Goal: Task Accomplishment & Management: Manage account settings

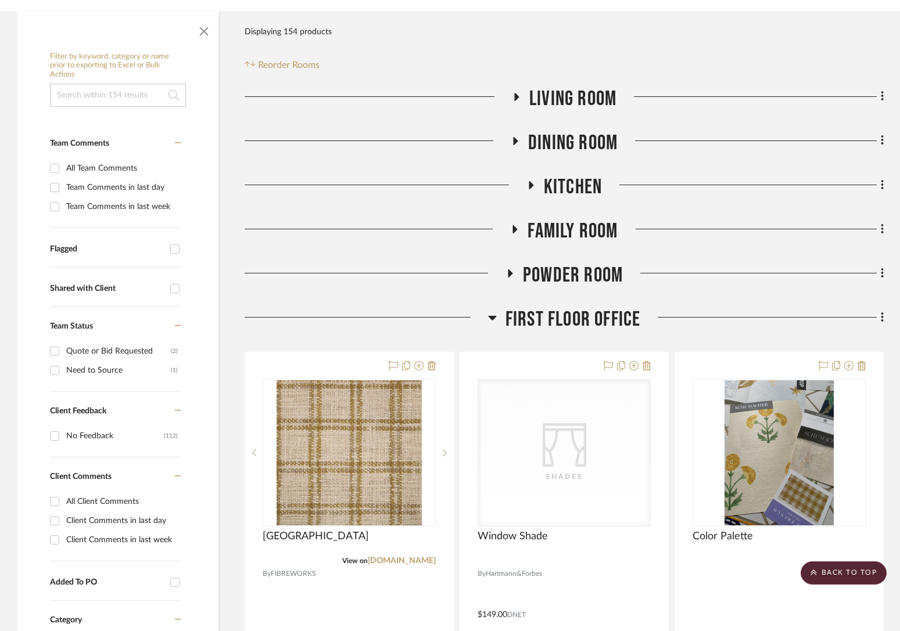
scroll to position [196, 0]
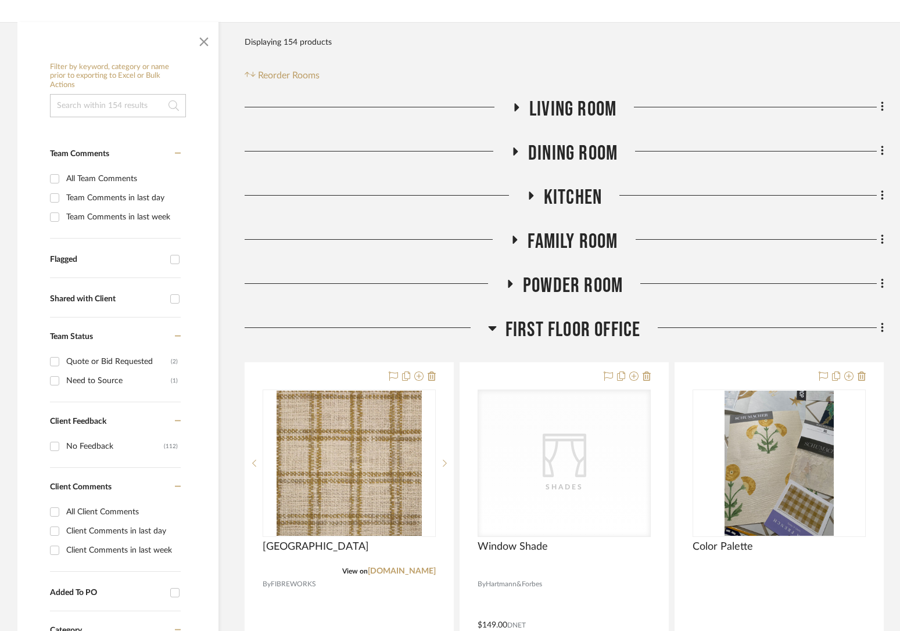
click at [565, 331] on span "First Floor Office" at bounding box center [572, 330] width 135 height 25
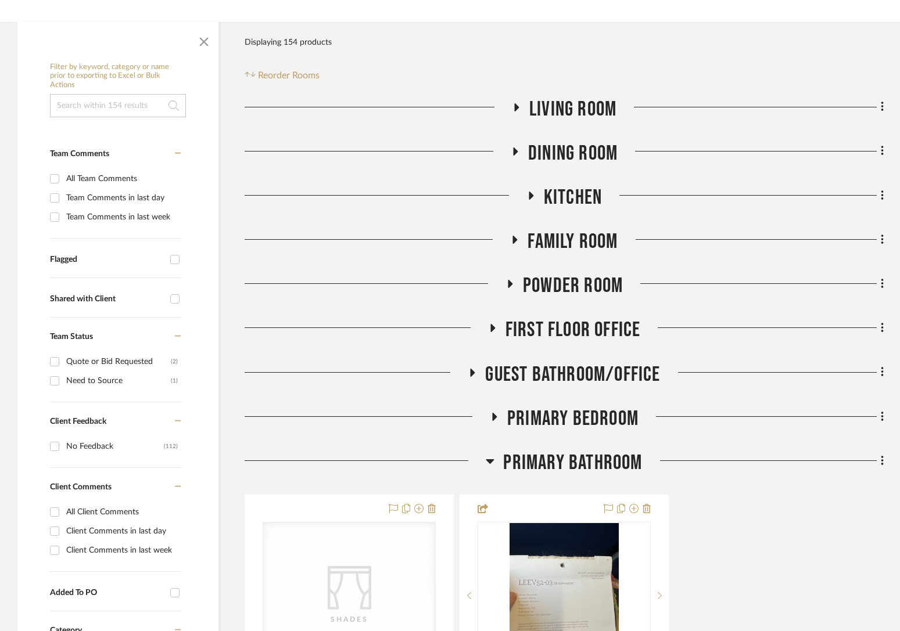
click at [562, 99] on span "Living Room" at bounding box center [572, 109] width 87 height 25
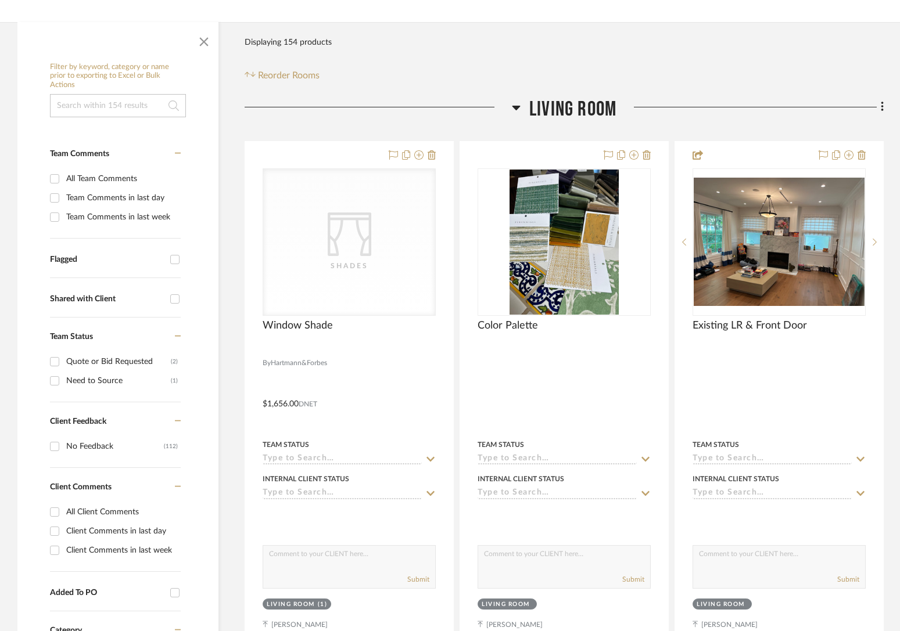
click at [545, 116] on span "Living Room" at bounding box center [572, 109] width 87 height 25
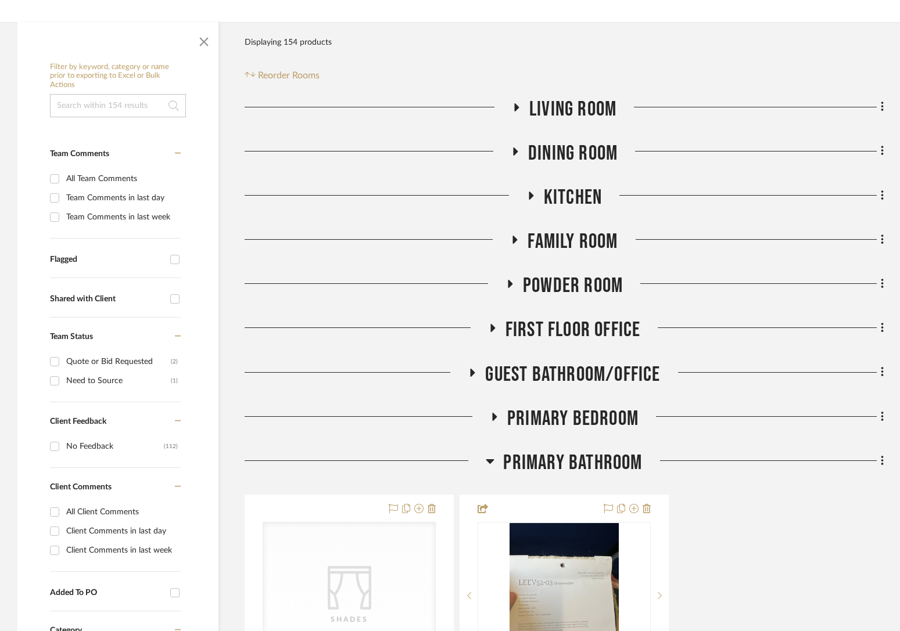
click at [555, 156] on span "Dining Room" at bounding box center [572, 153] width 89 height 25
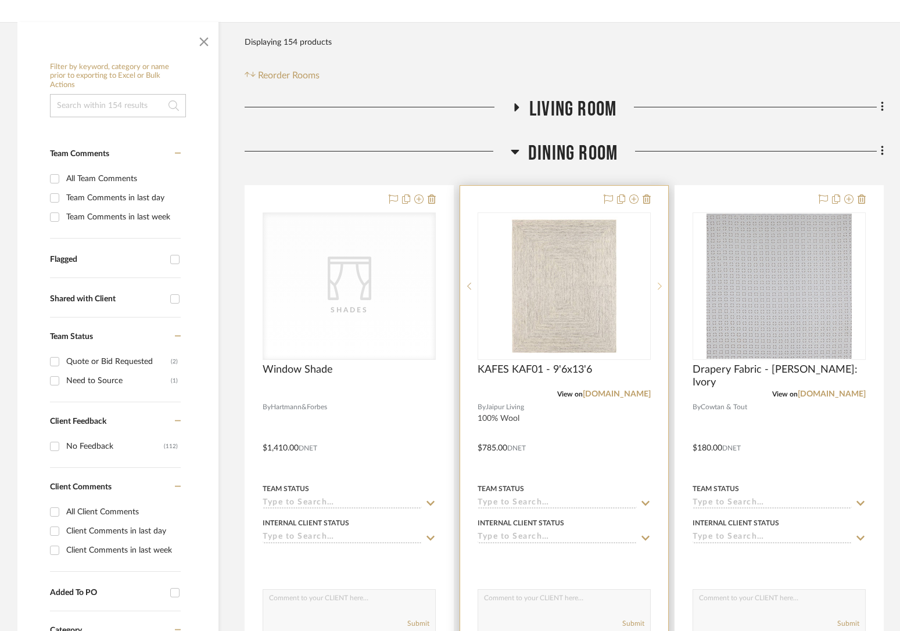
click at [660, 289] on icon at bounding box center [660, 286] width 4 height 8
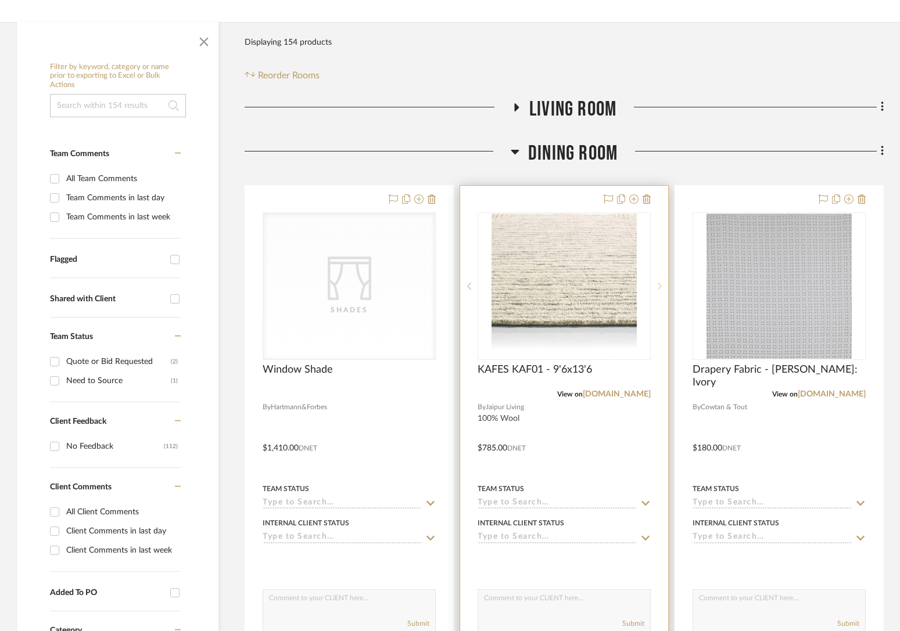
click at [659, 289] on icon at bounding box center [660, 286] width 4 height 8
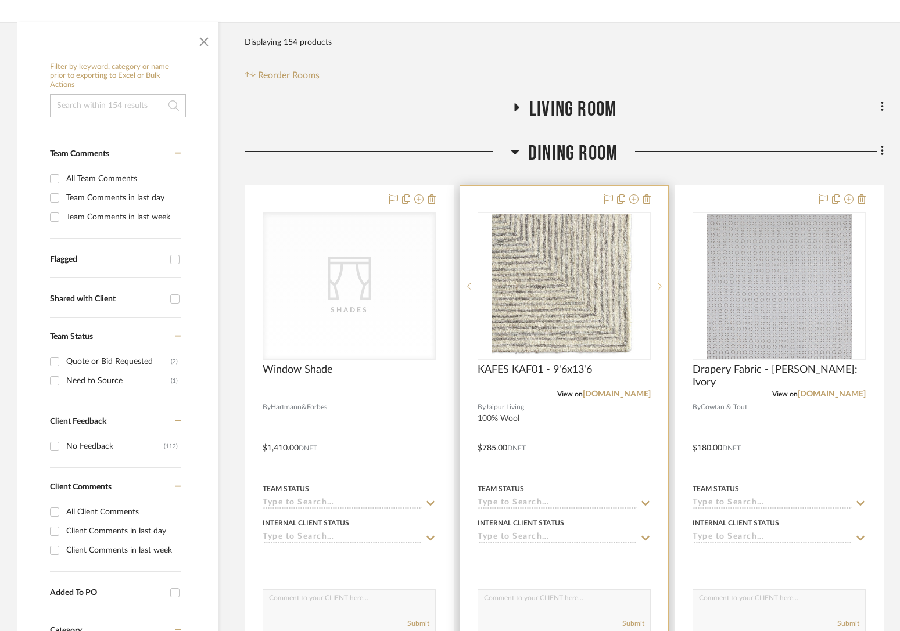
click at [659, 289] on icon at bounding box center [660, 286] width 4 height 8
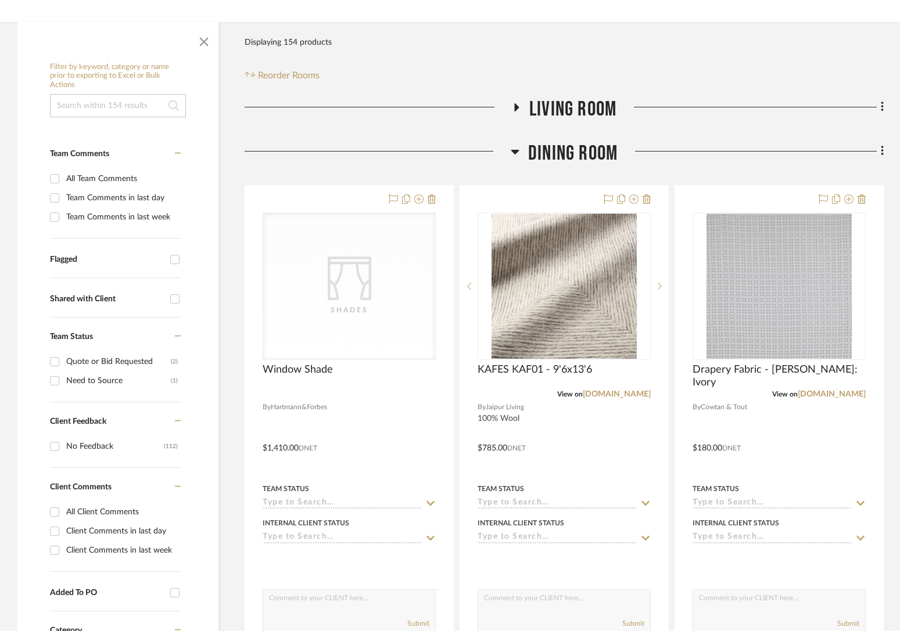
click at [565, 155] on span "Dining Room" at bounding box center [572, 153] width 89 height 25
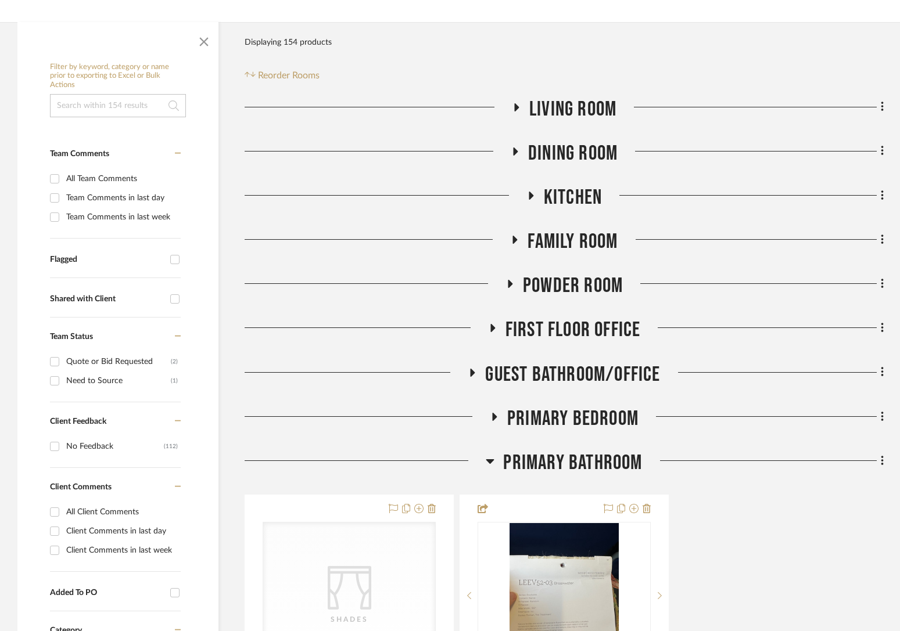
click at [572, 154] on span "Dining Room" at bounding box center [572, 153] width 89 height 25
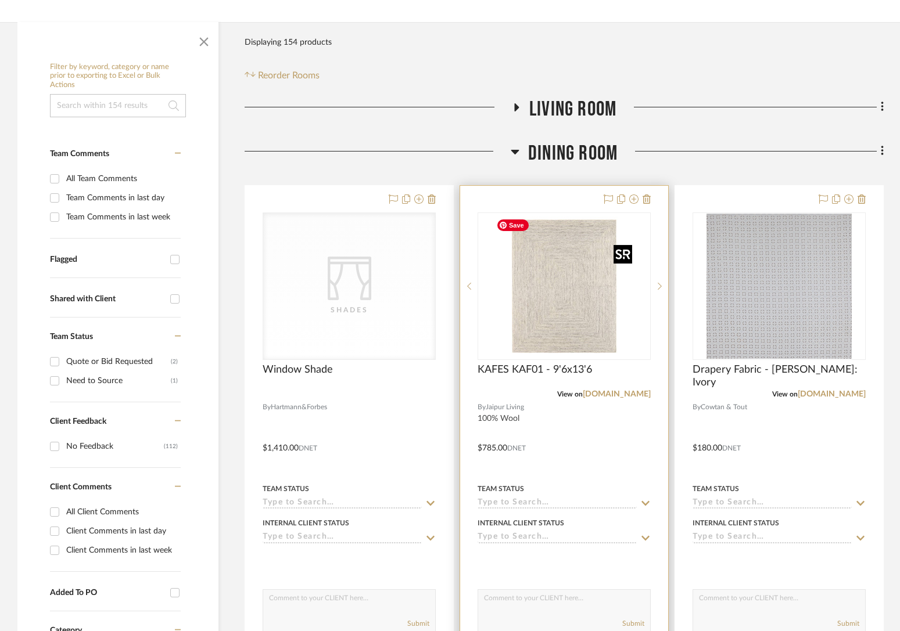
click at [573, 323] on img "0" at bounding box center [563, 286] width 145 height 145
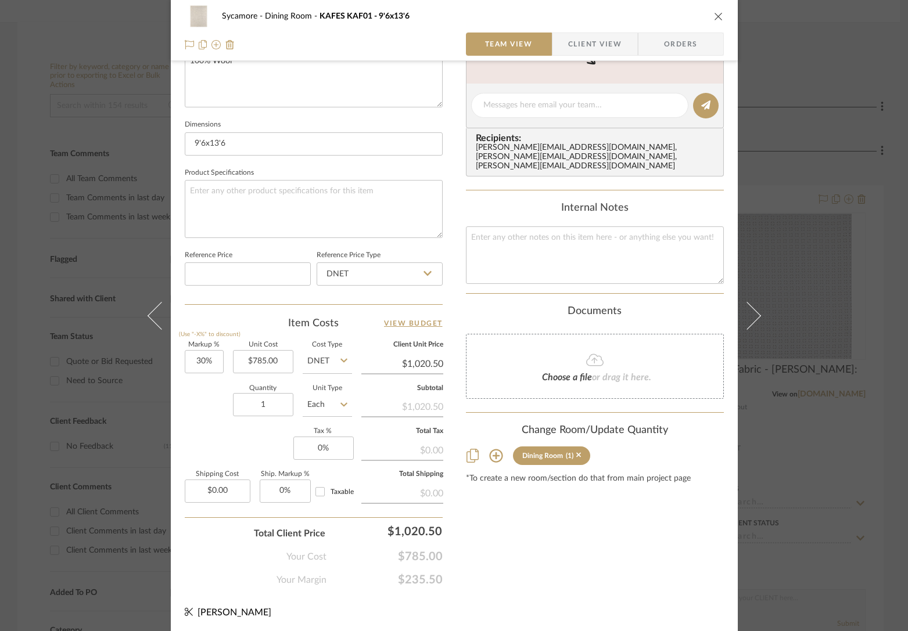
click at [492, 450] on icon at bounding box center [495, 456] width 13 height 13
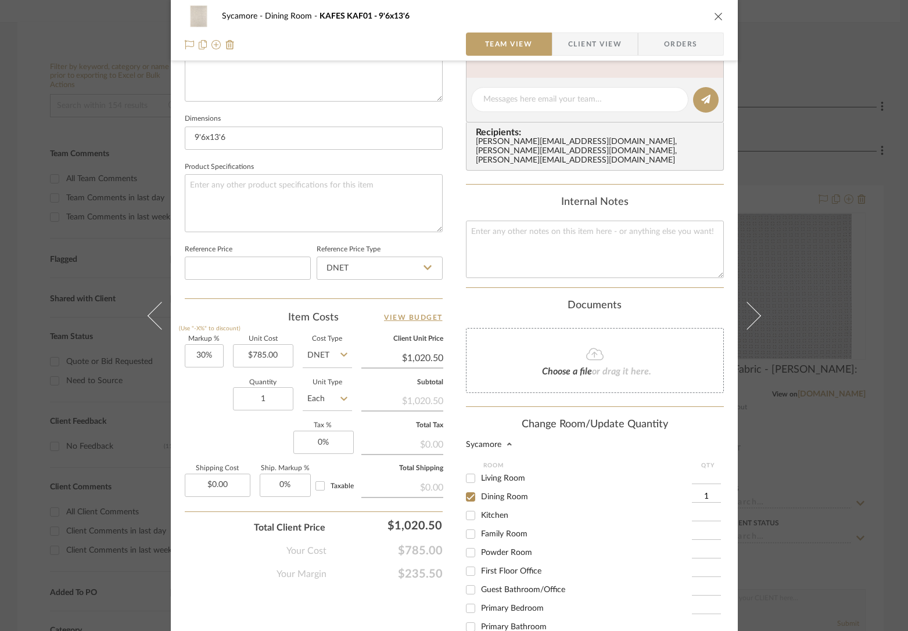
scroll to position [13, 0]
click at [469, 593] on input "Primary Bedroom" at bounding box center [470, 602] width 19 height 19
checkbox input "true"
type input "1"
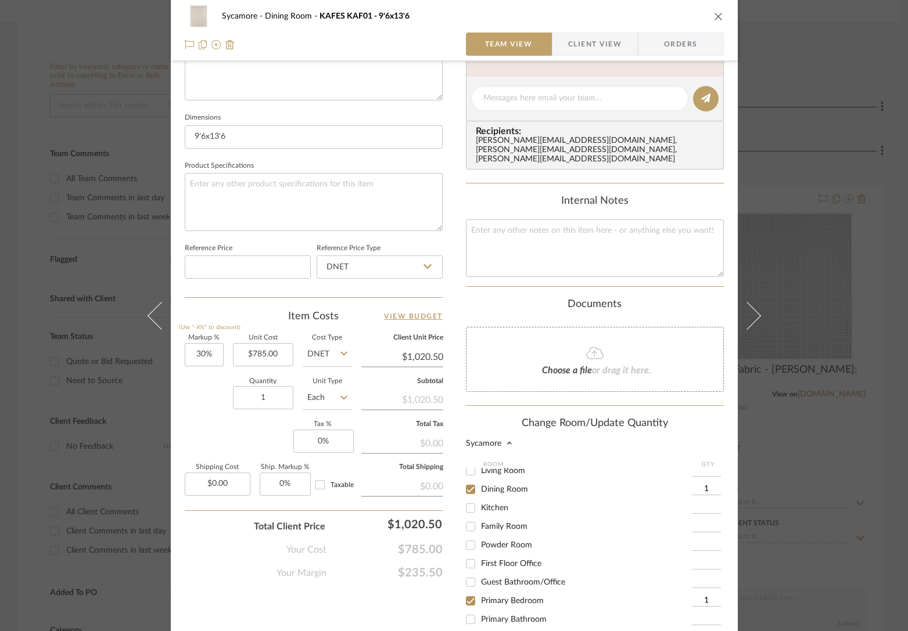
click at [466, 480] on input "Dining Room" at bounding box center [470, 489] width 19 height 19
checkbox input "false"
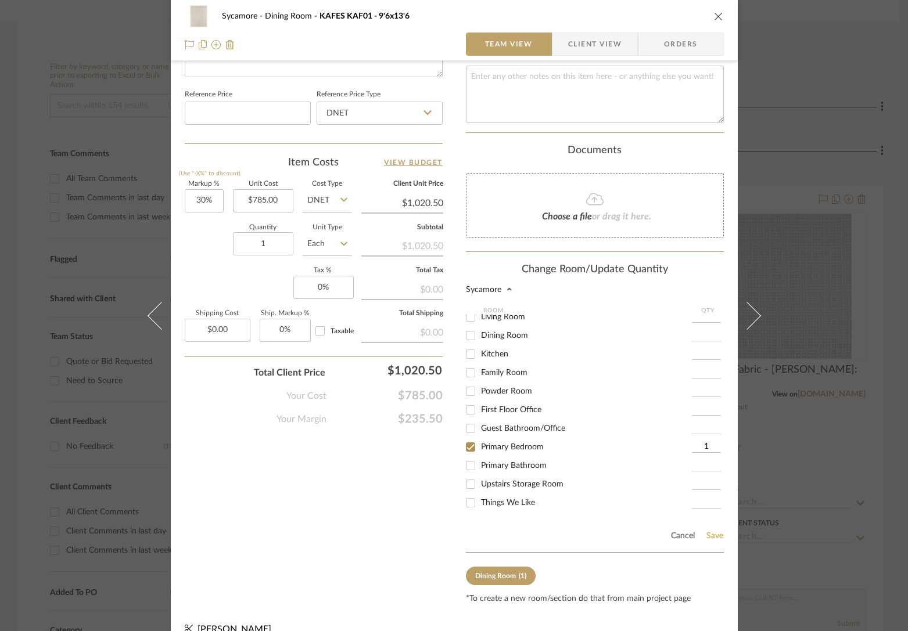
click at [679, 531] on button "Save" at bounding box center [715, 535] width 18 height 9
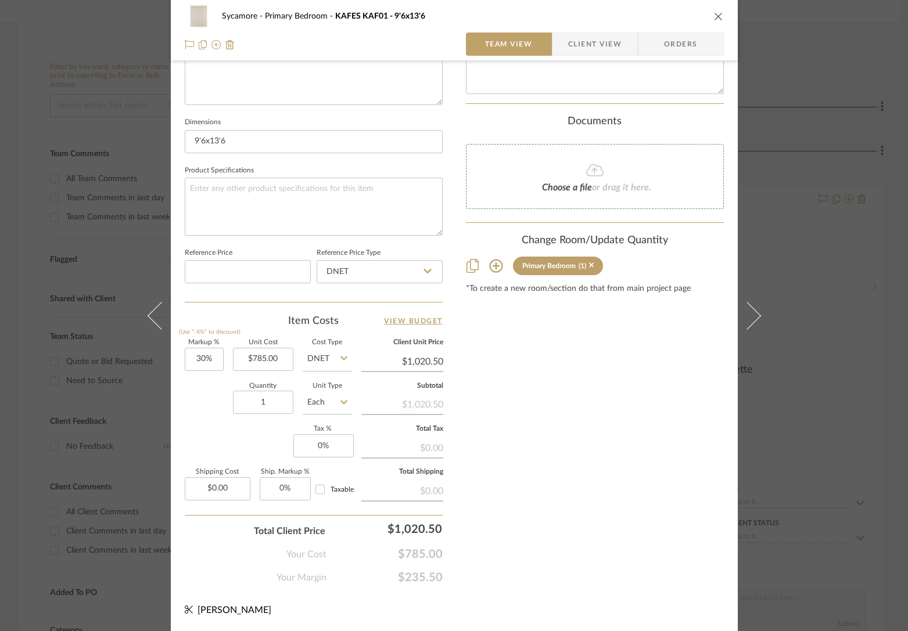
scroll to position [448, 0]
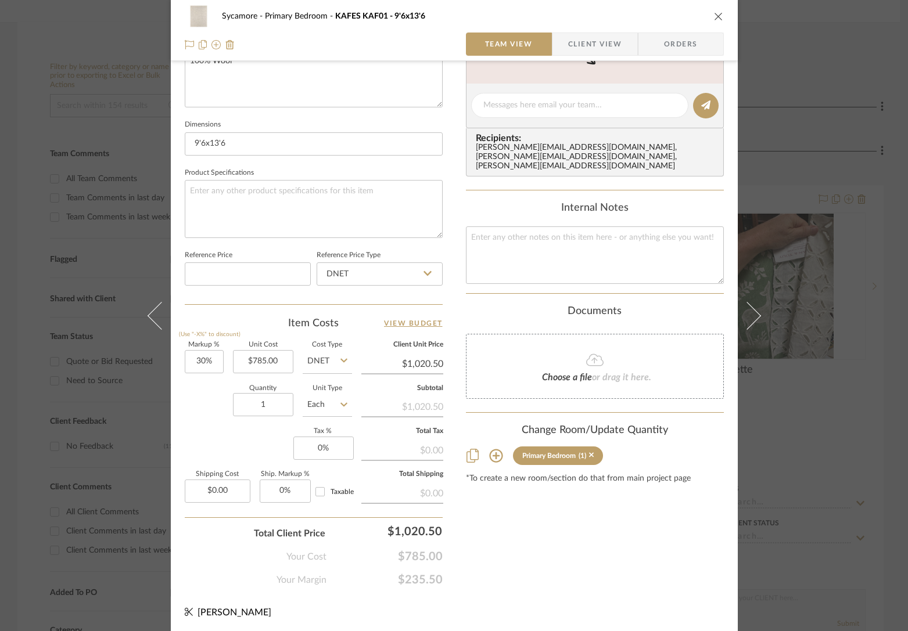
click at [679, 14] on icon "close" at bounding box center [718, 16] width 9 height 9
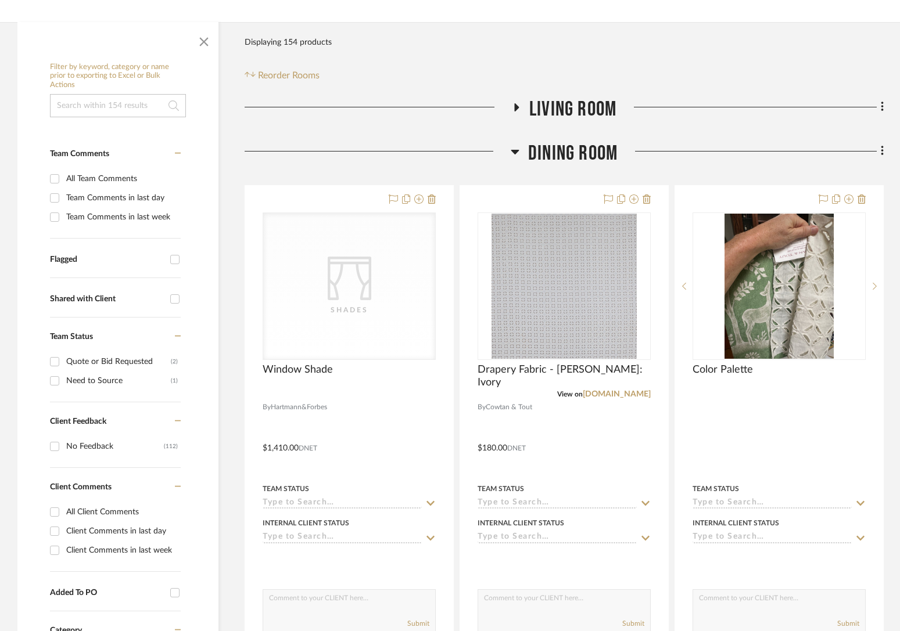
scroll to position [0, 0]
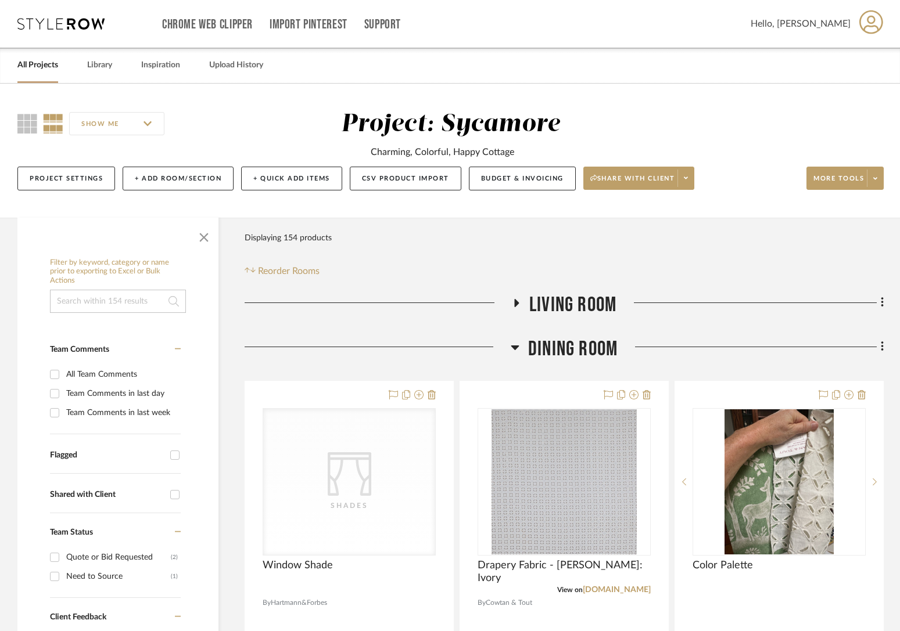
click at [78, 66] on div "All Projects Library Inspiration Upload History" at bounding box center [450, 65] width 900 height 35
drag, startPoint x: 103, startPoint y: 64, endPoint x: 99, endPoint y: 77, distance: 12.7
click at [103, 64] on link "Library" at bounding box center [99, 66] width 25 height 16
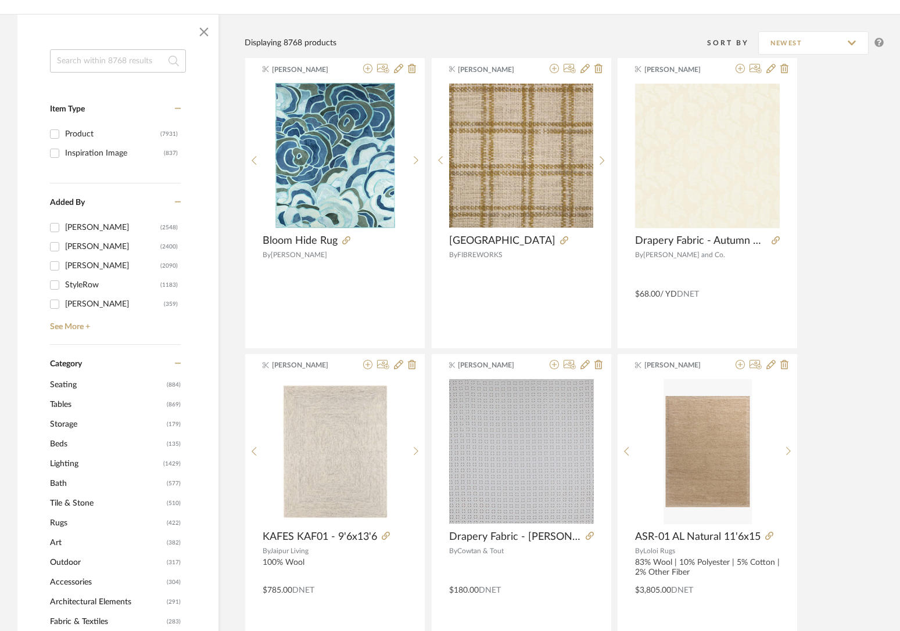
scroll to position [168, 0]
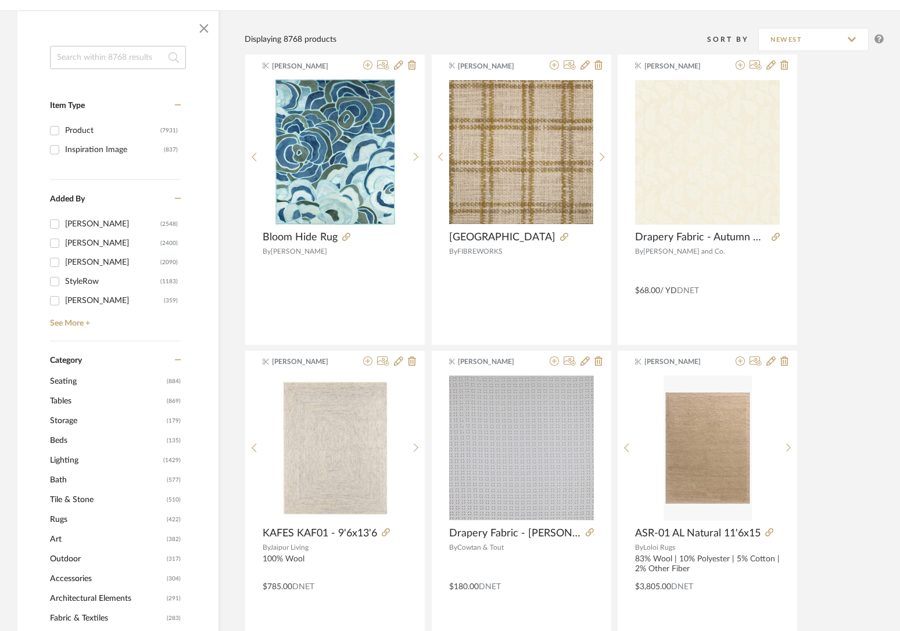
click at [56, 522] on span "Rugs" at bounding box center [107, 520] width 114 height 20
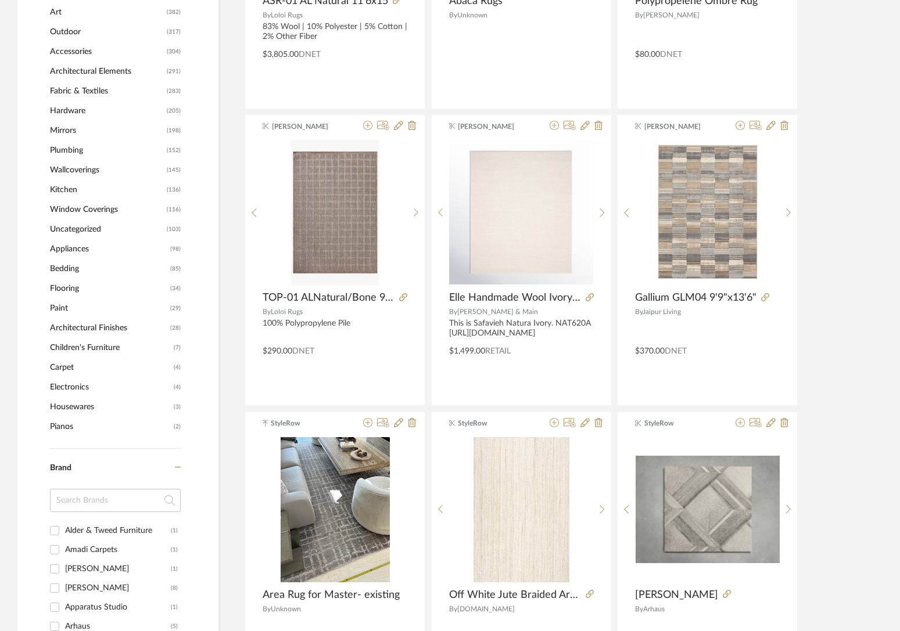
scroll to position [737, 0]
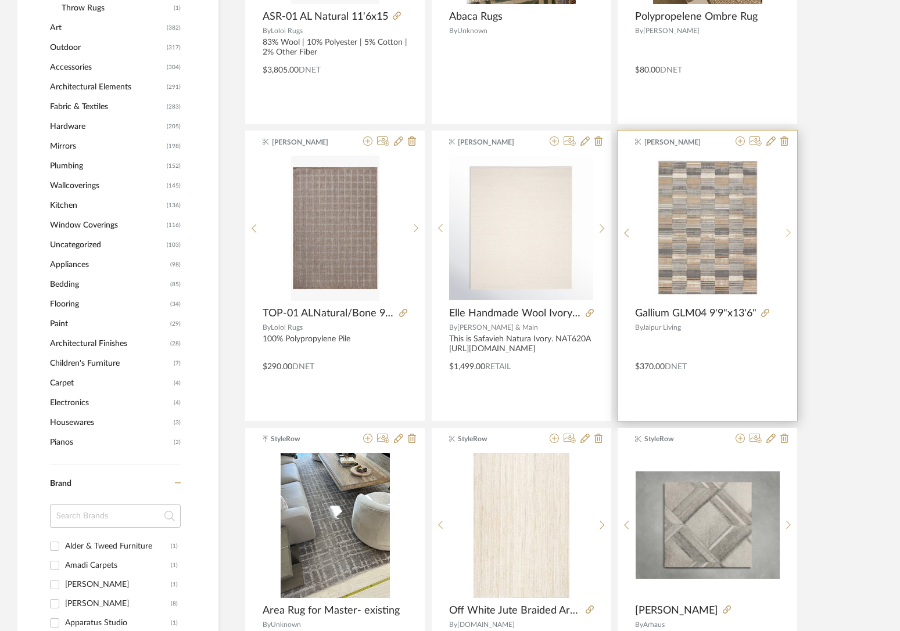
click at [679, 230] on sr-next-btn at bounding box center [788, 233] width 18 height 10
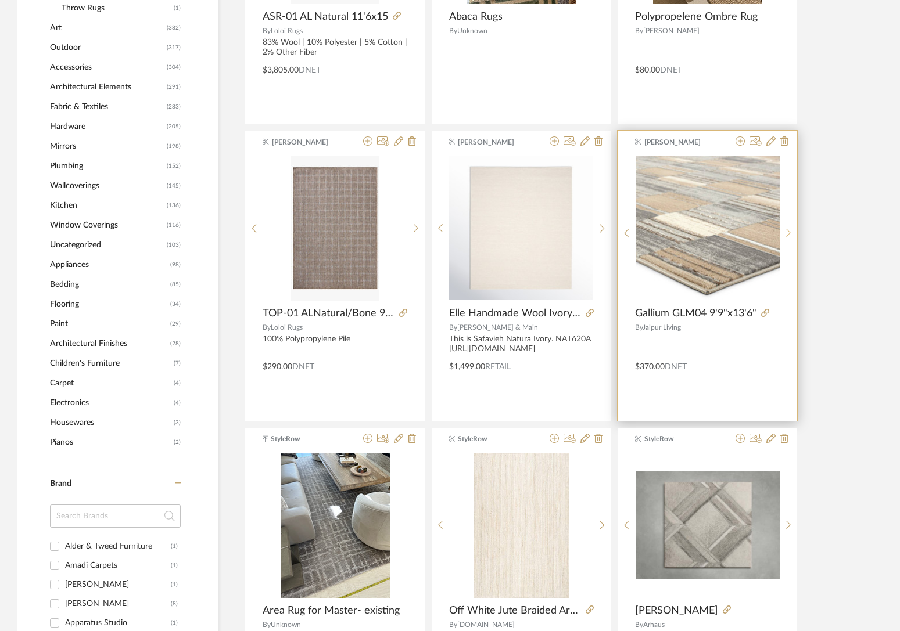
click at [679, 230] on sr-next-btn at bounding box center [788, 233] width 18 height 10
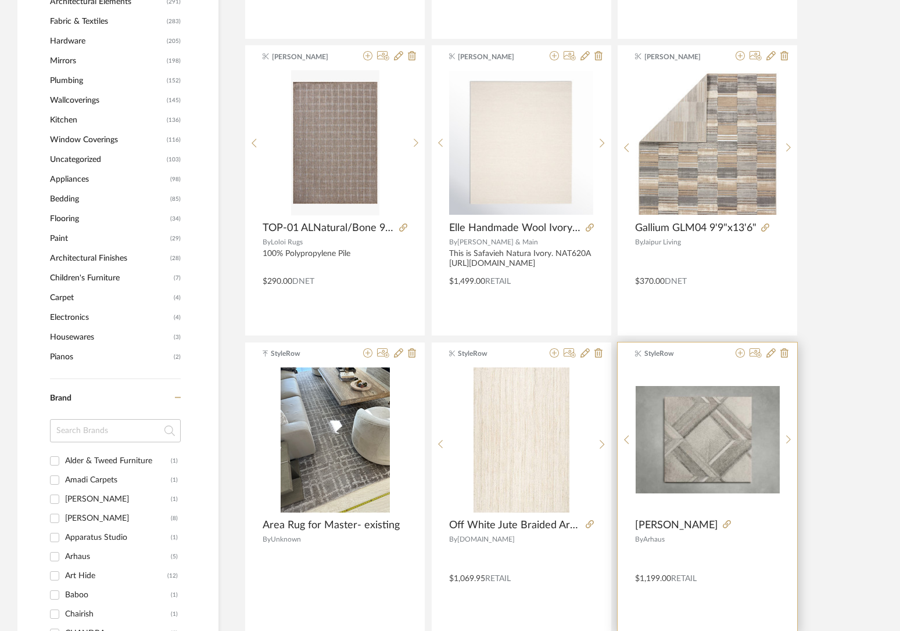
scroll to position [756, 0]
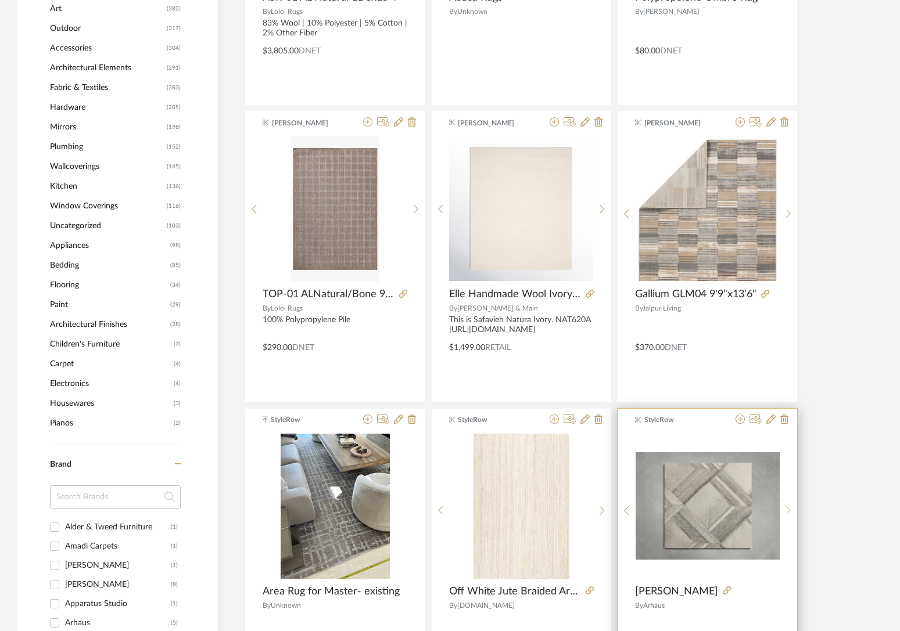
click at [679, 508] on sr-next-btn at bounding box center [788, 511] width 18 height 10
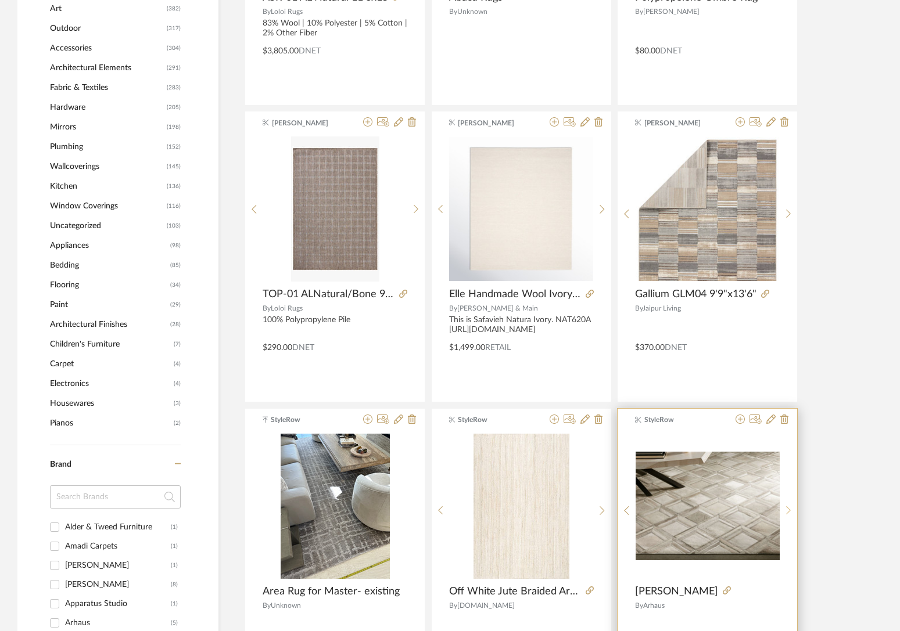
click at [679, 508] on sr-next-btn at bounding box center [788, 511] width 18 height 10
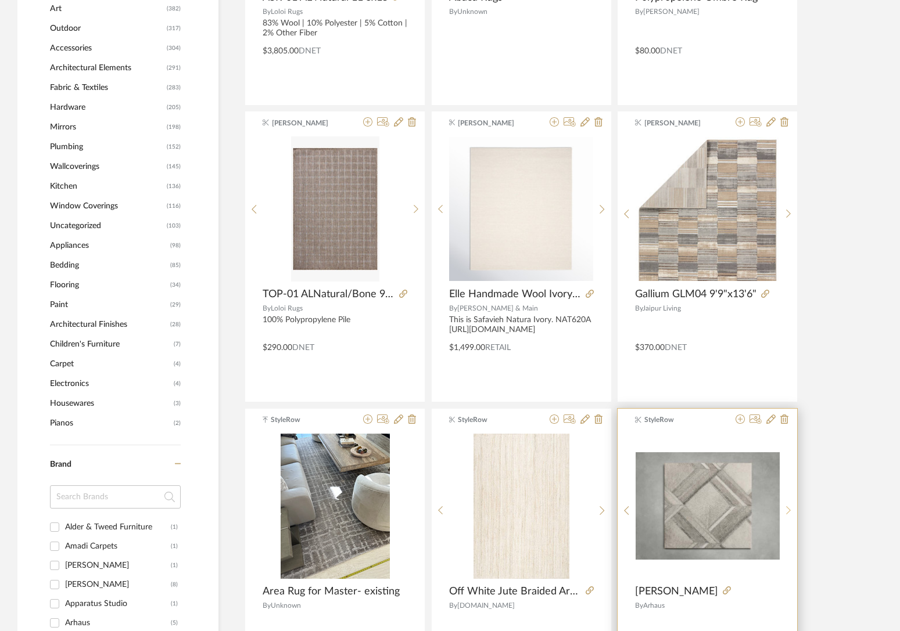
click at [679, 508] on sr-next-btn at bounding box center [788, 511] width 18 height 10
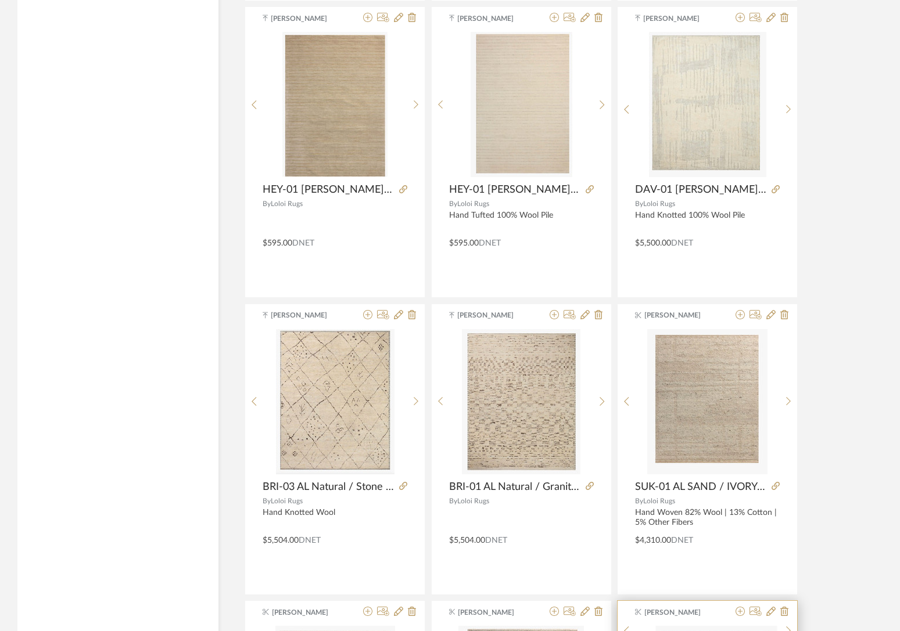
scroll to position [2410, 0]
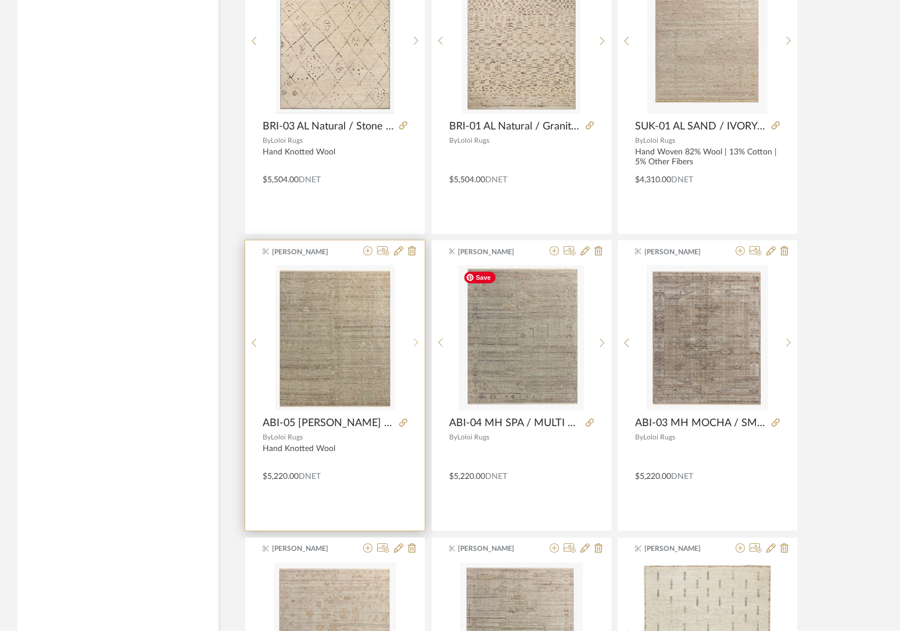
click at [417, 338] on icon at bounding box center [416, 343] width 5 height 10
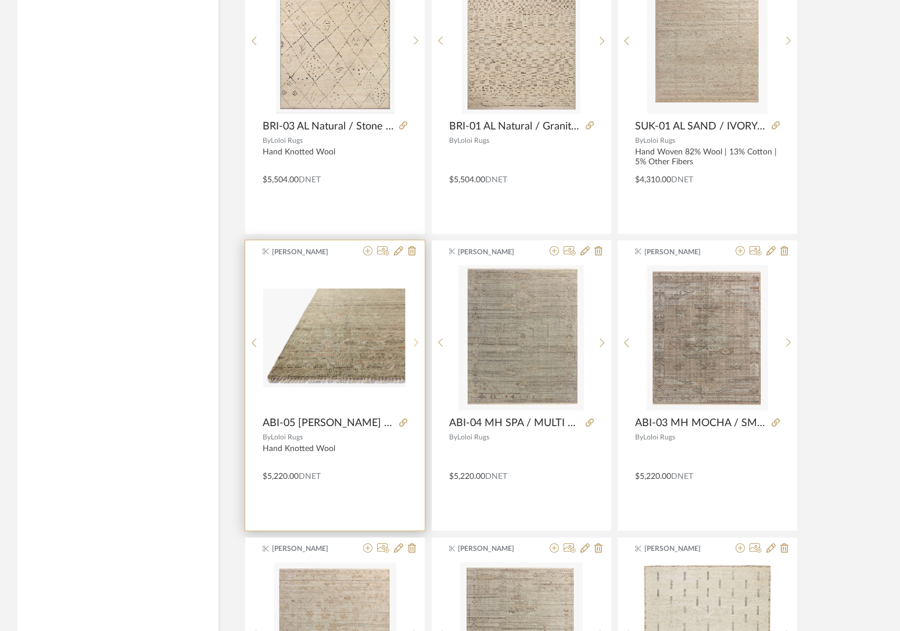
click at [417, 336] on div at bounding box center [416, 342] width 18 height 155
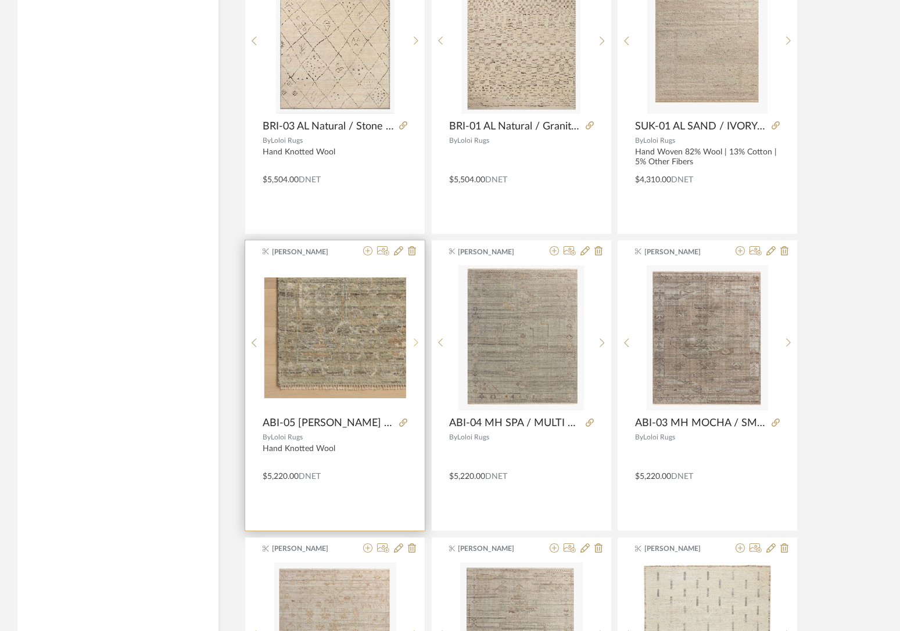
click at [417, 336] on div at bounding box center [416, 342] width 18 height 155
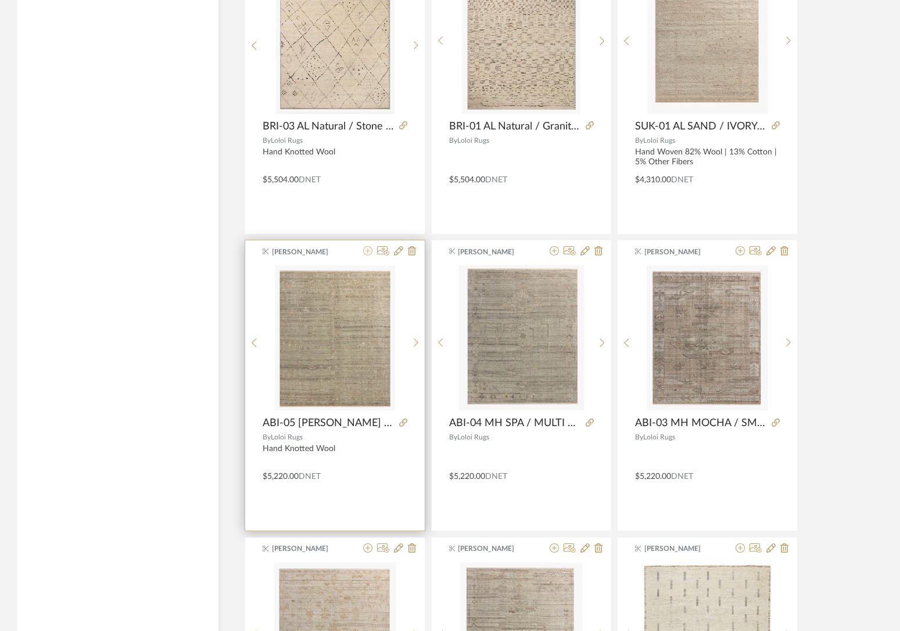
click at [369, 254] on icon at bounding box center [367, 250] width 9 height 9
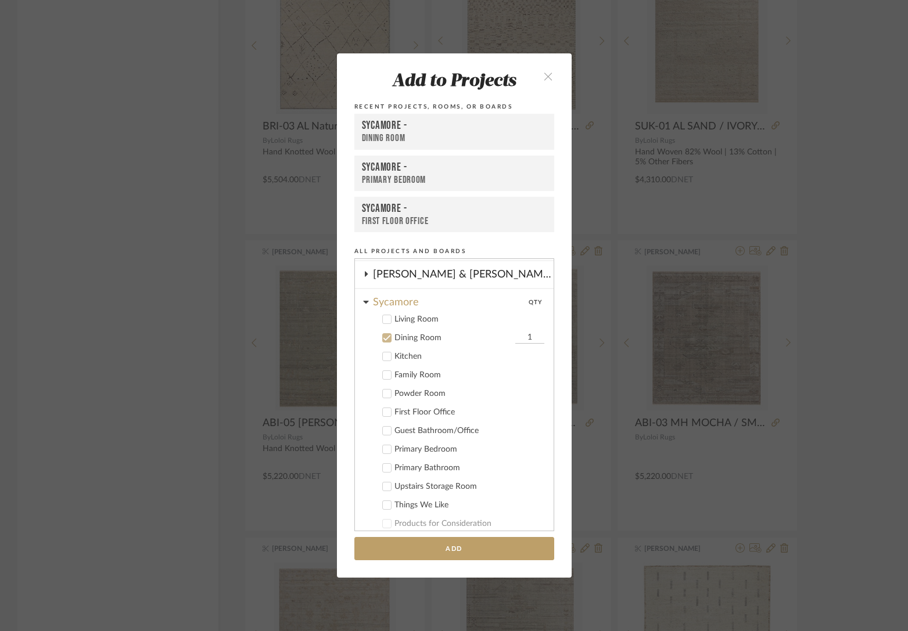
scroll to position [248, 0]
click at [386, 319] on icon at bounding box center [387, 319] width 8 height 8
drag, startPoint x: 382, startPoint y: 336, endPoint x: 398, endPoint y: 407, distance: 72.8
click at [383, 336] on icon at bounding box center [387, 337] width 8 height 8
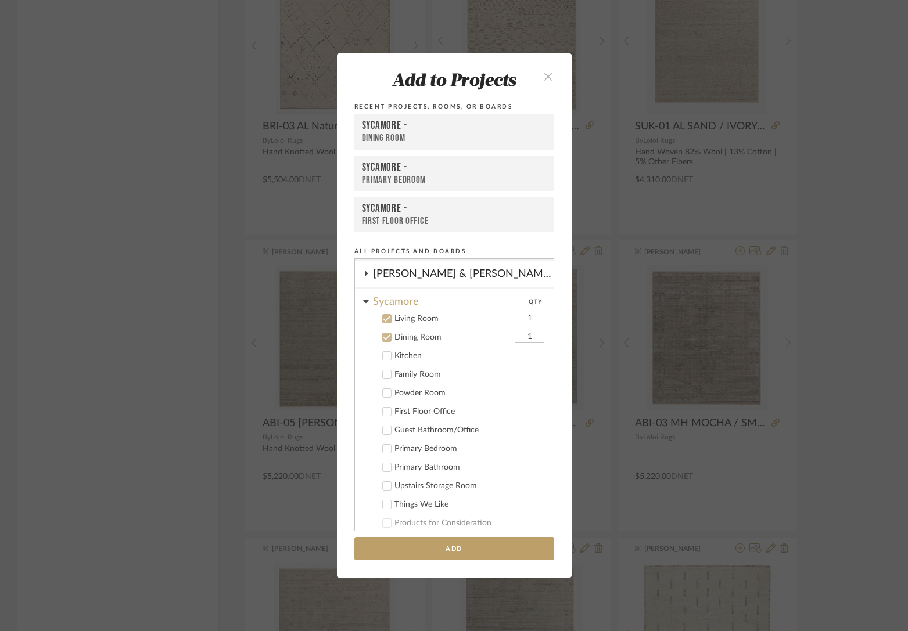
drag, startPoint x: 440, startPoint y: 549, endPoint x: 592, endPoint y: 487, distance: 163.6
click at [440, 549] on button "Add" at bounding box center [454, 549] width 200 height 24
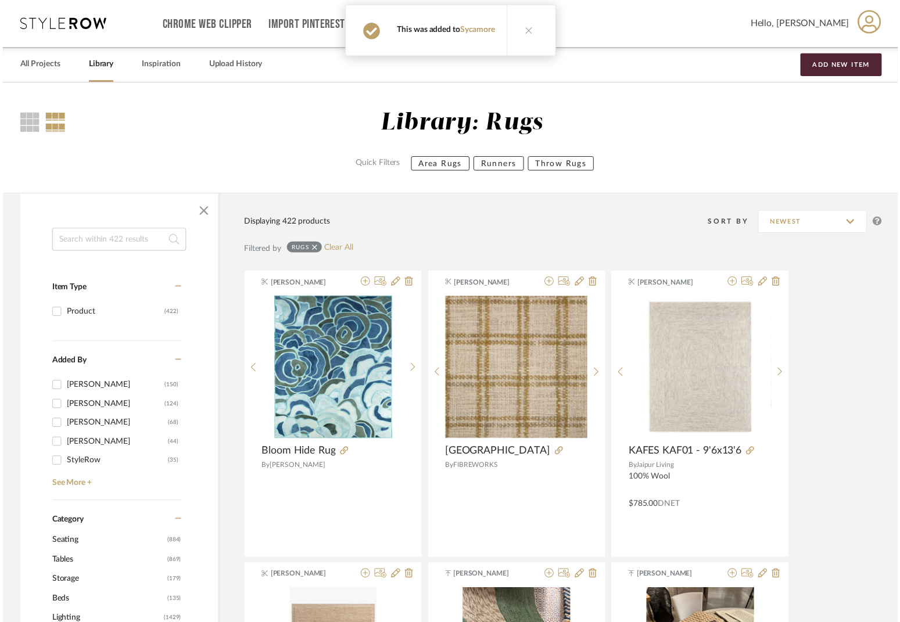
scroll to position [2410, 0]
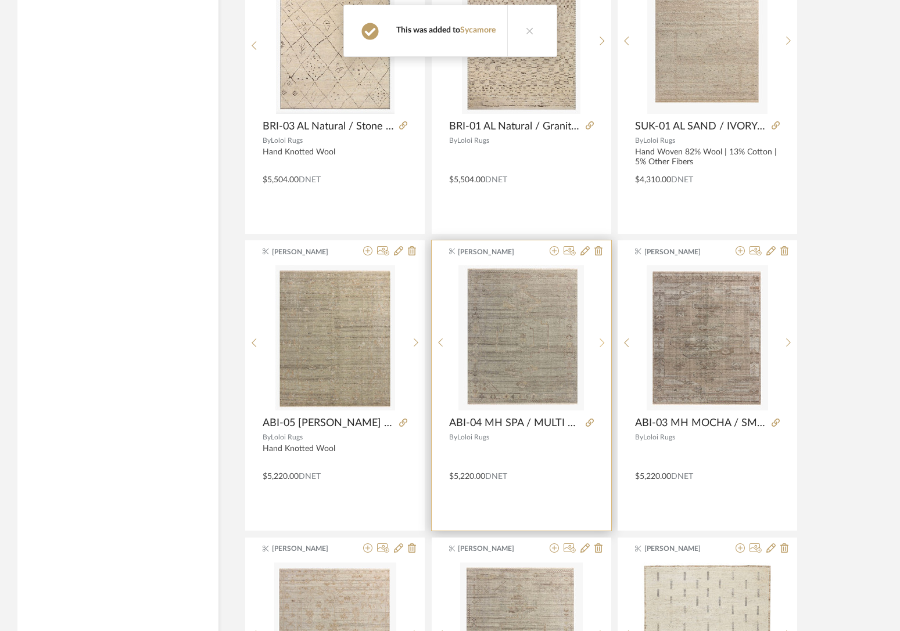
click at [606, 339] on sr-next-btn at bounding box center [602, 343] width 18 height 10
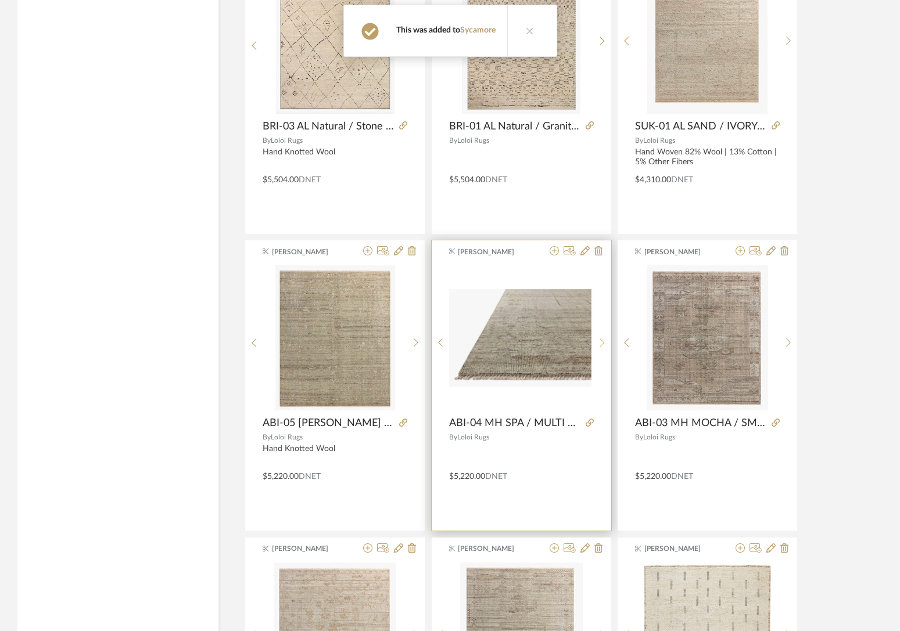
click at [606, 339] on sr-next-btn at bounding box center [602, 343] width 18 height 10
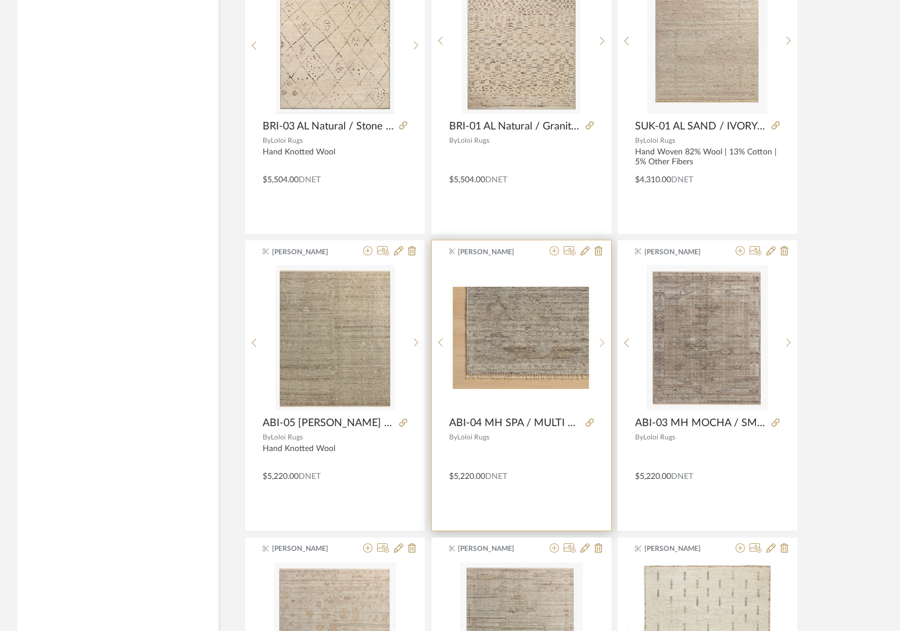
click at [606, 339] on sr-next-btn at bounding box center [602, 343] width 18 height 10
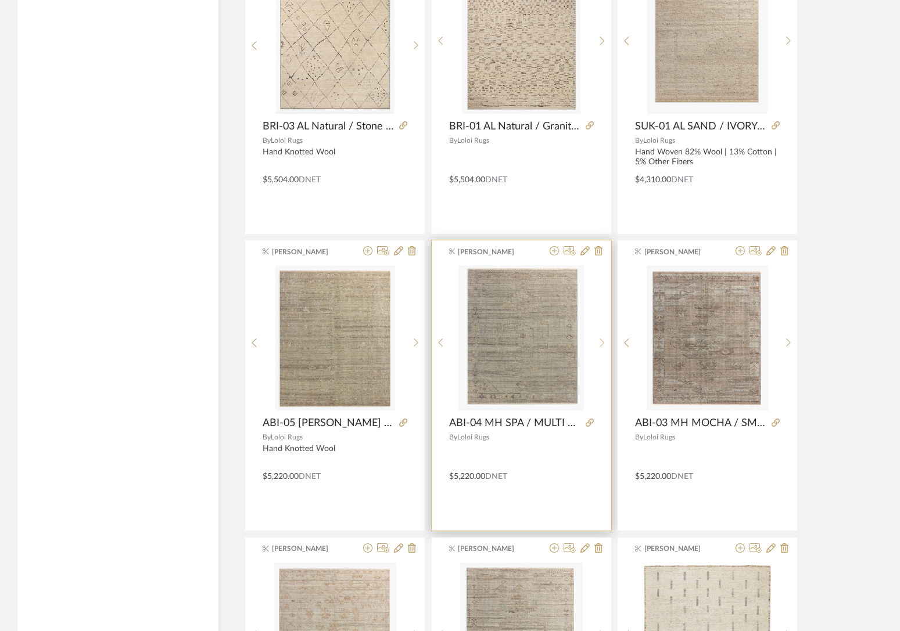
click at [606, 339] on sr-next-btn at bounding box center [602, 343] width 18 height 10
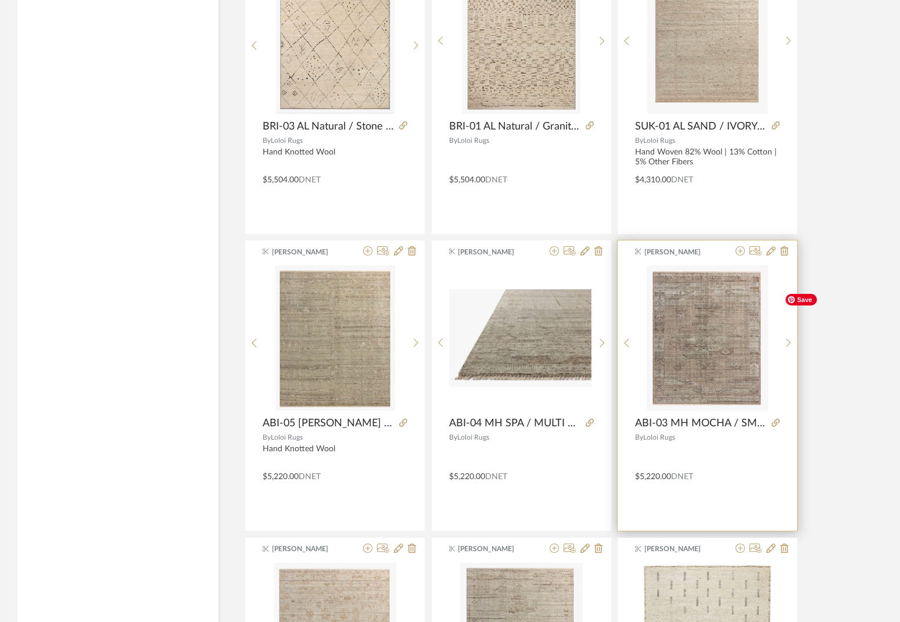
click at [679, 342] on img "1" at bounding box center [851, 338] width 144 height 101
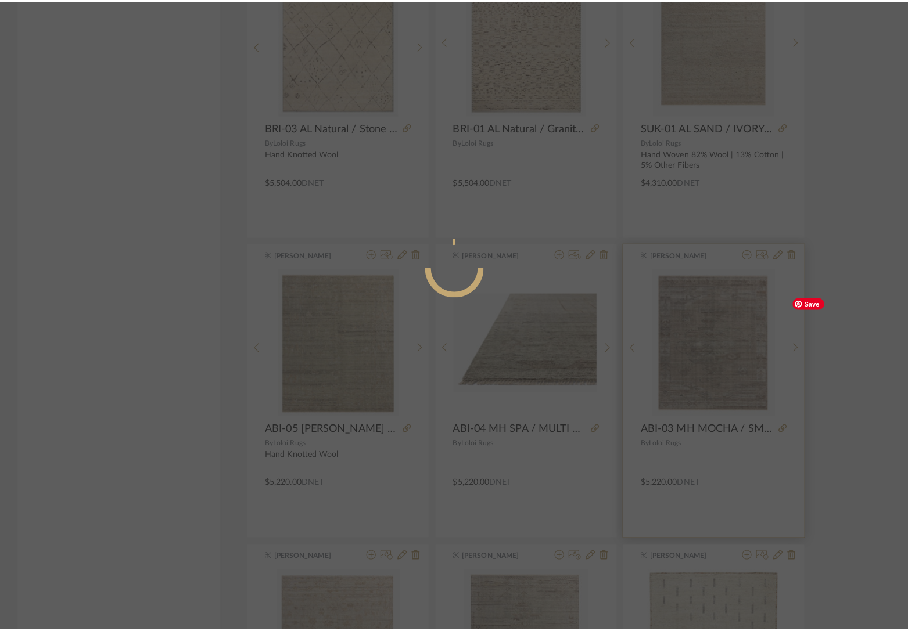
scroll to position [0, 0]
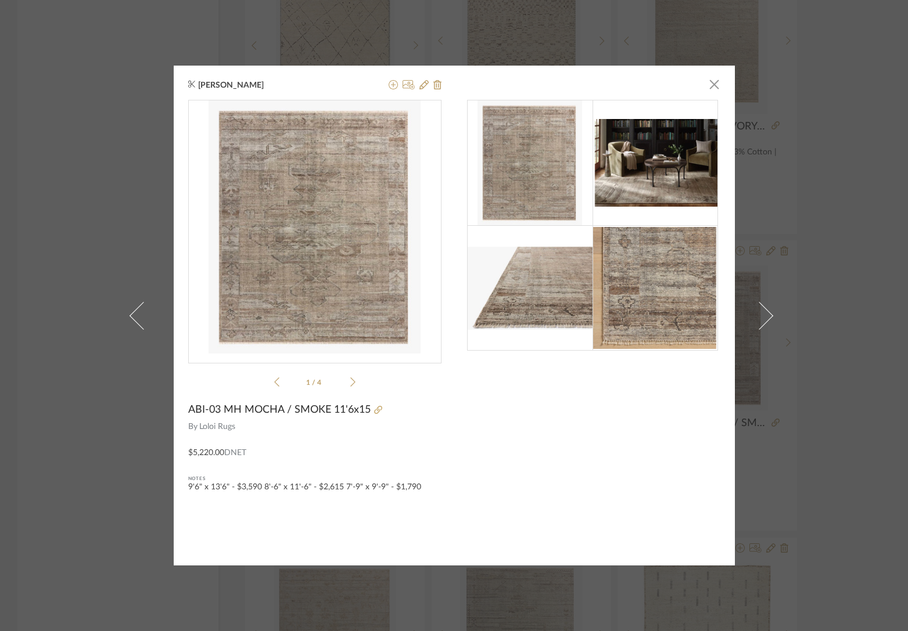
drag, startPoint x: 681, startPoint y: 300, endPoint x: 677, endPoint y: 287, distance: 13.6
click at [679, 300] on img at bounding box center [654, 287] width 125 height 121
click at [647, 159] on img at bounding box center [654, 163] width 125 height 88
click at [350, 379] on icon at bounding box center [352, 382] width 5 height 10
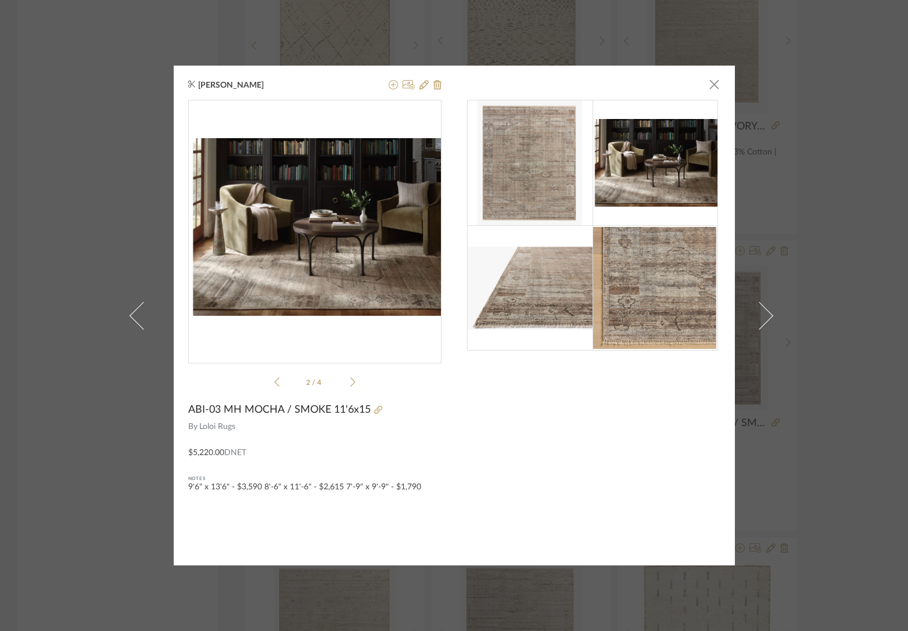
click at [350, 379] on icon at bounding box center [352, 382] width 5 height 9
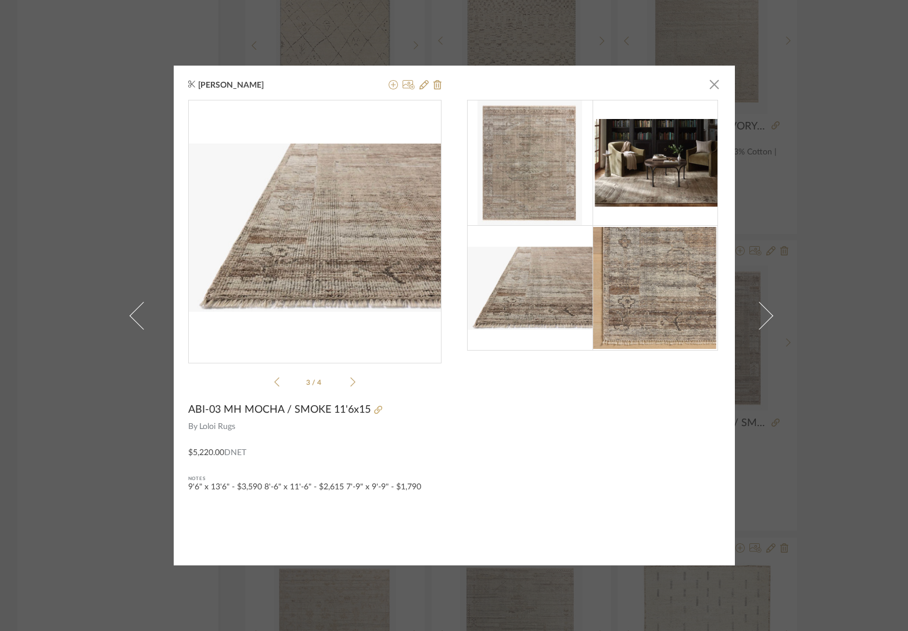
click at [350, 379] on icon at bounding box center [352, 382] width 5 height 9
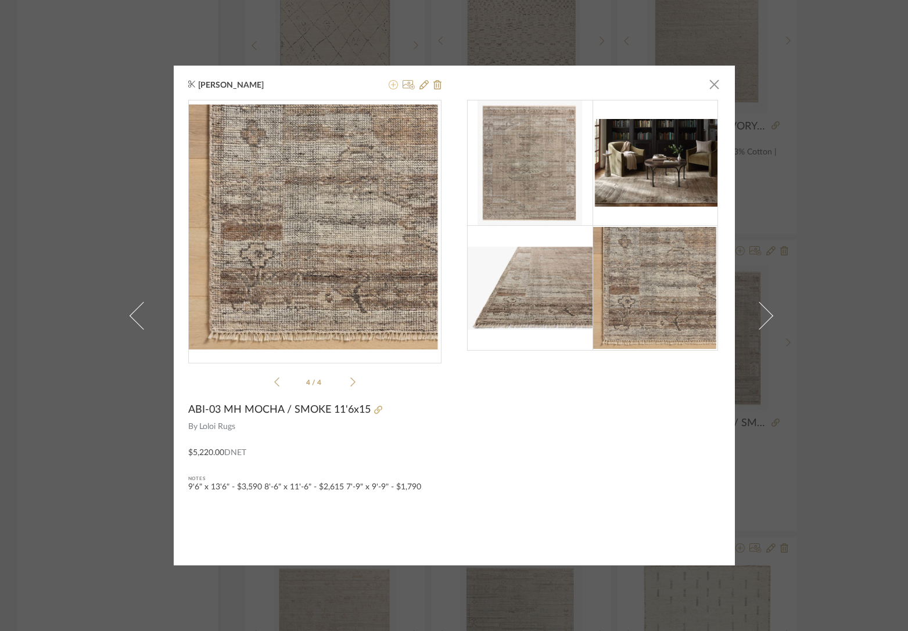
click at [389, 86] on icon at bounding box center [393, 84] width 9 height 9
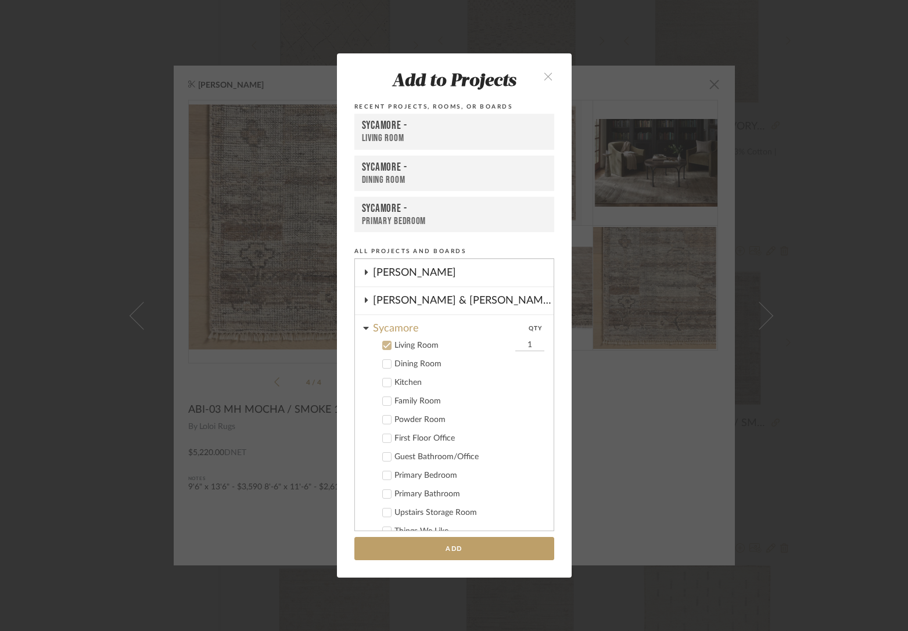
scroll to position [229, 0]
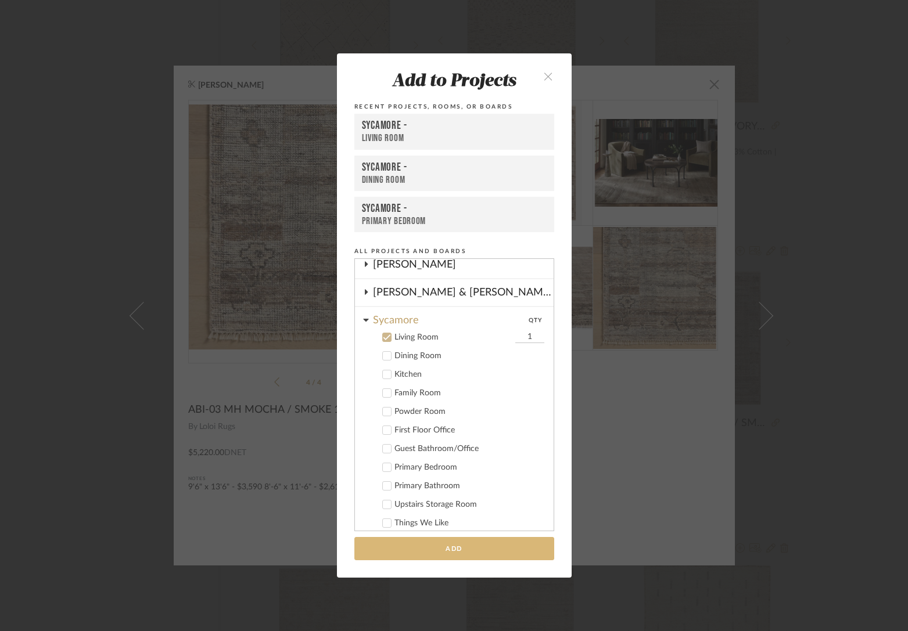
click at [468, 546] on button "Add" at bounding box center [454, 549] width 200 height 24
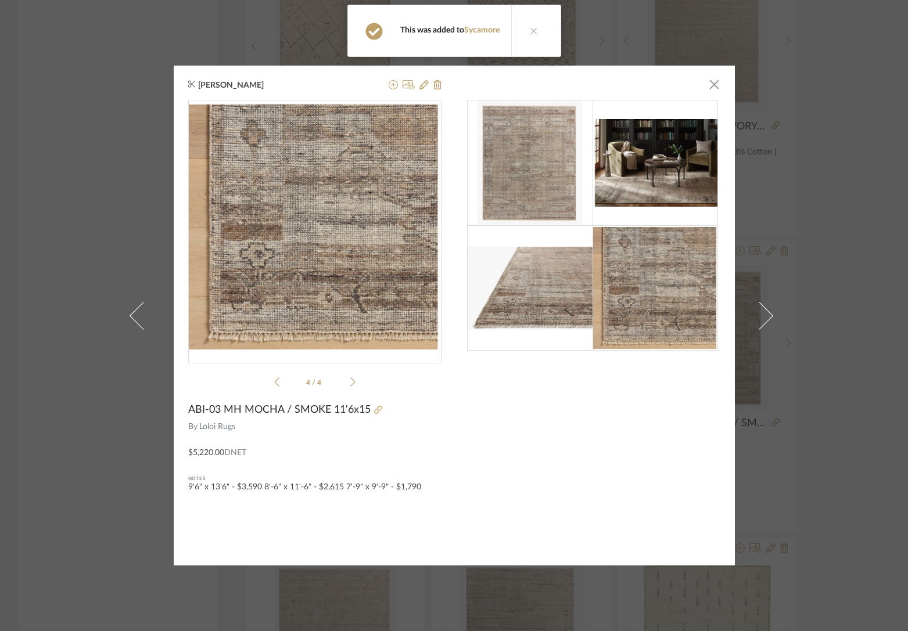
click at [538, 37] on button at bounding box center [533, 30] width 45 height 51
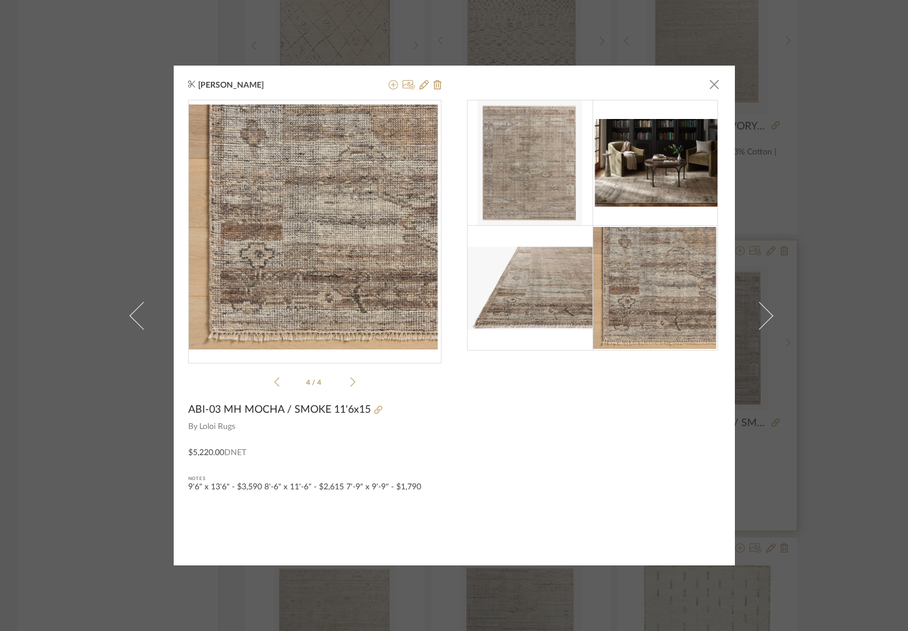
drag, startPoint x: 710, startPoint y: 83, endPoint x: 655, endPoint y: 285, distance: 209.1
click at [679, 83] on span "button" at bounding box center [714, 84] width 23 height 23
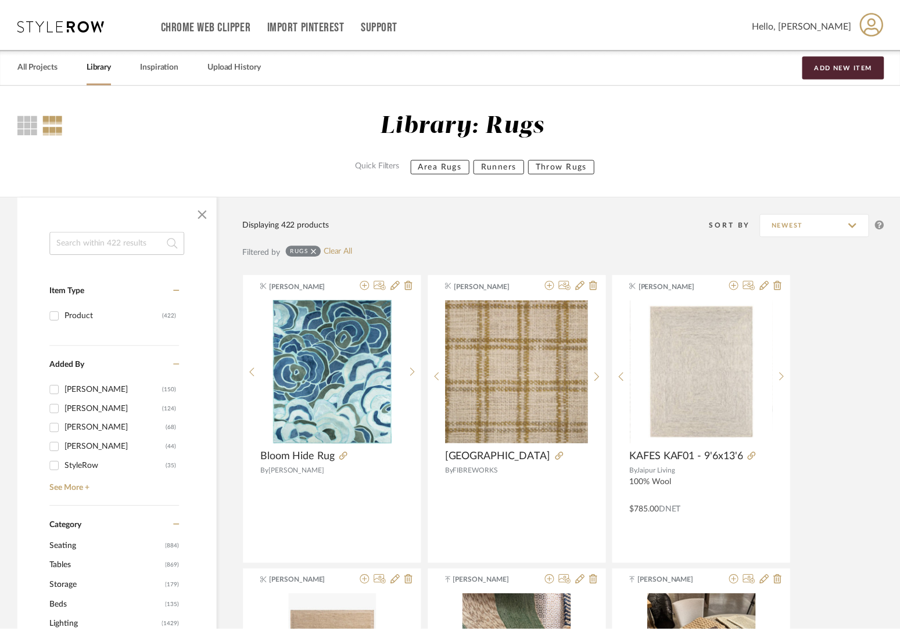
scroll to position [2410, 0]
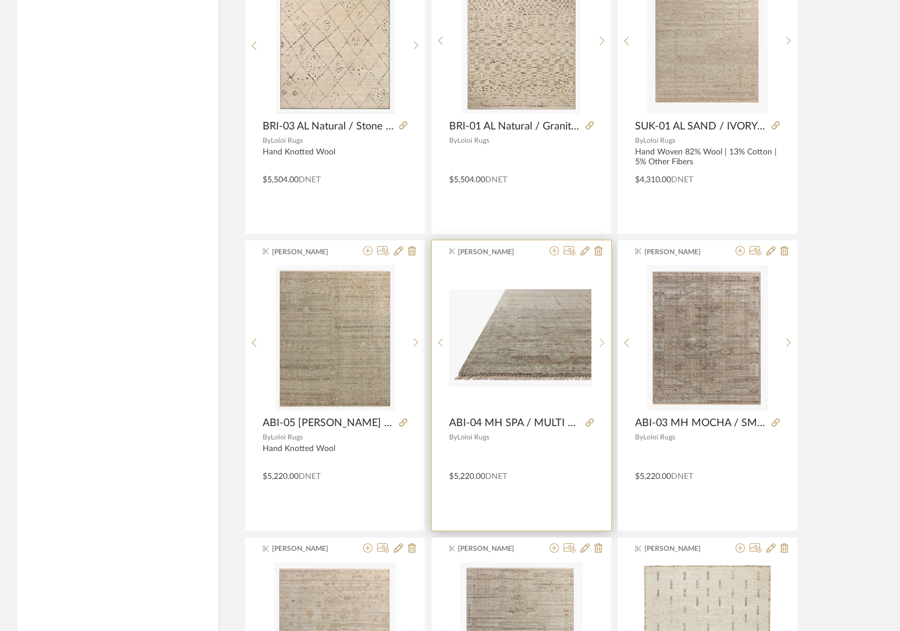
click at [609, 346] on sr-next-btn at bounding box center [602, 343] width 18 height 10
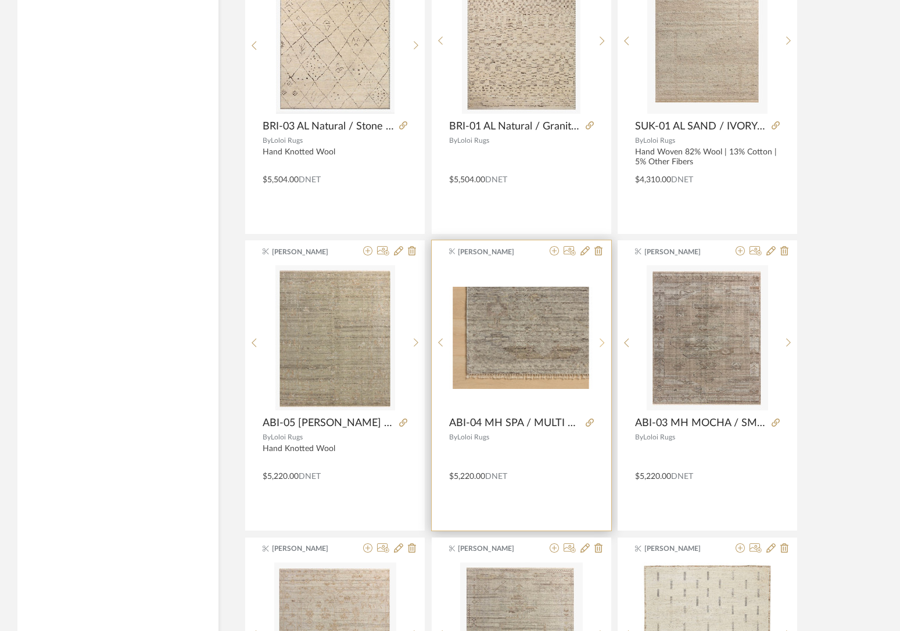
click at [605, 347] on sr-next-btn at bounding box center [602, 343] width 18 height 10
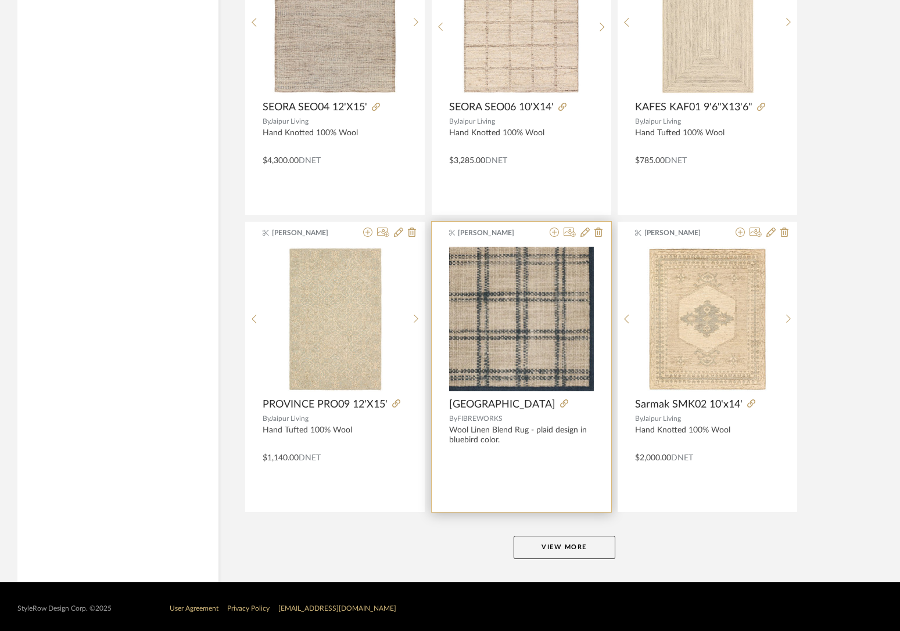
scroll to position [3324, 0]
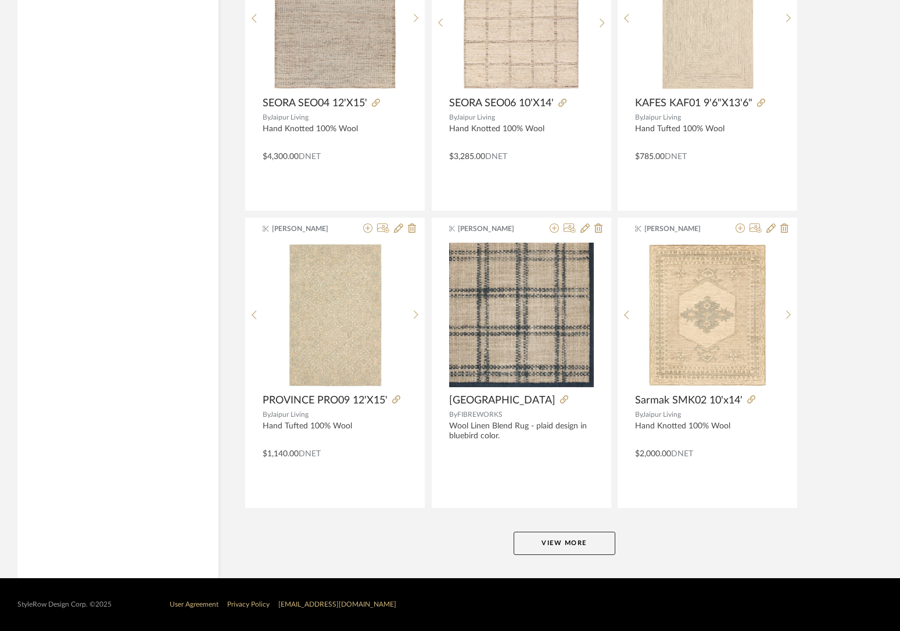
click at [589, 547] on button "View More" at bounding box center [564, 543] width 102 height 23
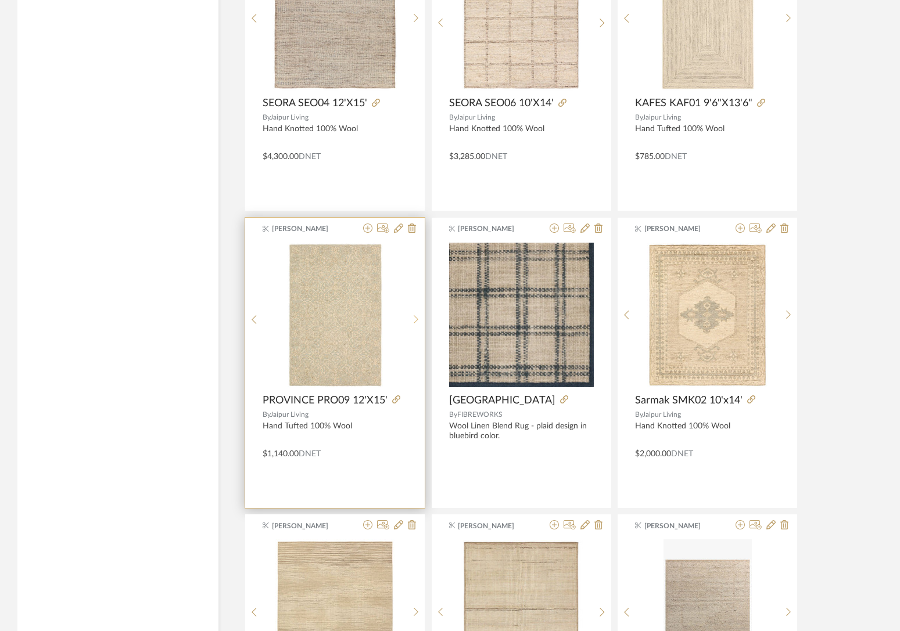
click at [414, 318] on icon at bounding box center [416, 320] width 5 height 10
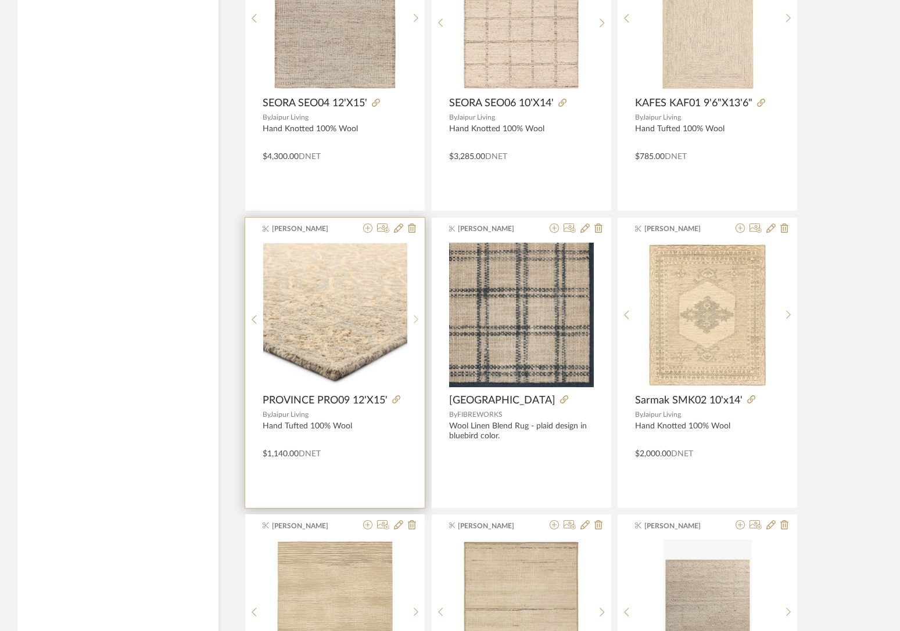
click at [414, 318] on icon at bounding box center [416, 320] width 5 height 10
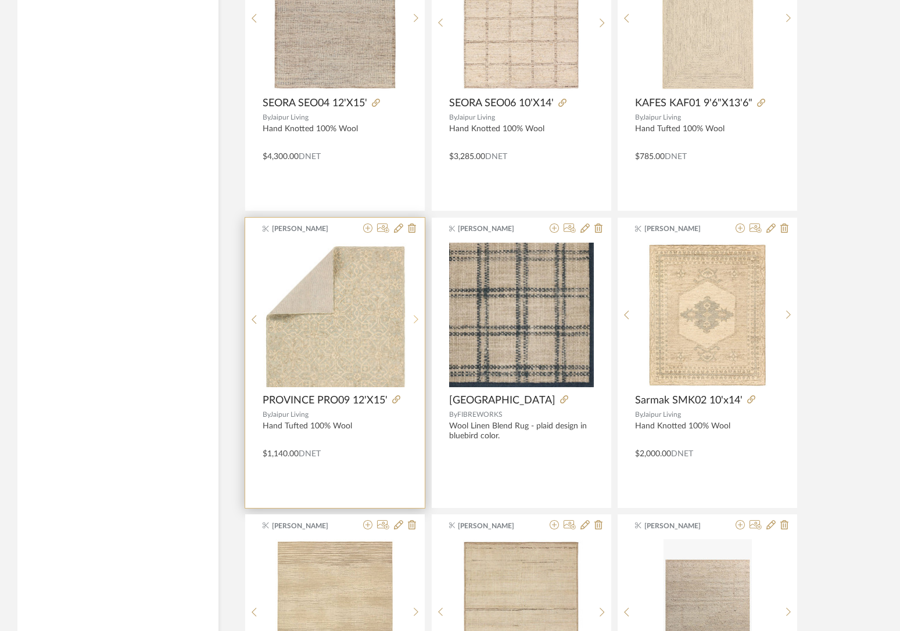
click at [414, 318] on icon at bounding box center [416, 320] width 5 height 10
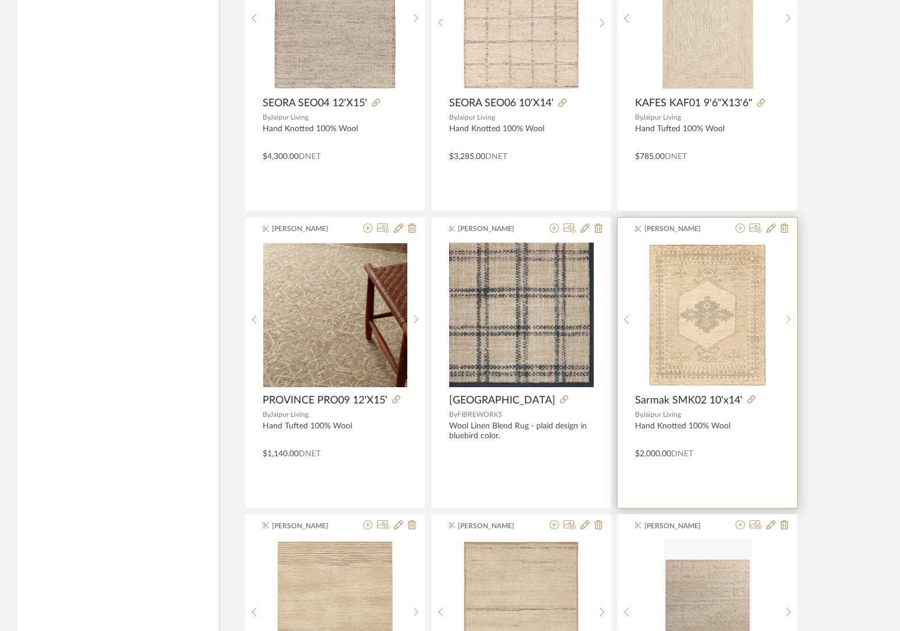
click at [679, 315] on icon at bounding box center [788, 320] width 5 height 10
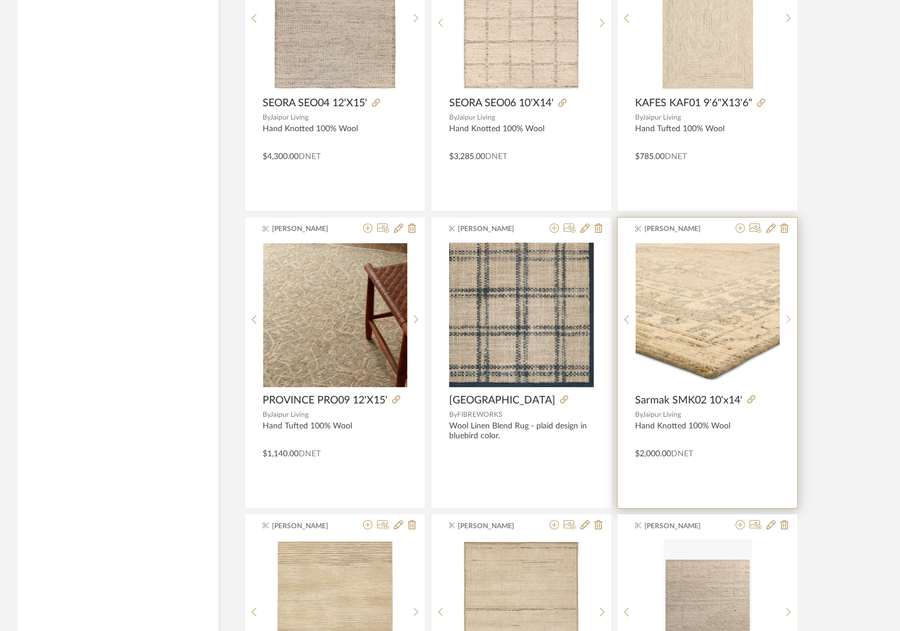
click at [679, 316] on icon at bounding box center [788, 320] width 5 height 10
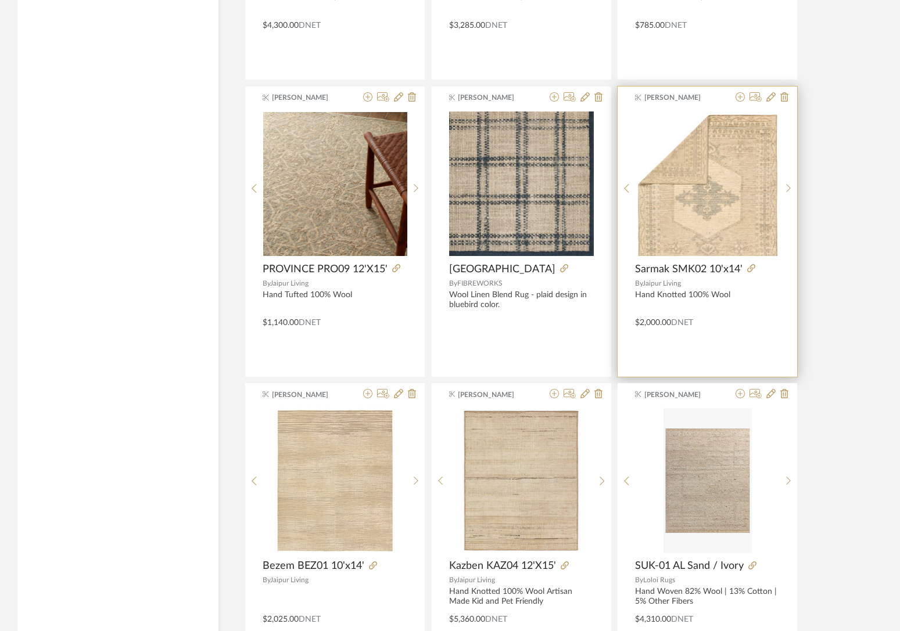
scroll to position [3476, 0]
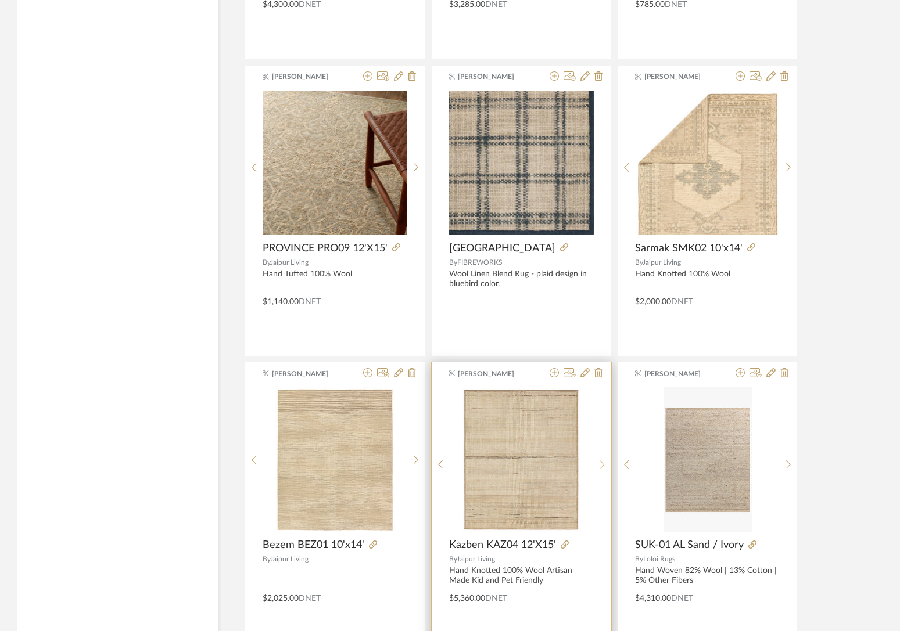
click at [606, 454] on div at bounding box center [602, 464] width 18 height 155
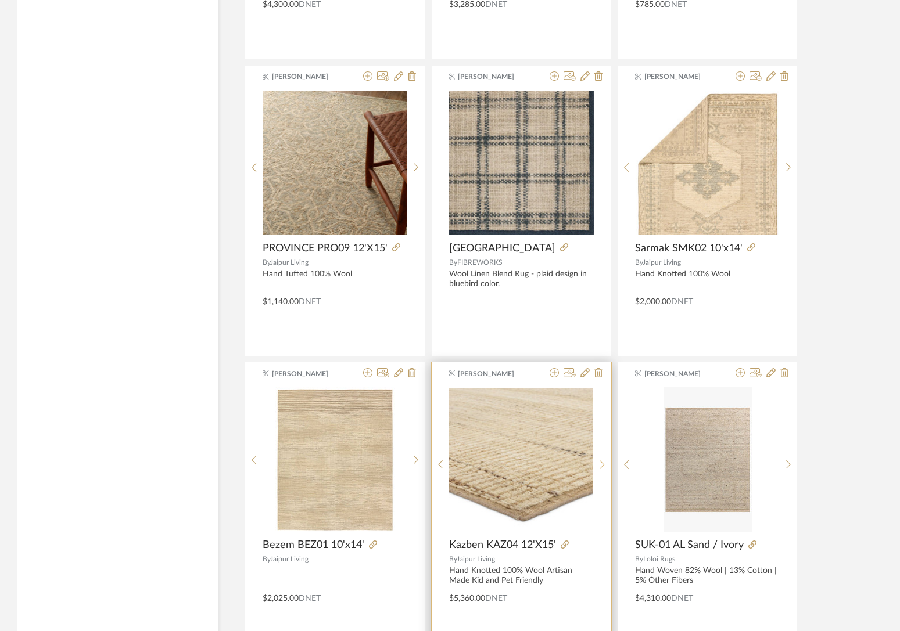
click at [604, 462] on icon at bounding box center [601, 465] width 5 height 10
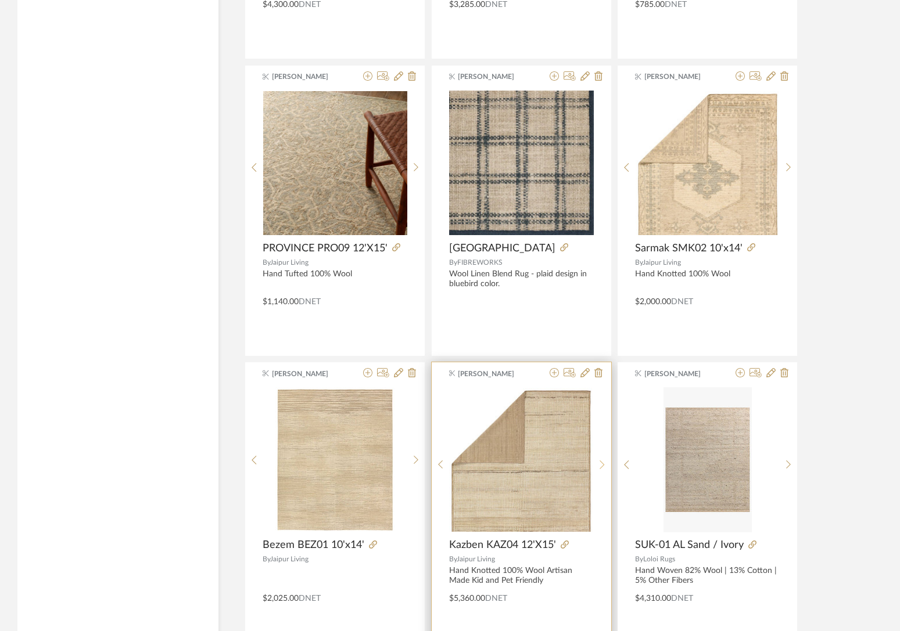
click at [604, 462] on icon at bounding box center [601, 465] width 5 height 10
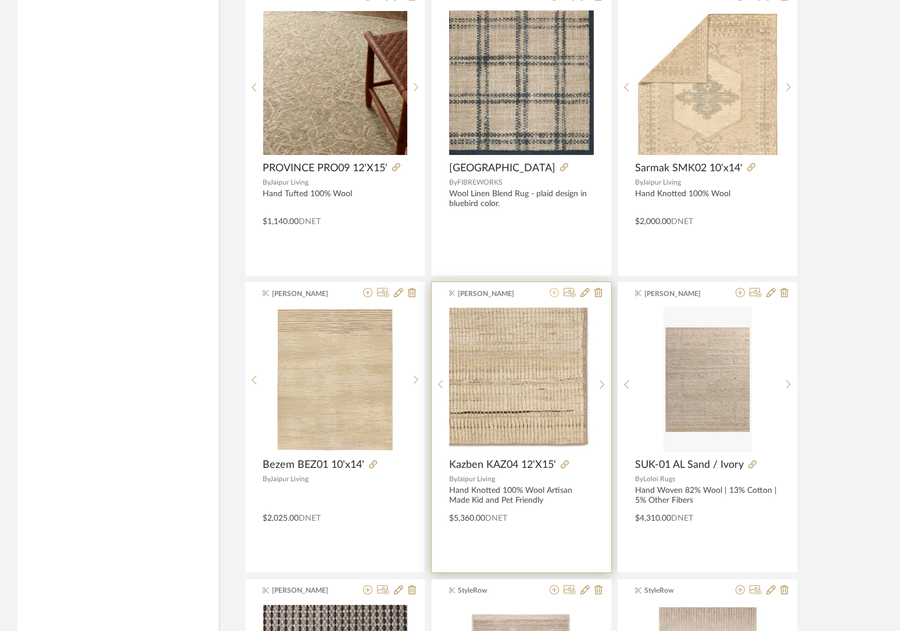
scroll to position [3558, 0]
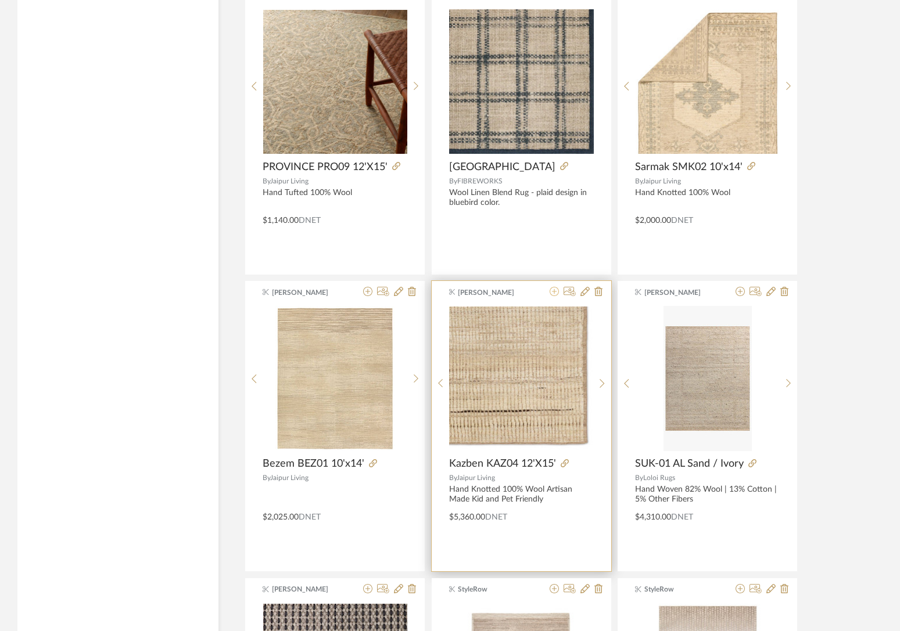
click at [555, 293] on icon at bounding box center [553, 291] width 9 height 9
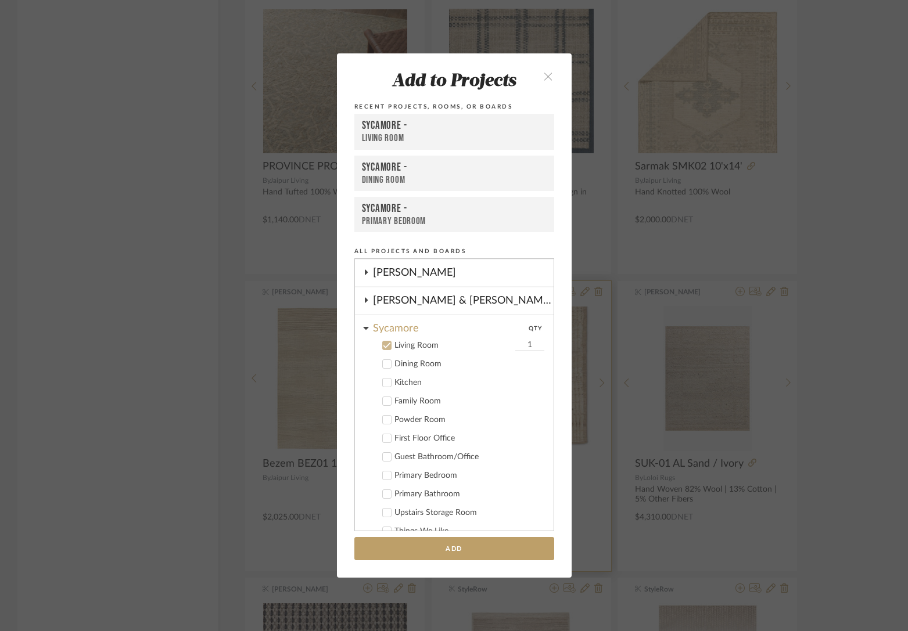
scroll to position [229, 0]
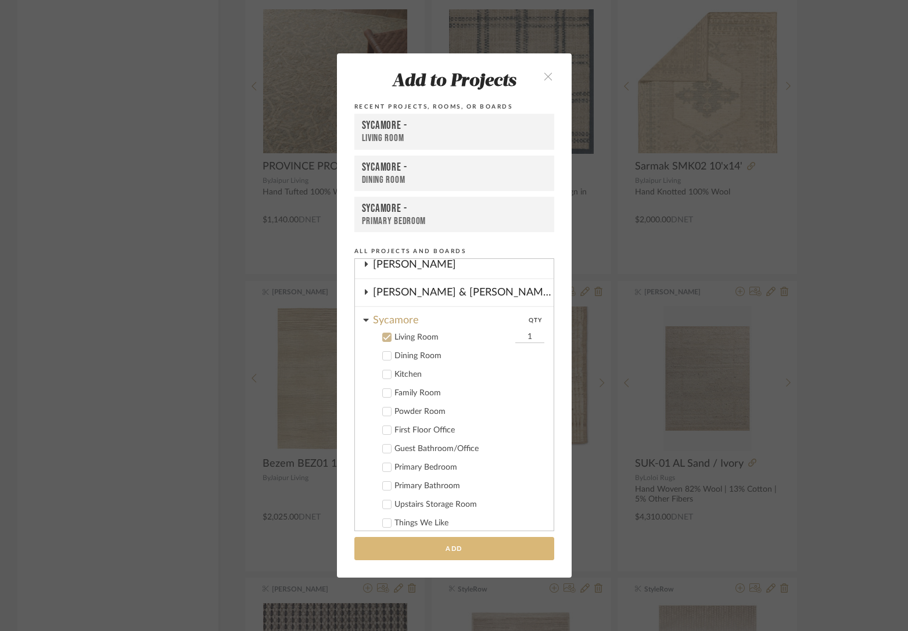
click at [439, 545] on button "Add" at bounding box center [454, 549] width 200 height 24
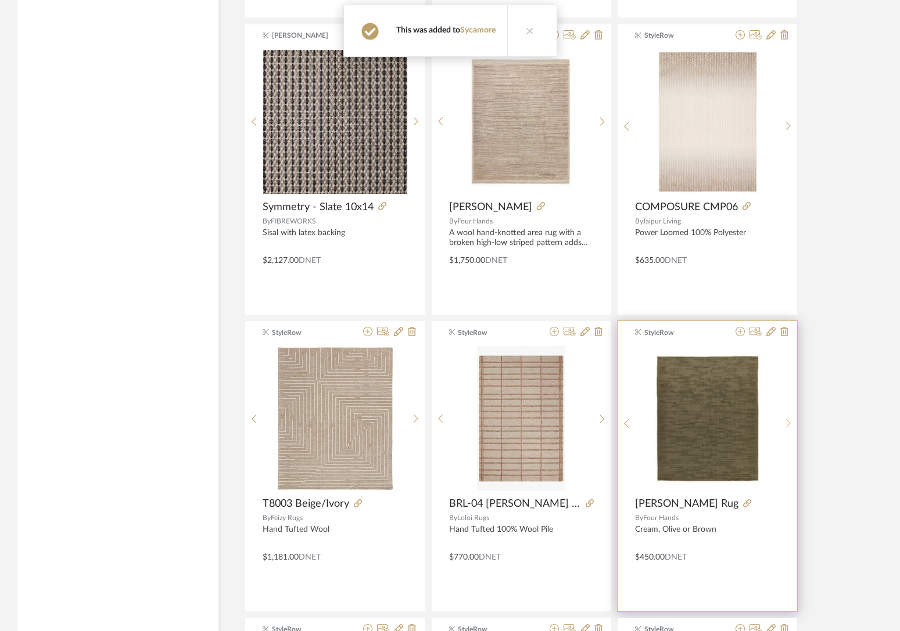
scroll to position [4134, 0]
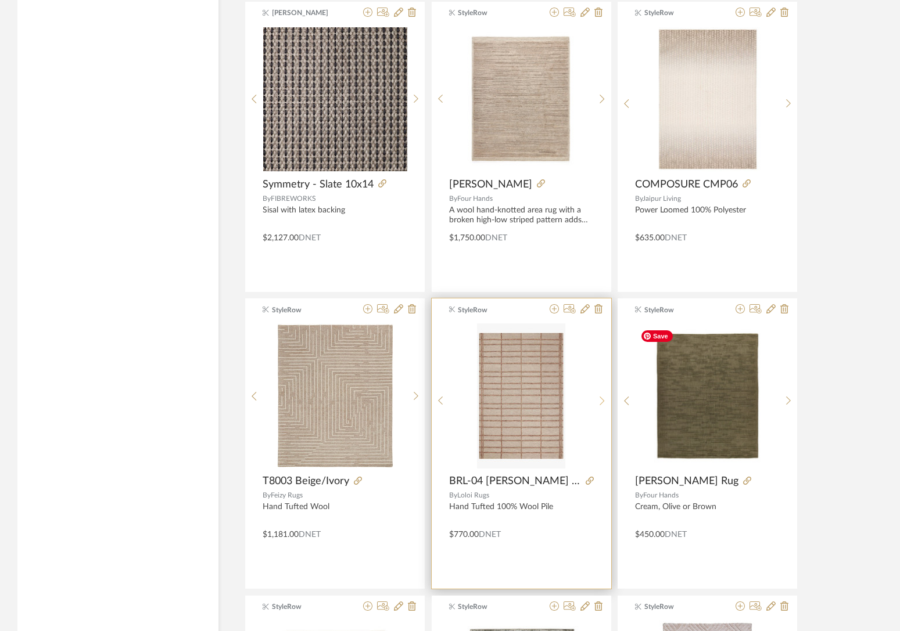
click at [602, 394] on div at bounding box center [602, 401] width 18 height 155
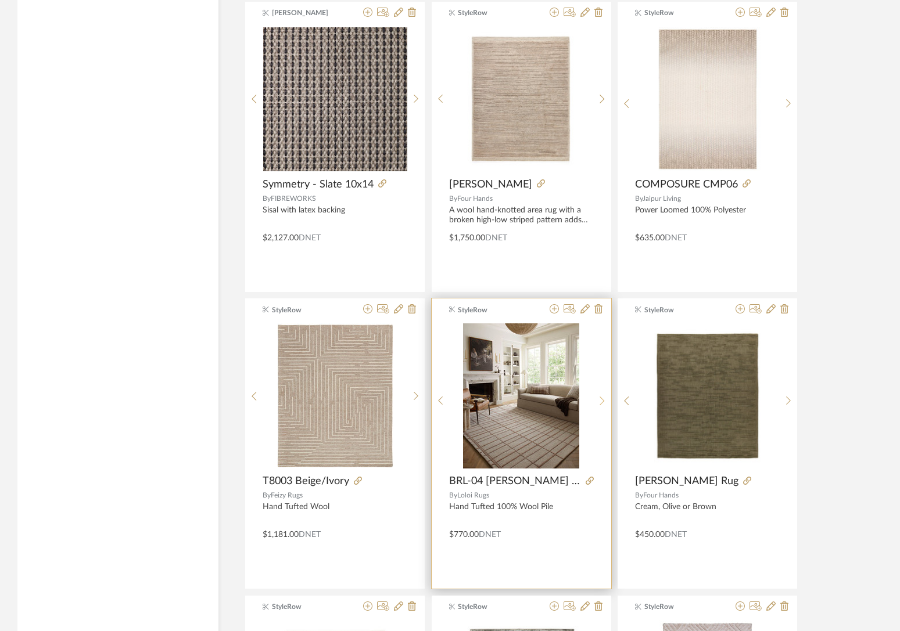
click at [602, 394] on div at bounding box center [602, 401] width 18 height 155
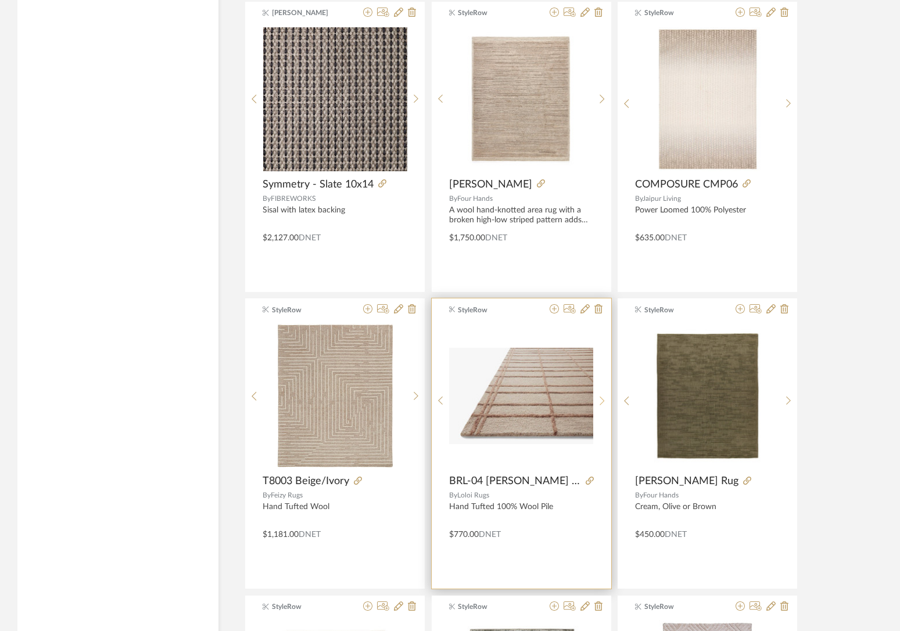
click at [602, 394] on div at bounding box center [602, 401] width 18 height 155
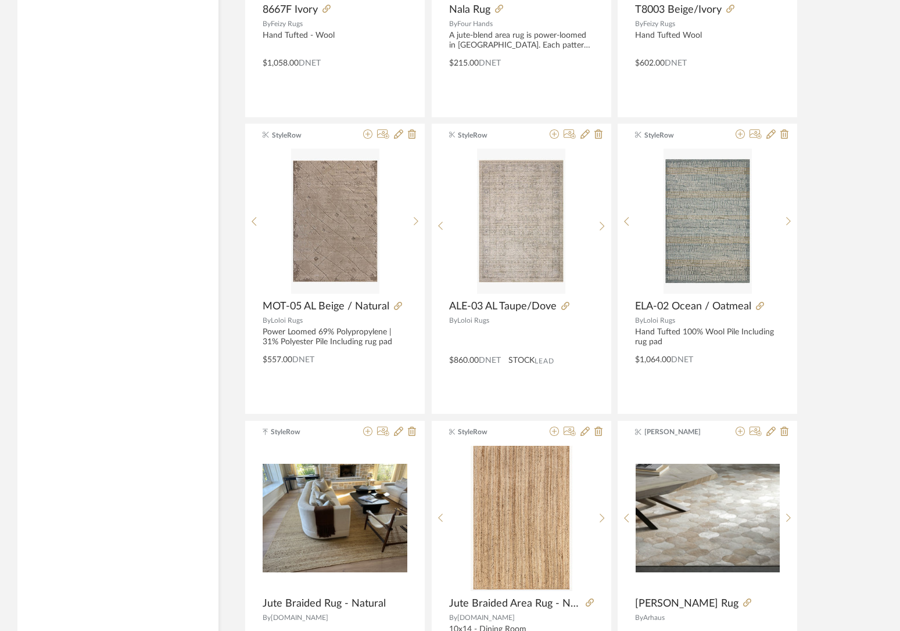
scroll to position [5515, 0]
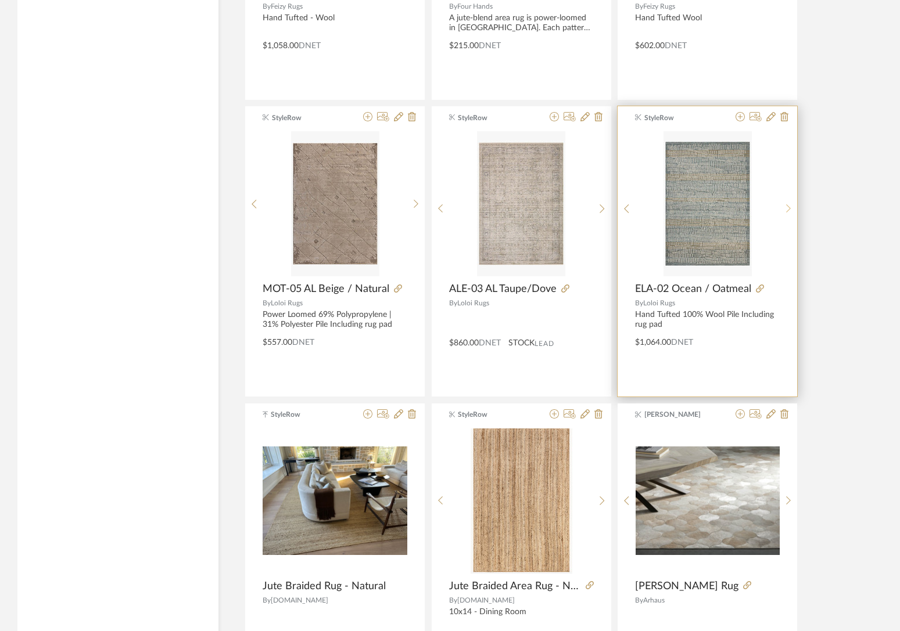
click at [679, 207] on icon at bounding box center [788, 209] width 5 height 10
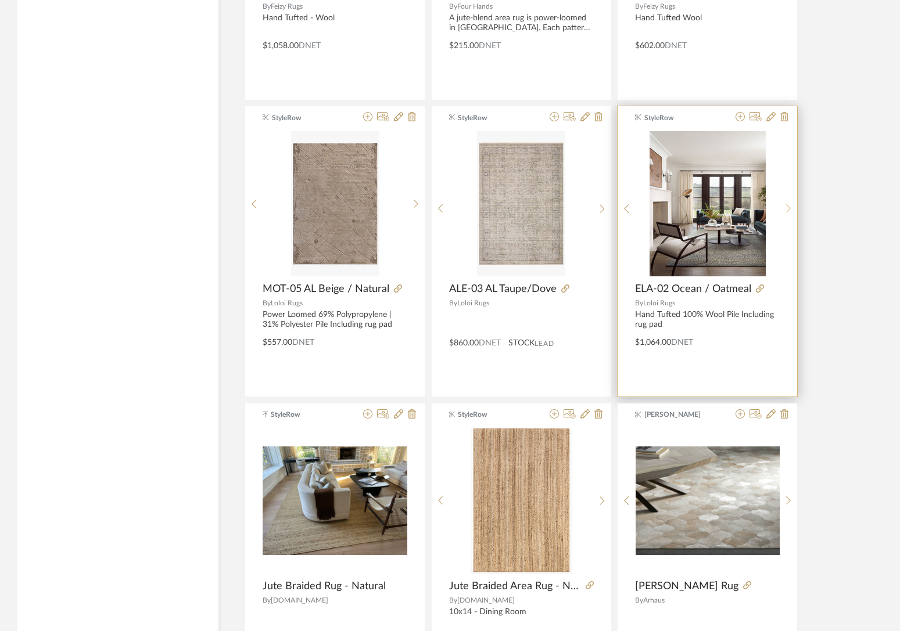
click at [679, 207] on icon at bounding box center [788, 209] width 5 height 10
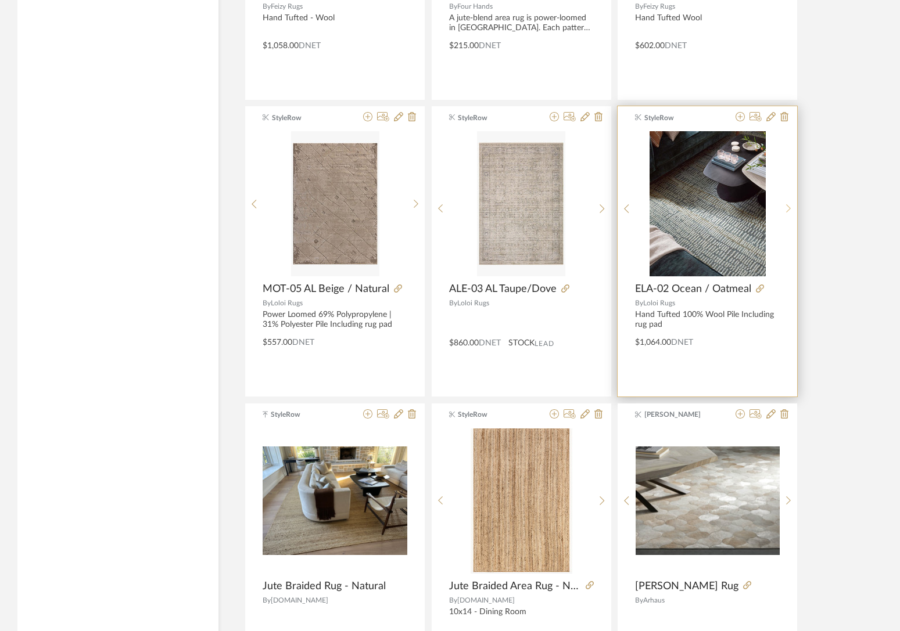
click at [679, 207] on icon at bounding box center [788, 209] width 5 height 10
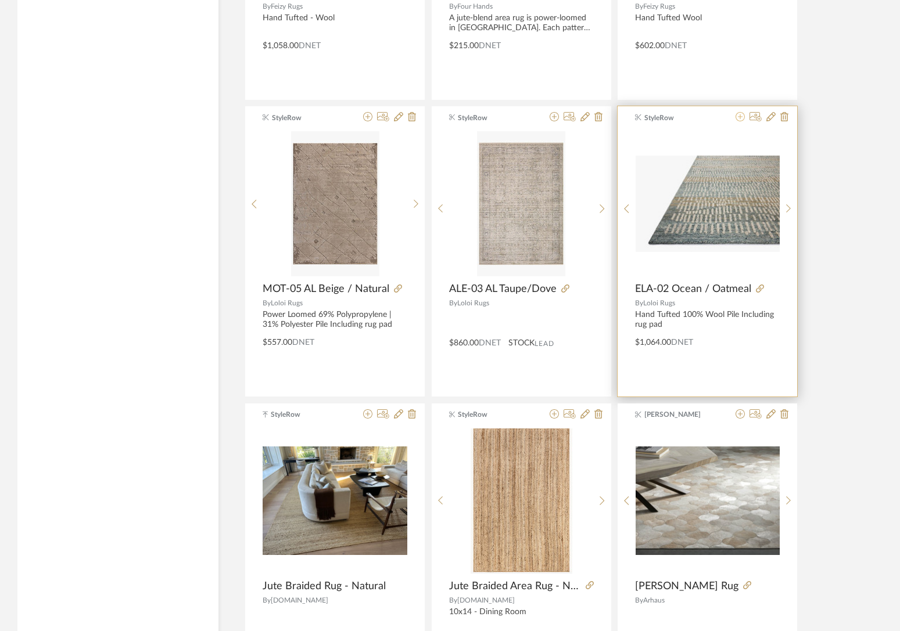
click at [679, 118] on icon at bounding box center [739, 116] width 9 height 9
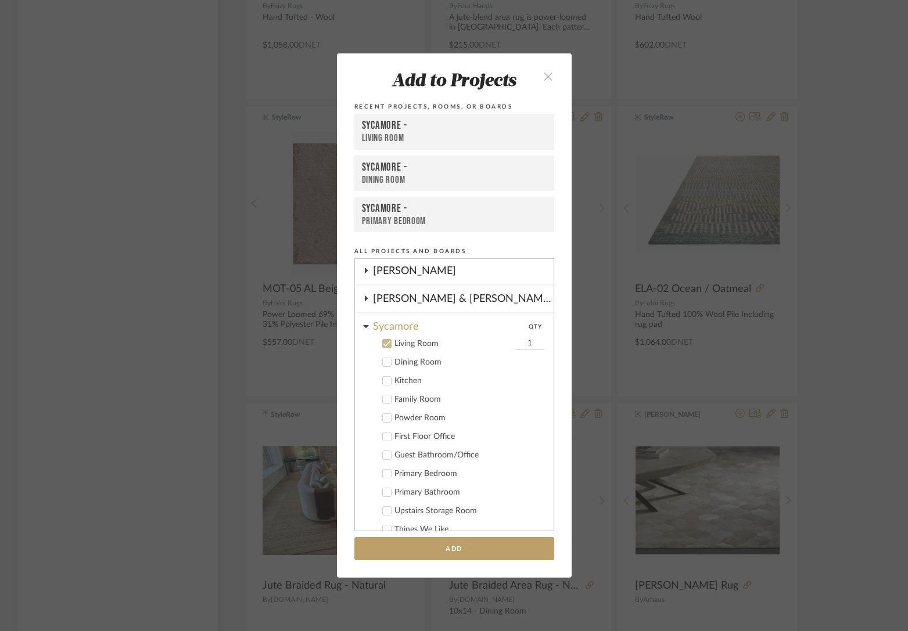
scroll to position [229, 0]
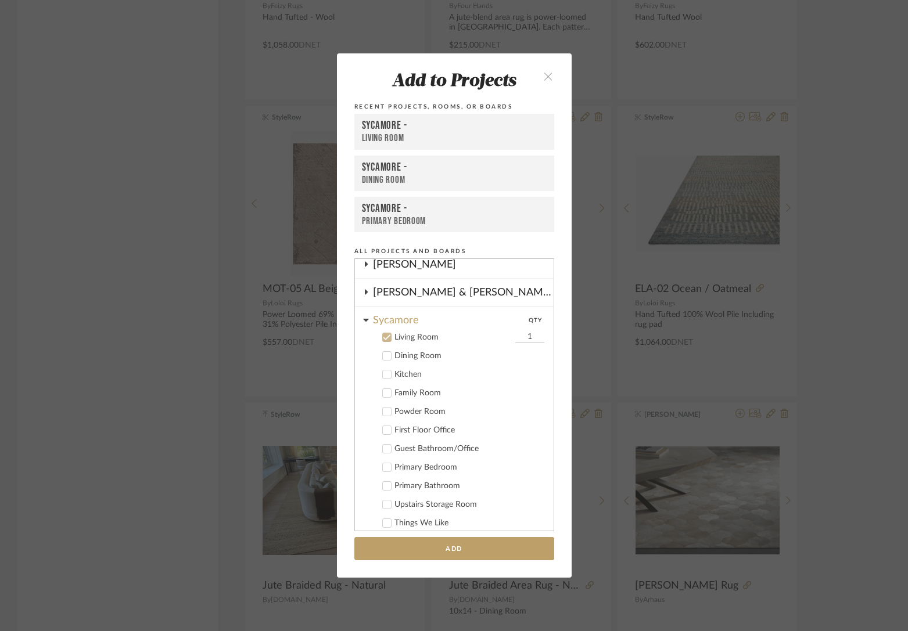
click at [387, 357] on label "Dining Room" at bounding box center [458, 356] width 172 height 12
drag, startPoint x: 377, startPoint y: 335, endPoint x: 387, endPoint y: 364, distance: 30.7
click at [377, 335] on label "Living Room 1" at bounding box center [458, 338] width 172 height 12
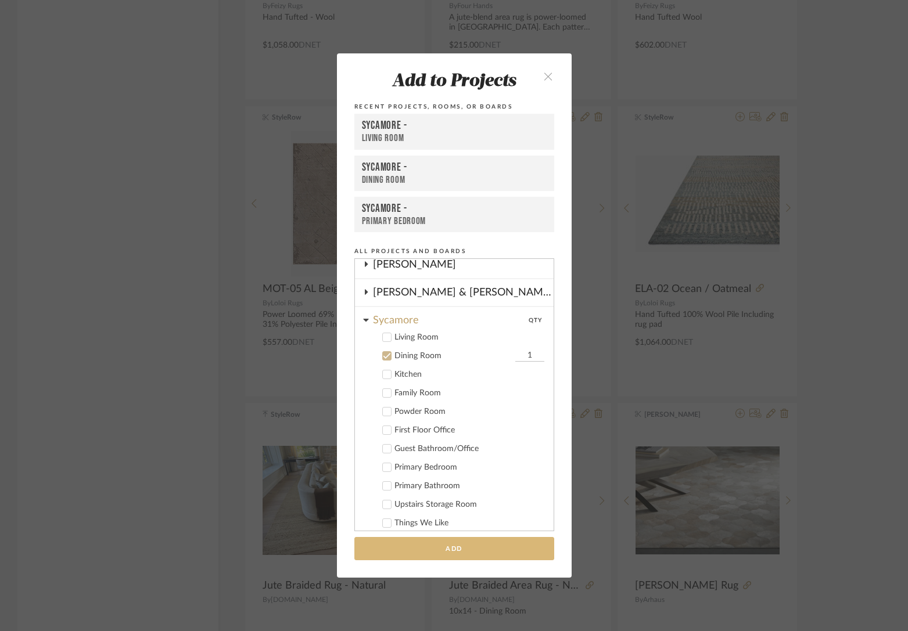
drag, startPoint x: 434, startPoint y: 565, endPoint x: 436, endPoint y: 554, distance: 11.7
click at [434, 565] on add-to "Add to Projects Recent Projects, Rooms, or Boards Sycamore - Living Room Sycamo…" at bounding box center [454, 315] width 235 height 524
click at [436, 552] on button "Add" at bounding box center [454, 549] width 200 height 24
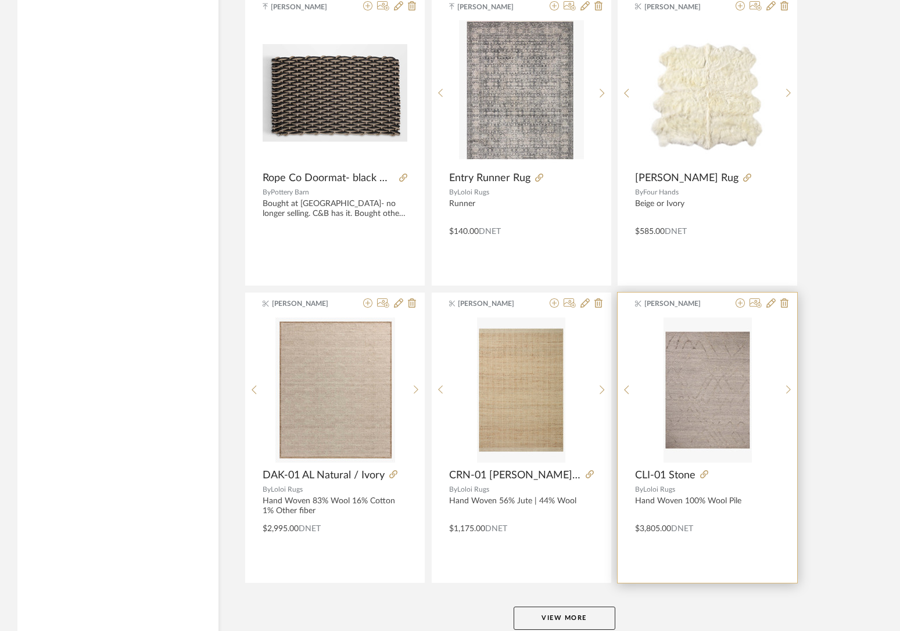
scroll to position [6887, 0]
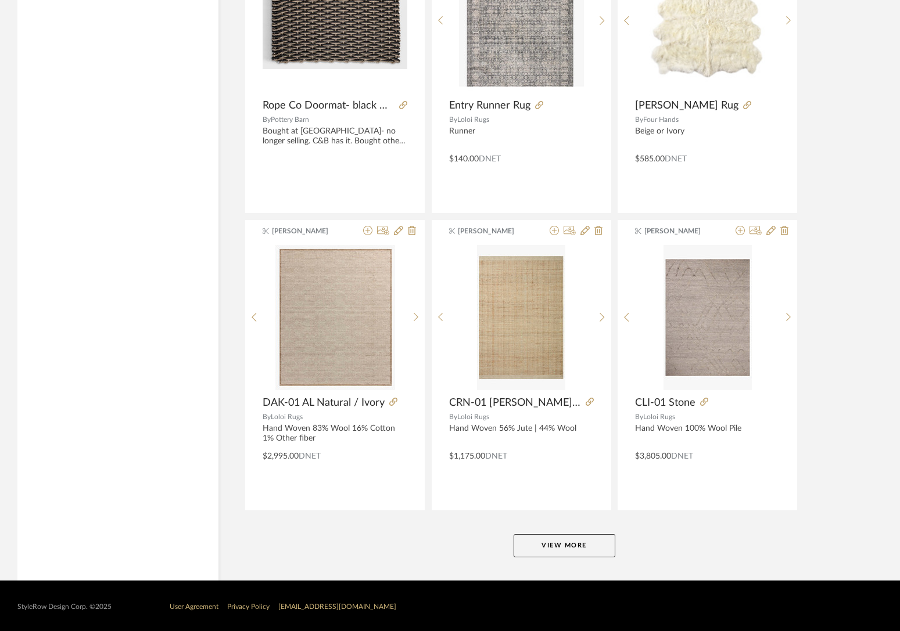
click at [581, 547] on button "View More" at bounding box center [564, 545] width 102 height 23
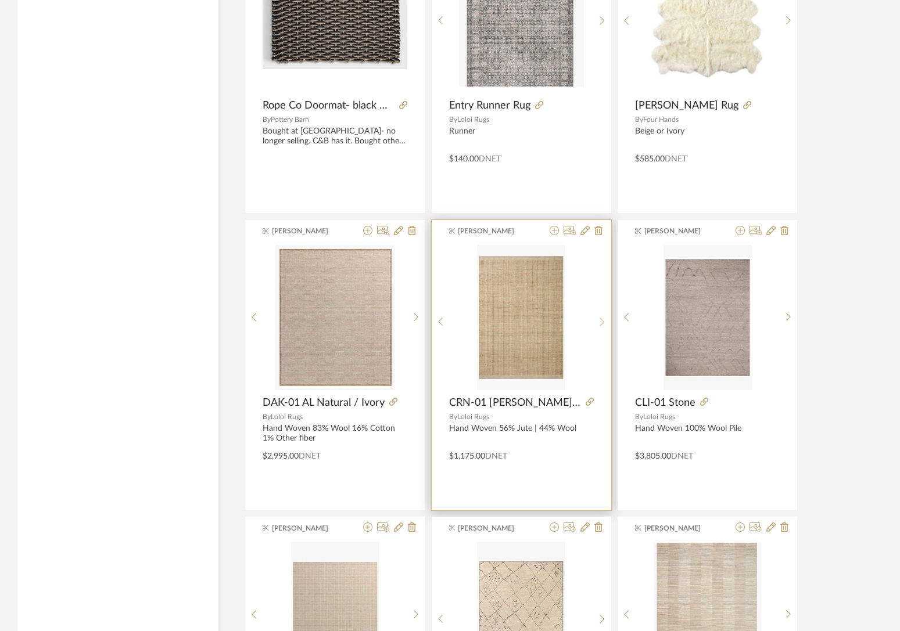
click at [598, 318] on sr-next-btn at bounding box center [602, 322] width 18 height 10
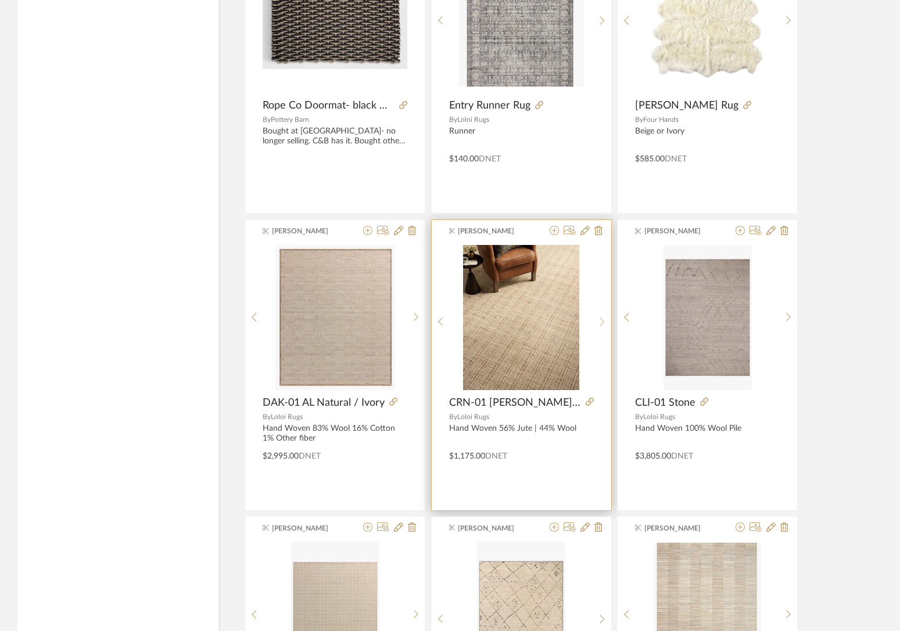
click at [598, 318] on sr-next-btn at bounding box center [602, 322] width 18 height 10
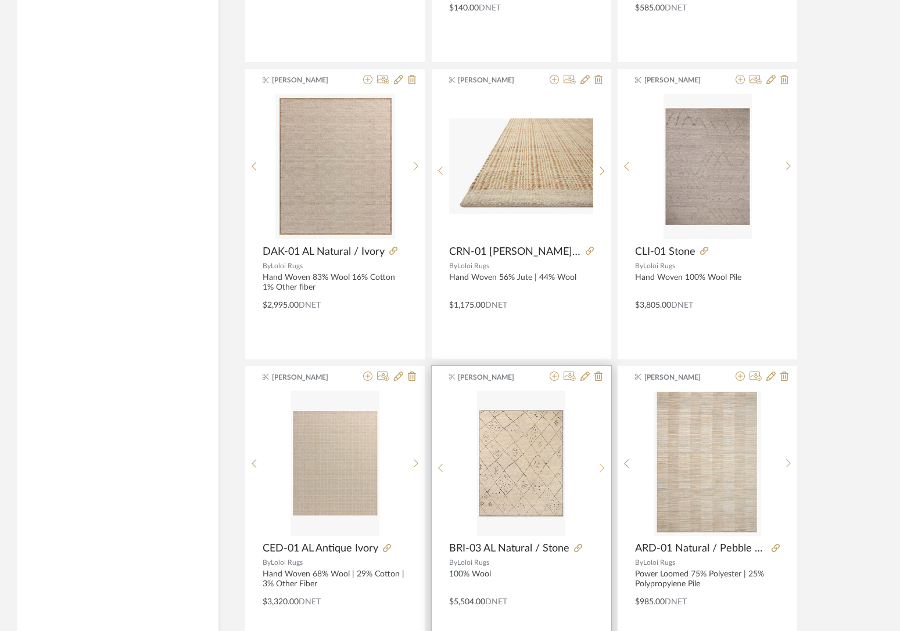
scroll to position [7210, 0]
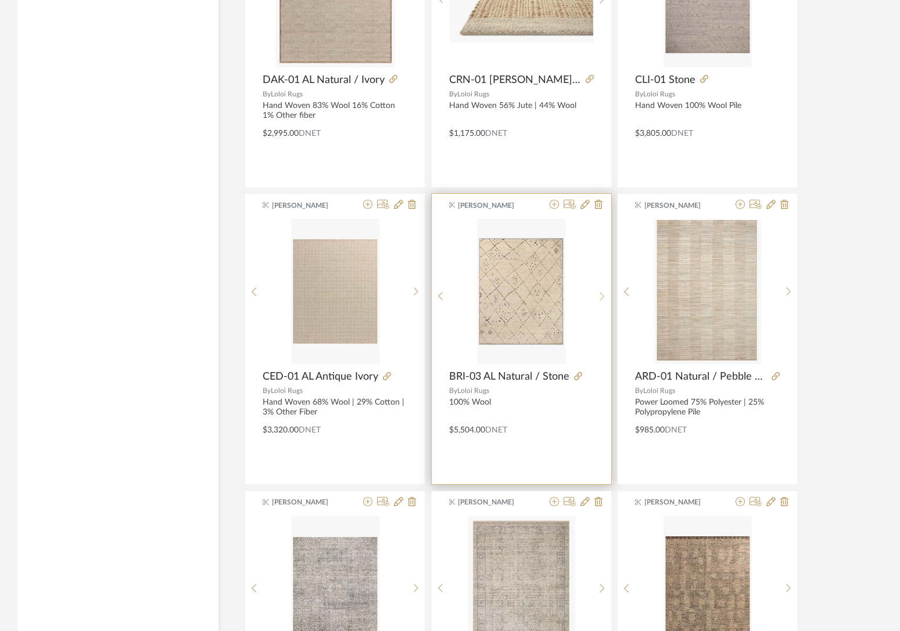
click at [599, 299] on icon at bounding box center [601, 297] width 5 height 10
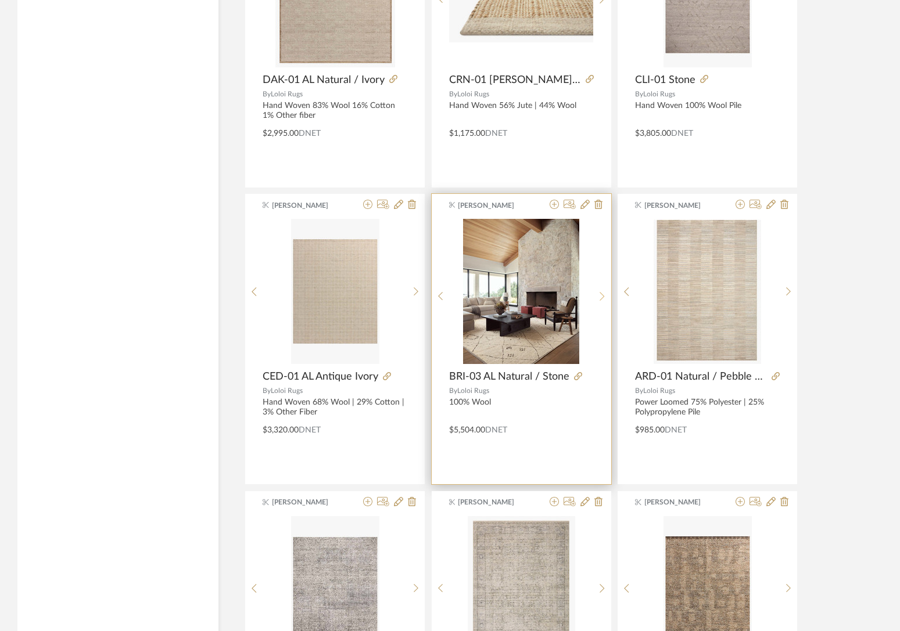
click at [599, 299] on icon at bounding box center [601, 297] width 5 height 10
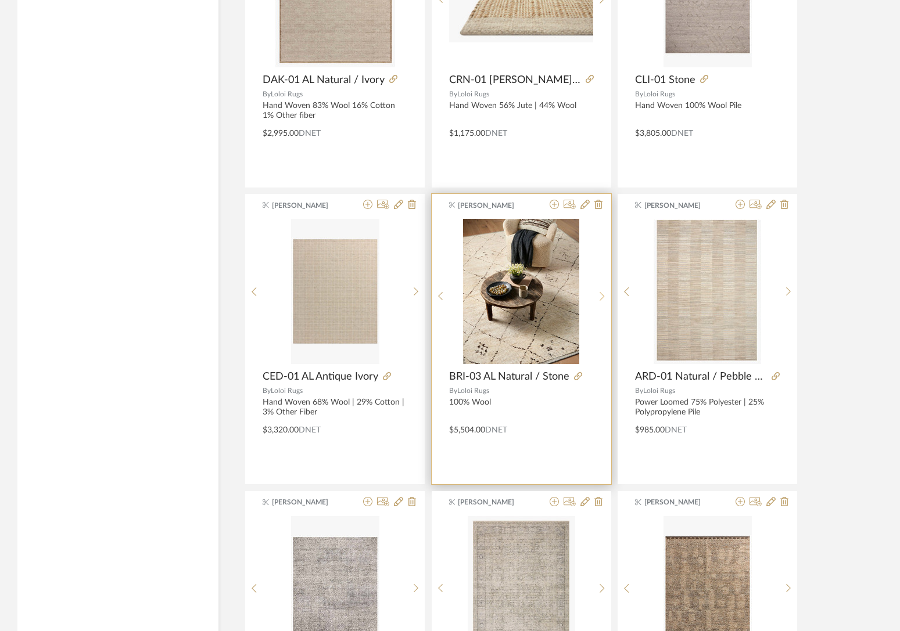
click at [599, 299] on icon at bounding box center [601, 297] width 5 height 10
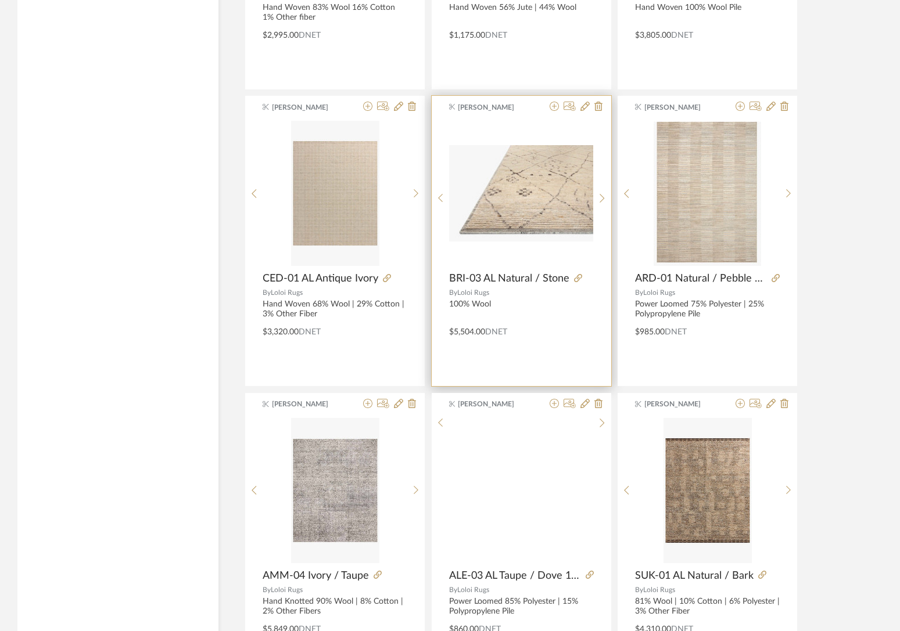
scroll to position [7434, 0]
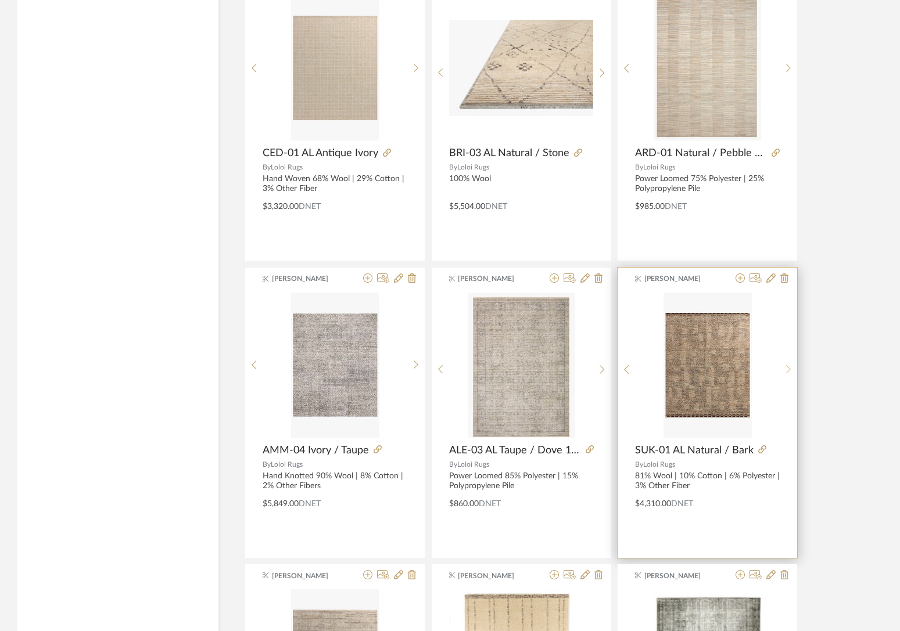
click at [679, 368] on icon at bounding box center [788, 370] width 5 height 10
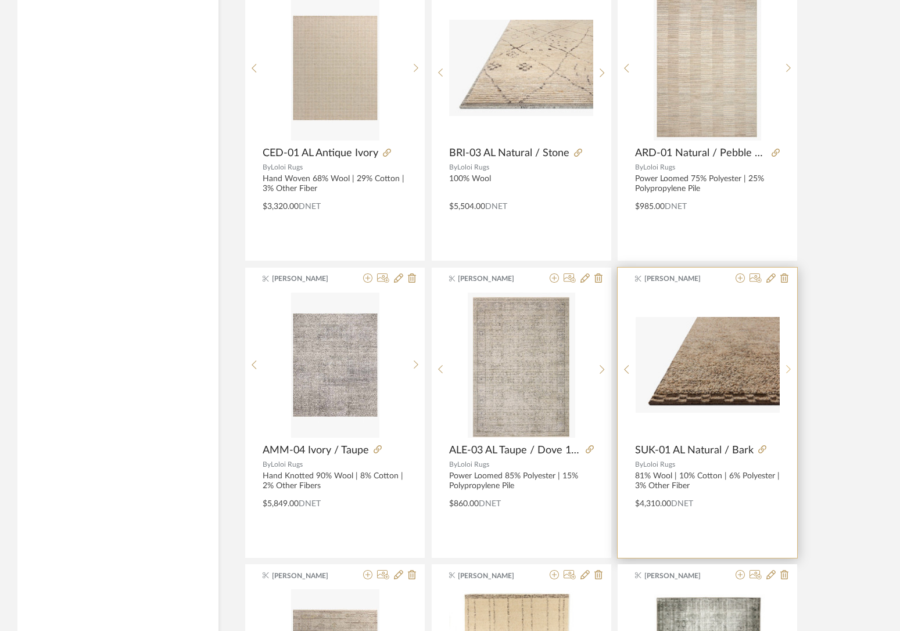
click at [679, 367] on icon at bounding box center [788, 370] width 5 height 10
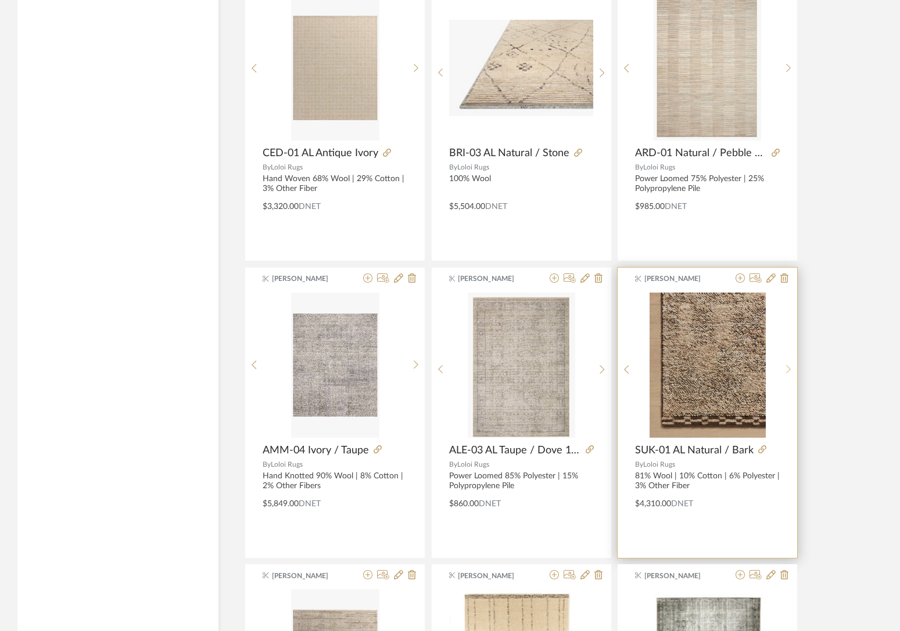
click at [679, 367] on icon at bounding box center [788, 370] width 5 height 10
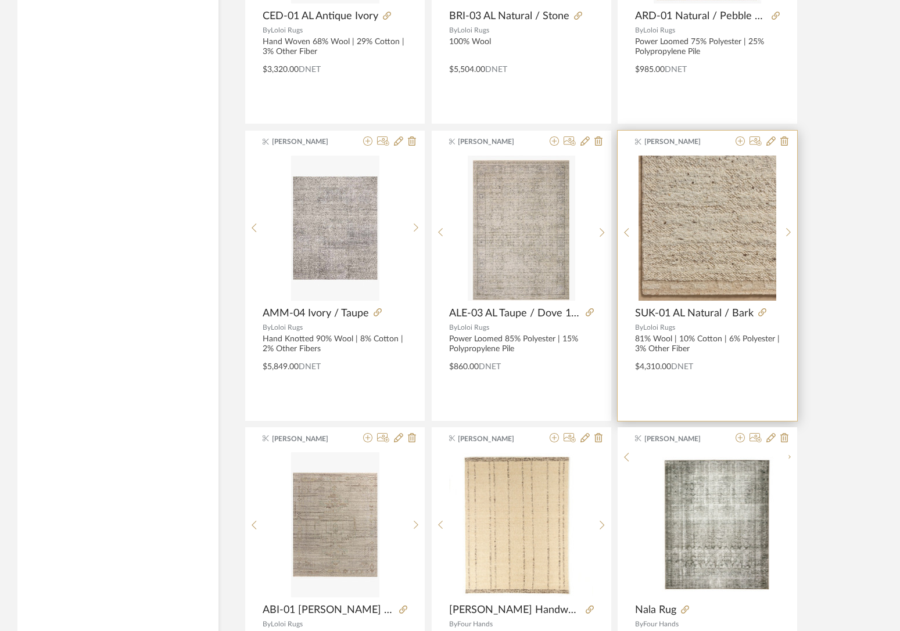
scroll to position [7675, 0]
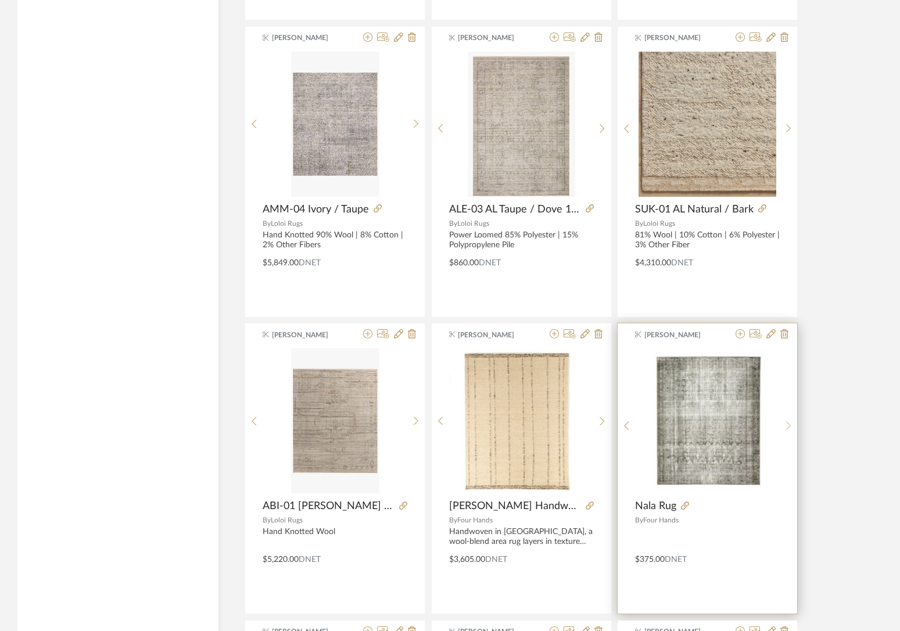
click at [679, 433] on div at bounding box center [788, 426] width 18 height 155
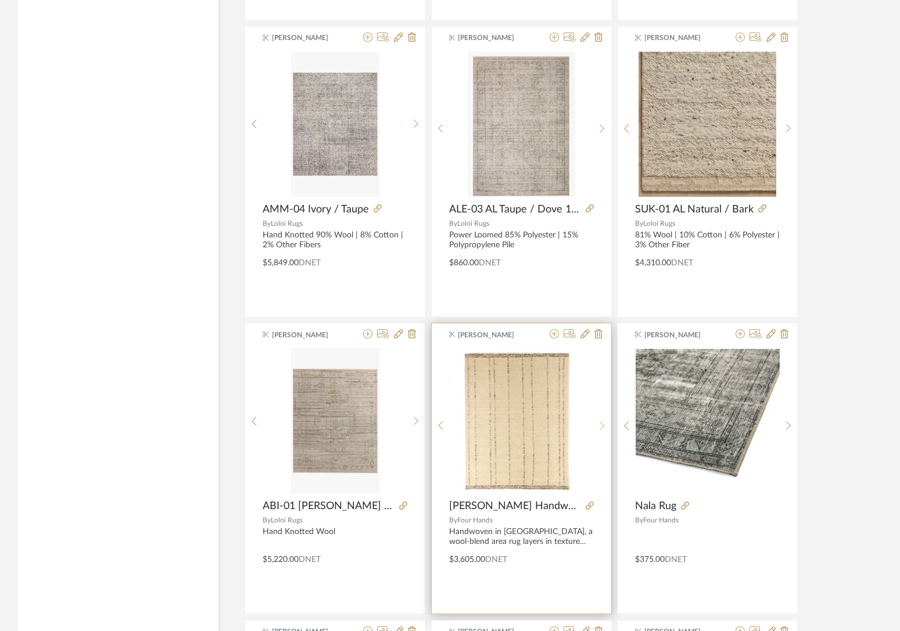
click at [598, 423] on sr-next-btn at bounding box center [602, 426] width 18 height 10
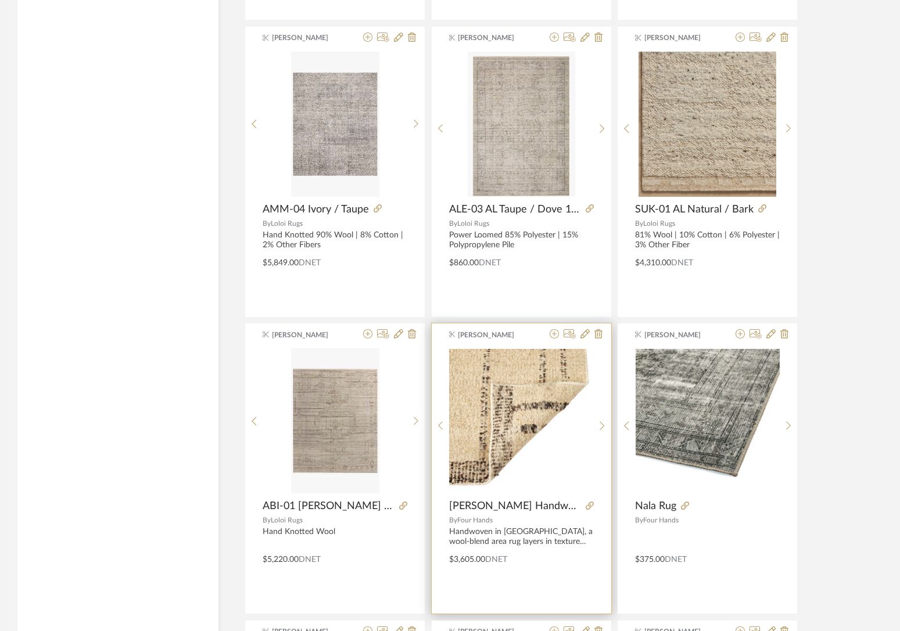
drag, startPoint x: 598, startPoint y: 423, endPoint x: 548, endPoint y: 431, distance: 51.1
click at [598, 423] on sr-next-btn at bounding box center [602, 426] width 18 height 10
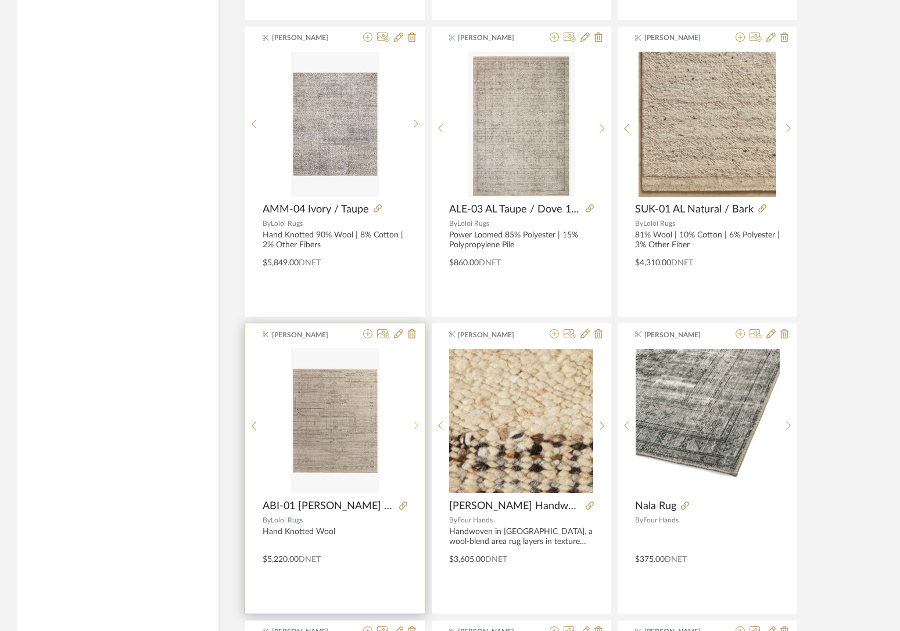
click at [414, 431] on div at bounding box center [416, 426] width 18 height 155
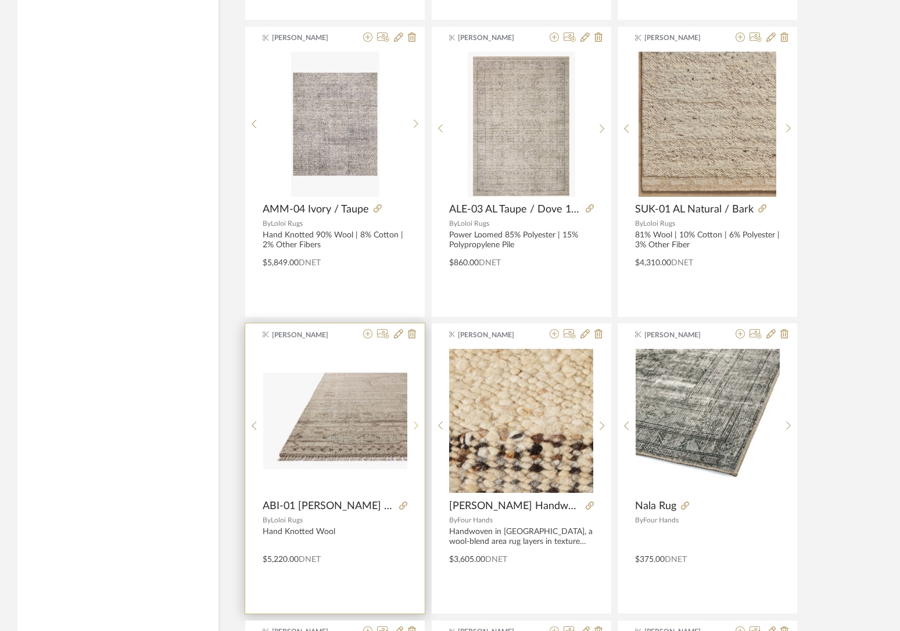
click at [414, 430] on div at bounding box center [416, 426] width 18 height 155
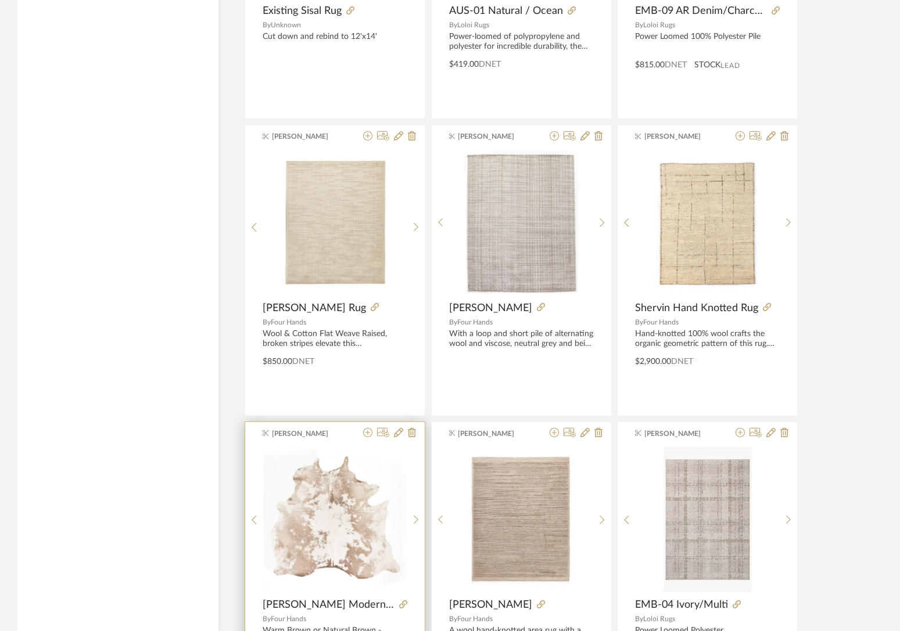
scroll to position [9526, 0]
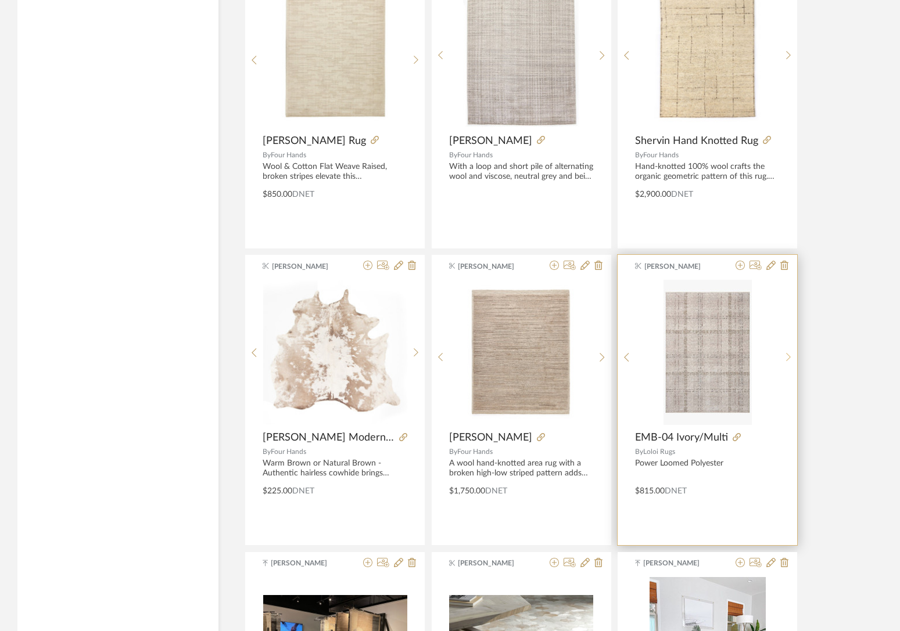
click at [679, 351] on div at bounding box center [788, 357] width 18 height 155
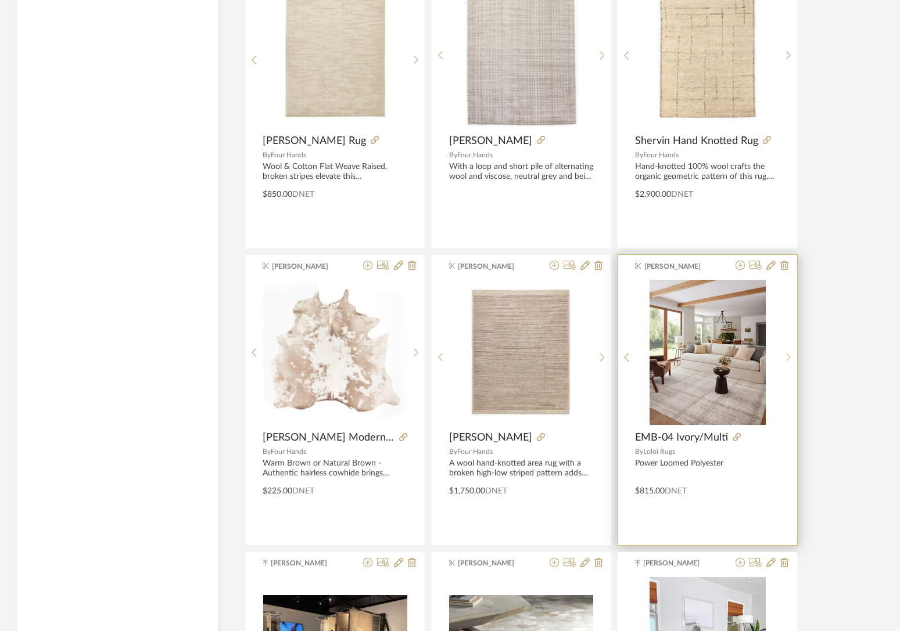
click at [679, 351] on div at bounding box center [788, 357] width 18 height 155
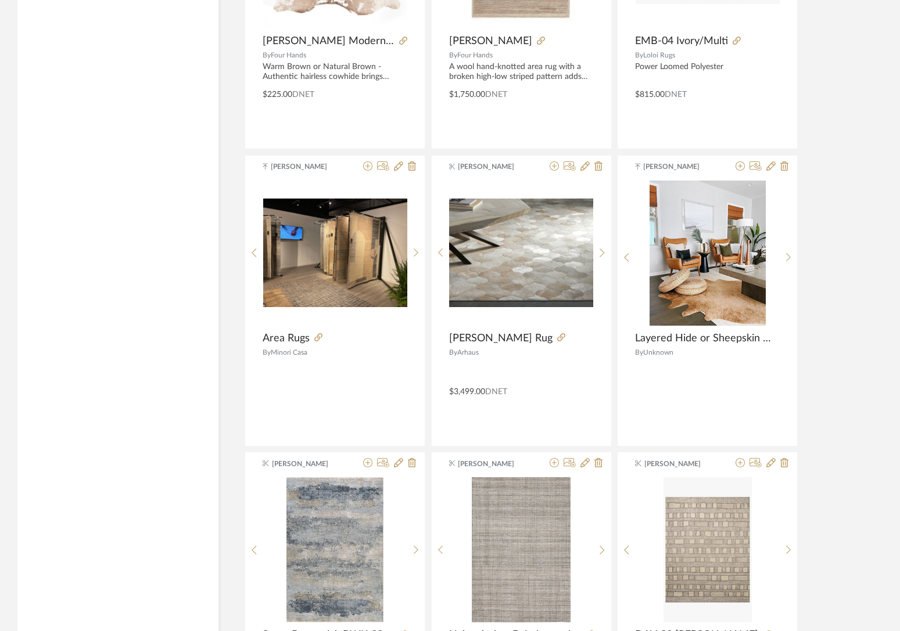
scroll to position [9941, 0]
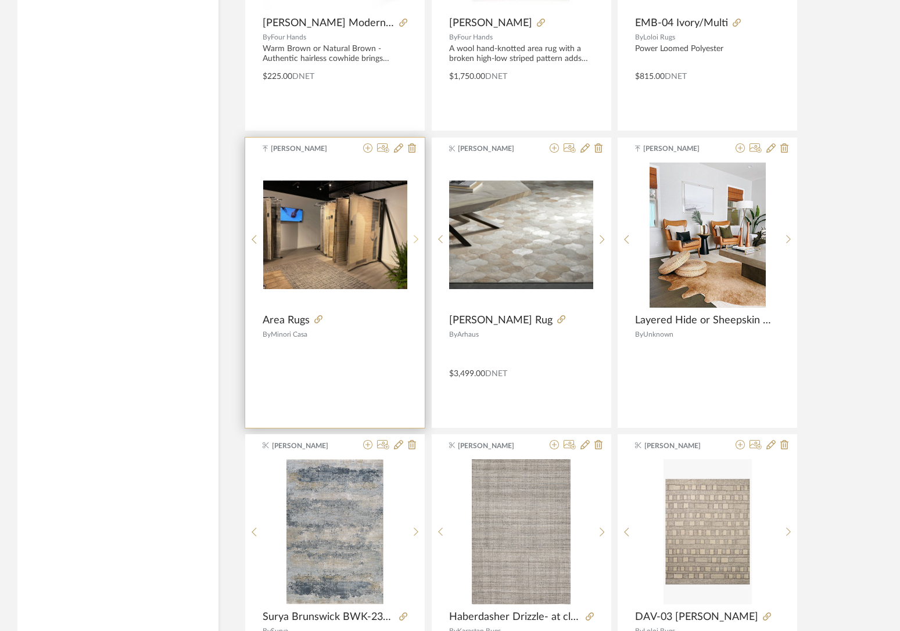
click at [419, 236] on sr-next-btn at bounding box center [416, 240] width 18 height 10
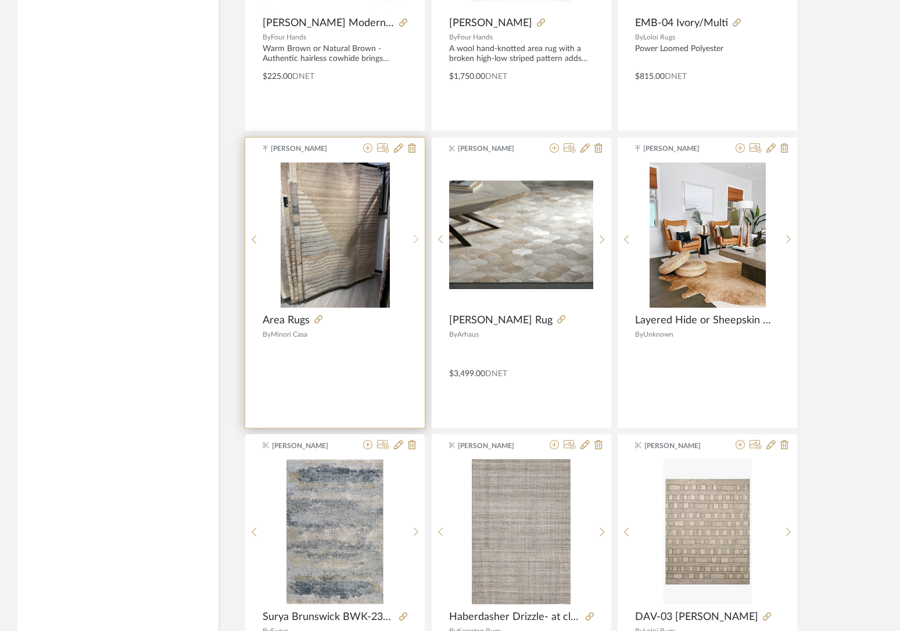
click at [419, 236] on sr-next-btn at bounding box center [416, 240] width 18 height 10
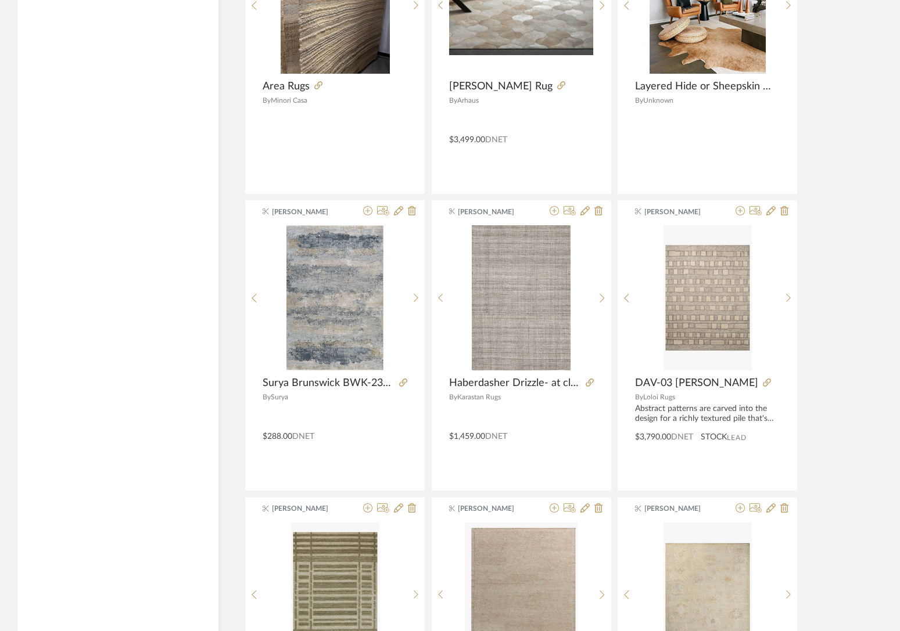
scroll to position [10455, 0]
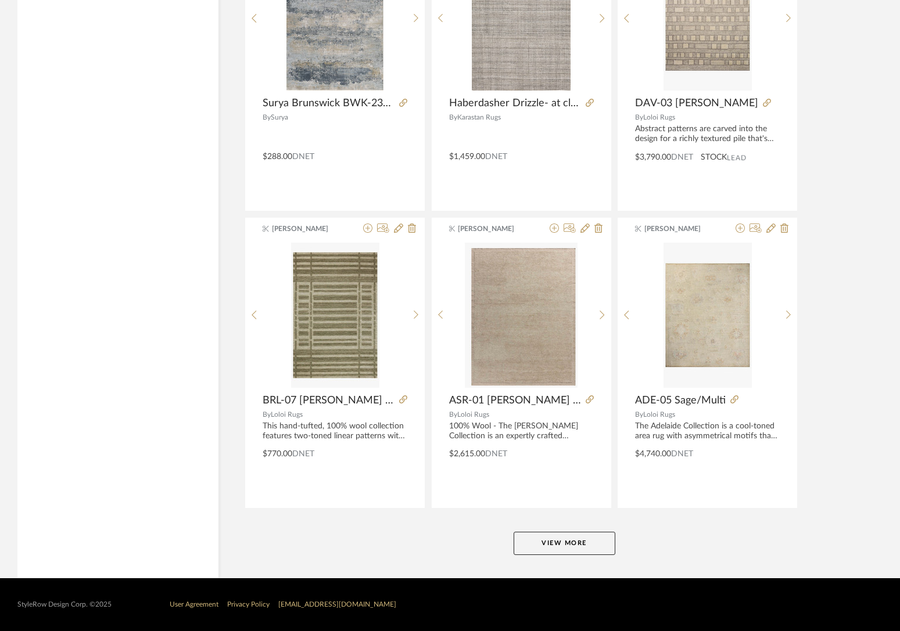
click at [580, 543] on button "View More" at bounding box center [564, 543] width 102 height 23
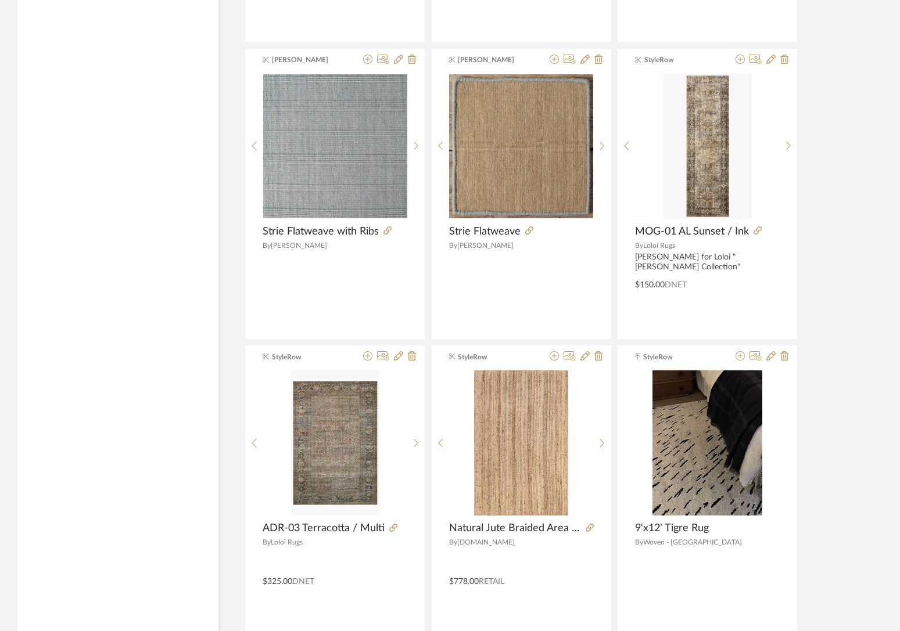
scroll to position [11990, 0]
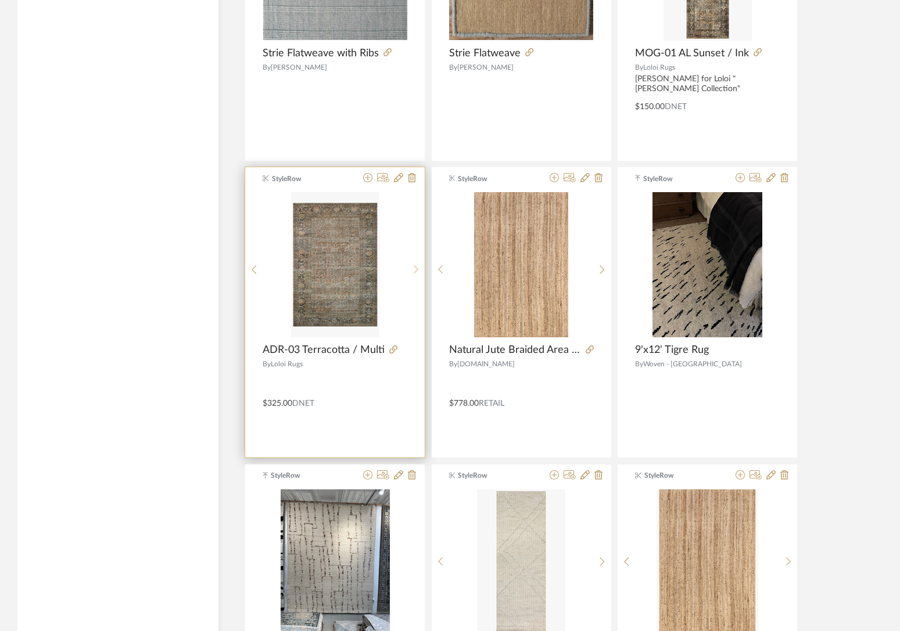
click at [412, 264] on div at bounding box center [416, 269] width 18 height 155
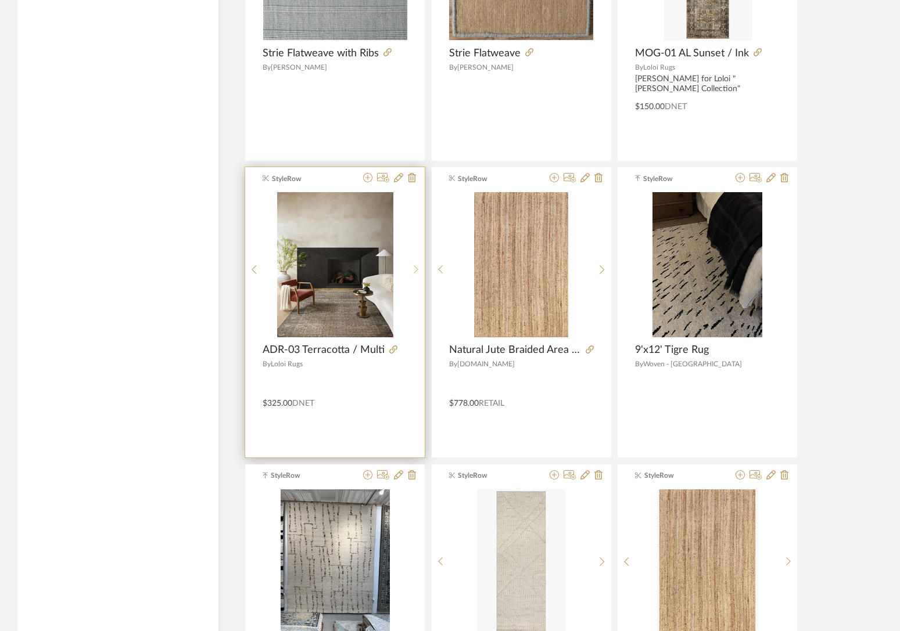
click at [412, 264] on div at bounding box center [416, 269] width 18 height 155
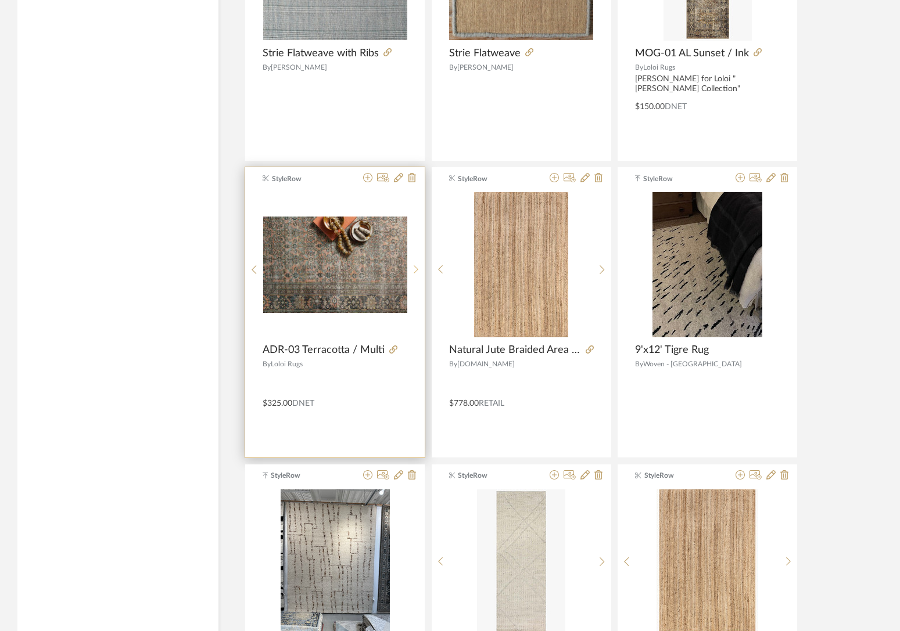
click at [412, 264] on div at bounding box center [416, 269] width 18 height 155
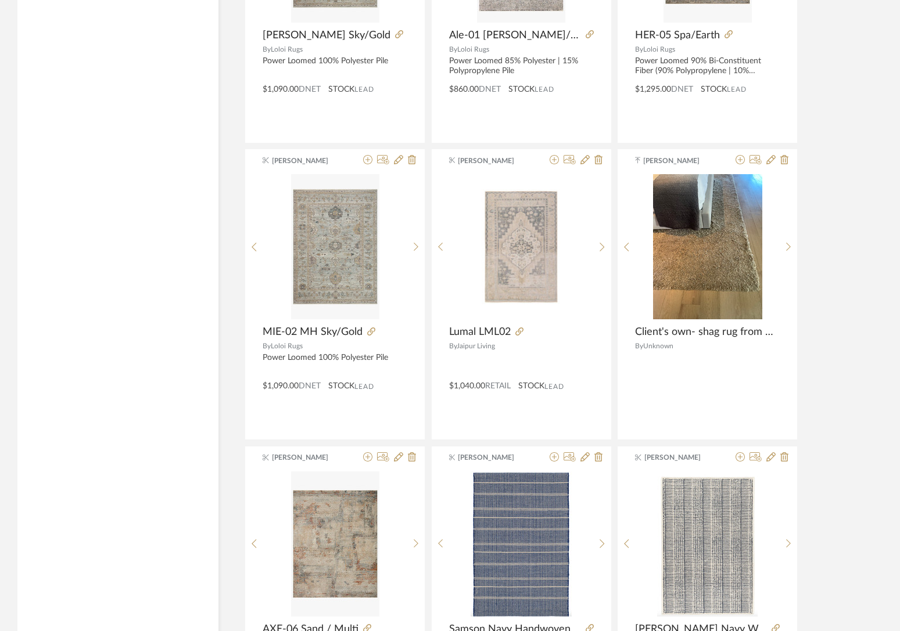
scroll to position [13704, 0]
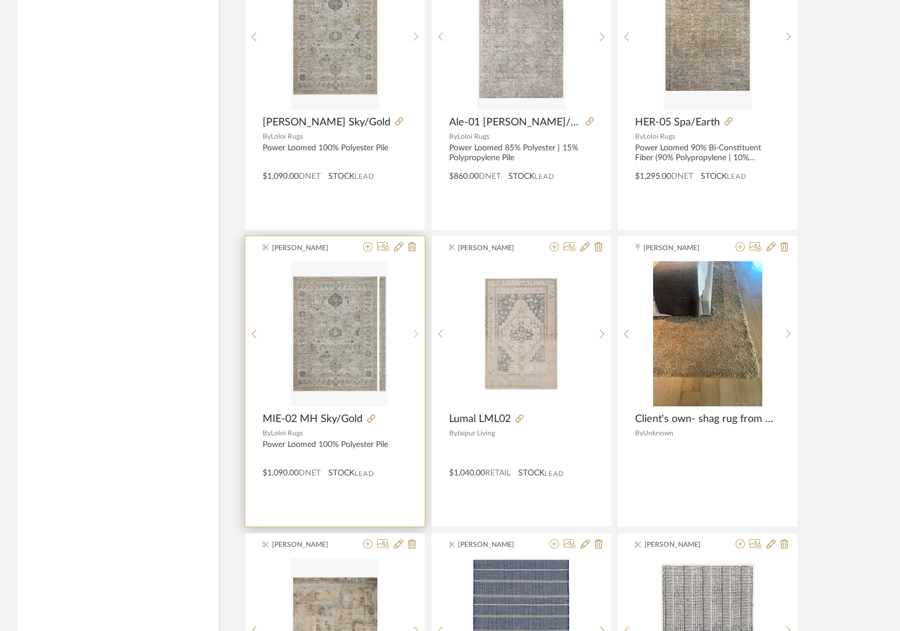
click at [414, 335] on icon at bounding box center [416, 334] width 5 height 10
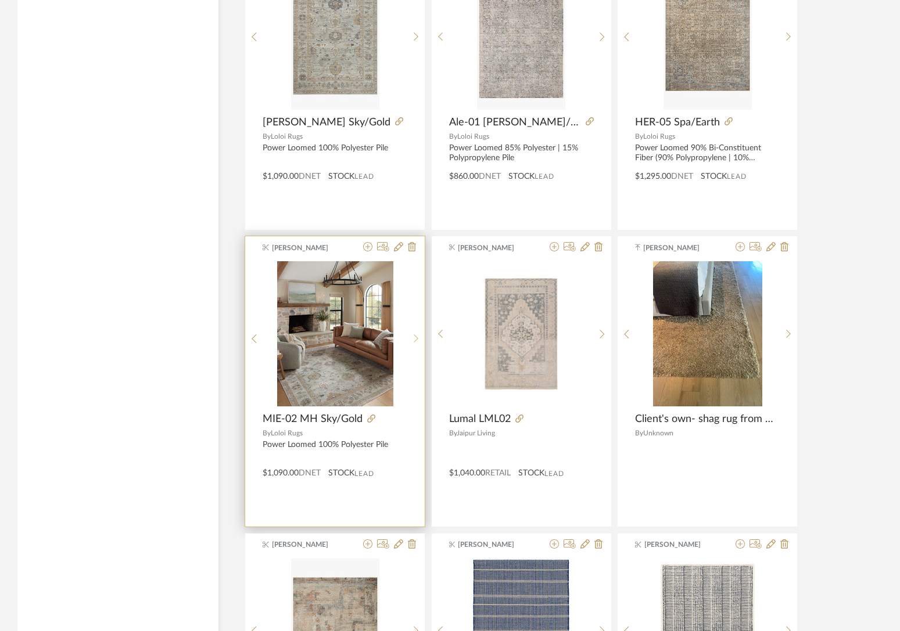
click at [414, 335] on icon at bounding box center [416, 339] width 5 height 10
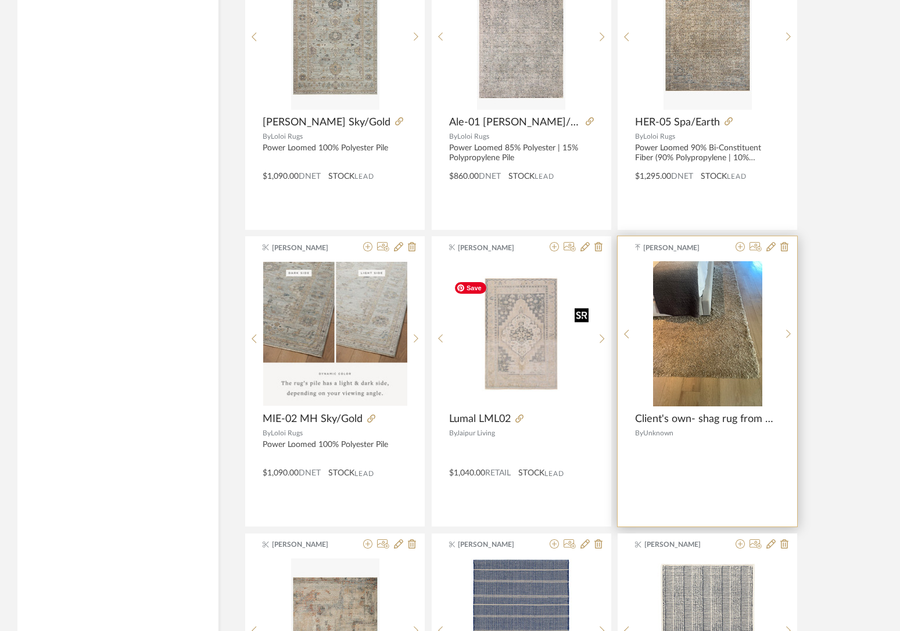
scroll to position [13702, 0]
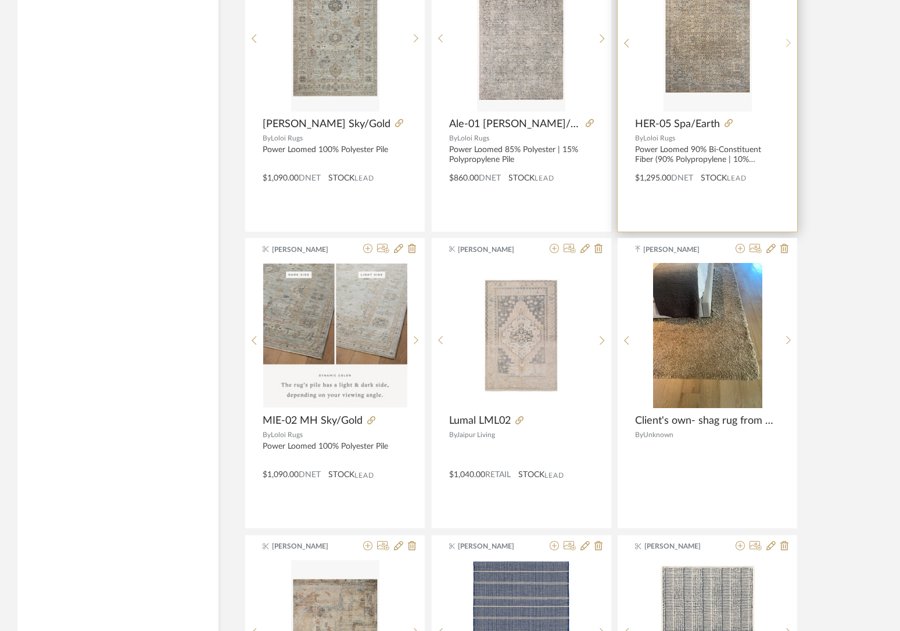
click at [679, 42] on icon at bounding box center [788, 43] width 5 height 9
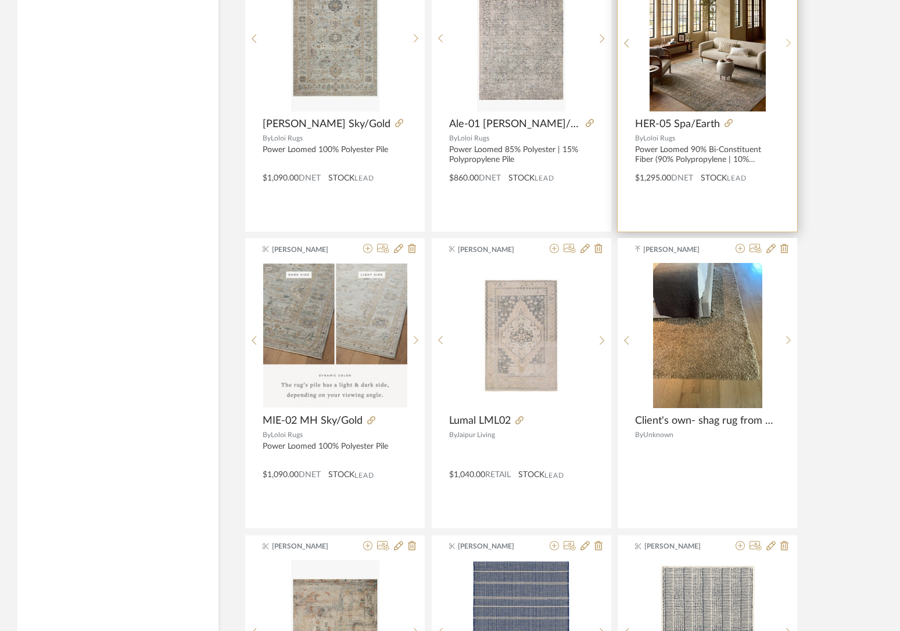
click at [679, 42] on icon at bounding box center [788, 43] width 5 height 10
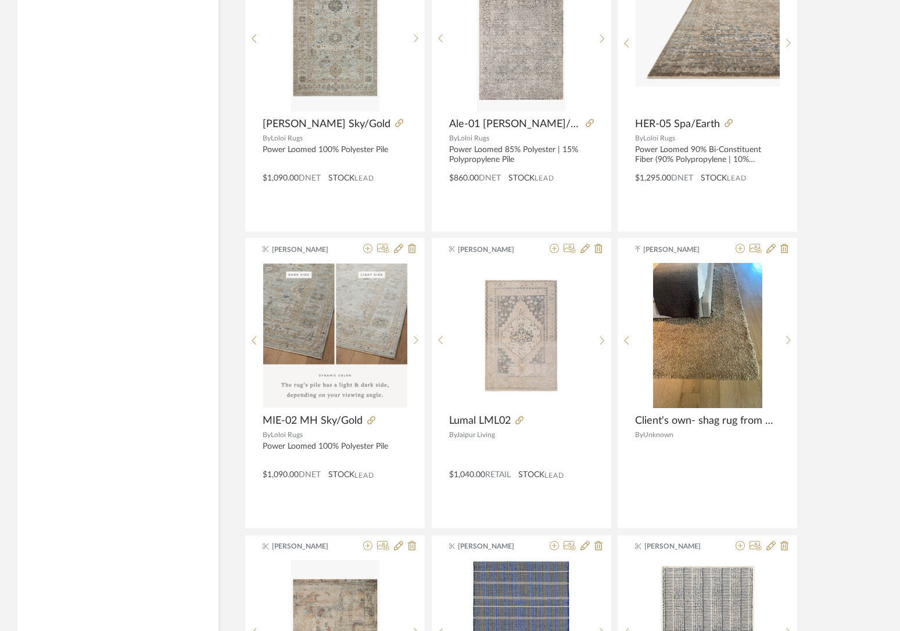
drag, startPoint x: 788, startPoint y: 43, endPoint x: 813, endPoint y: 88, distance: 51.5
click at [679, 43] on icon at bounding box center [788, 43] width 5 height 10
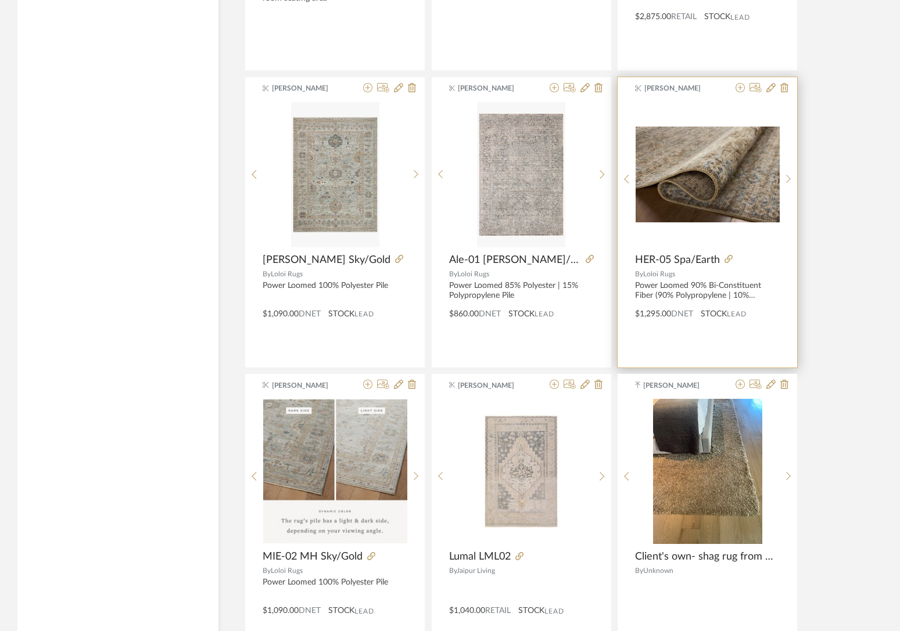
scroll to position [13562, 0]
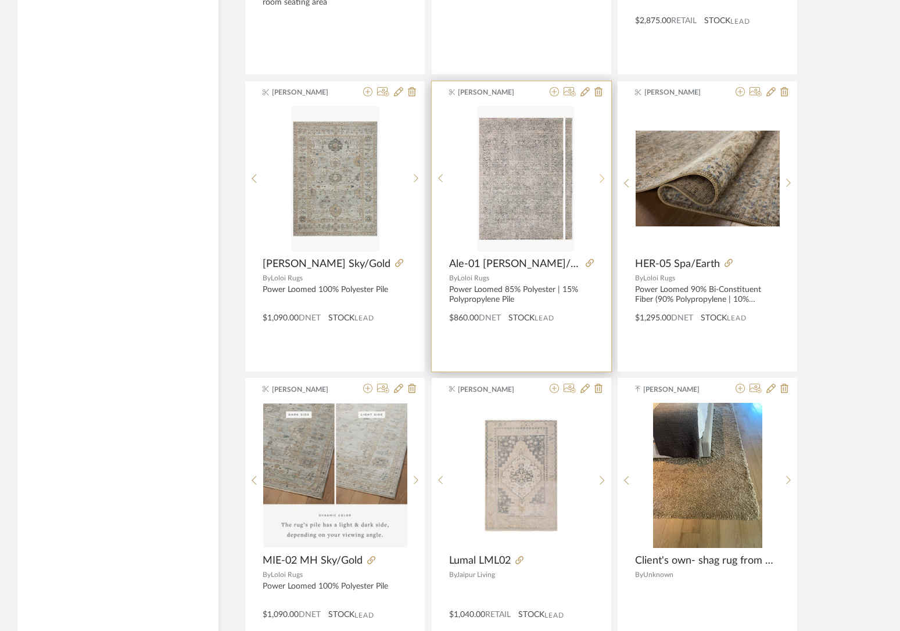
click at [600, 177] on div at bounding box center [602, 178] width 18 height 145
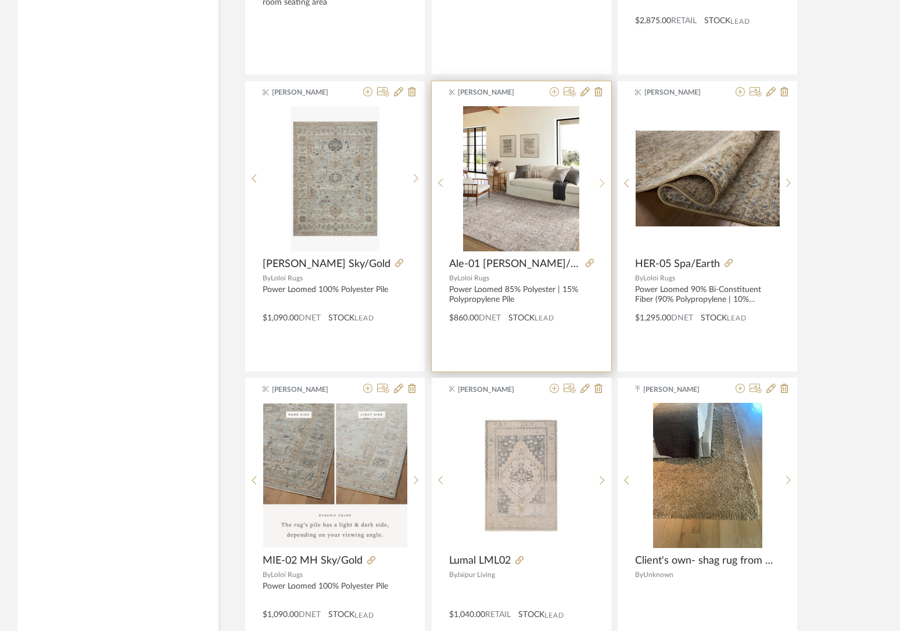
click at [600, 177] on div at bounding box center [602, 183] width 18 height 155
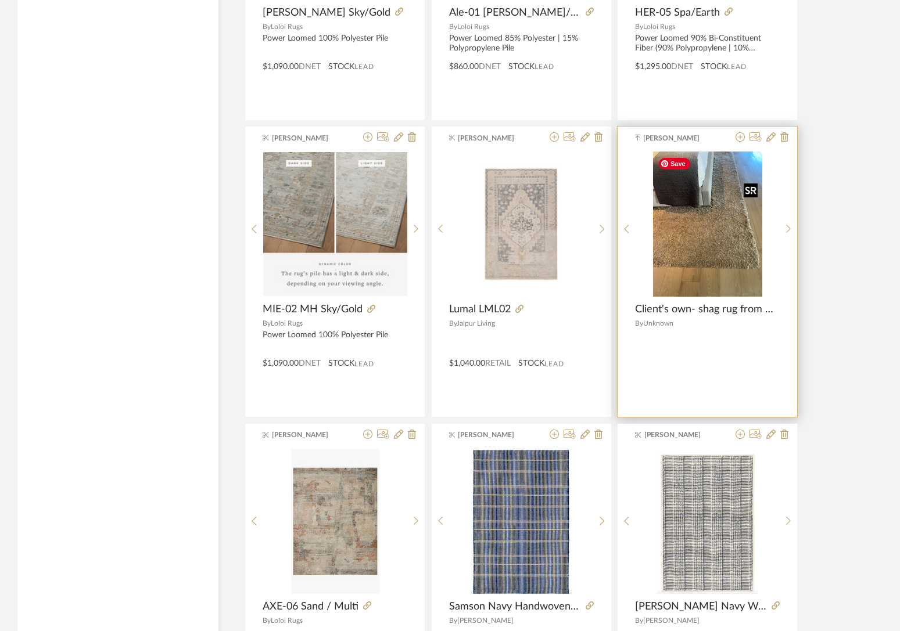
scroll to position [14020, 0]
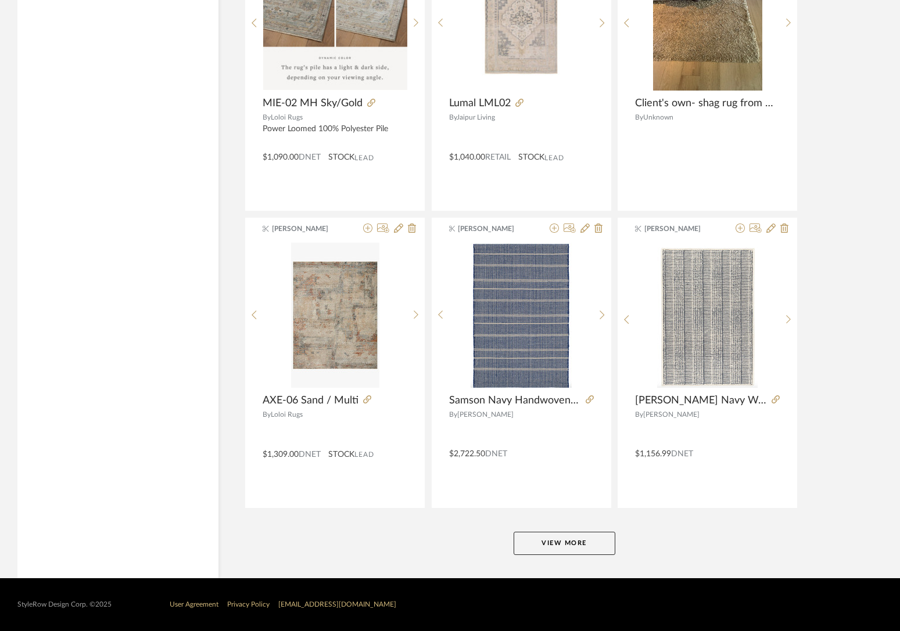
click at [560, 536] on button "View More" at bounding box center [564, 543] width 102 height 23
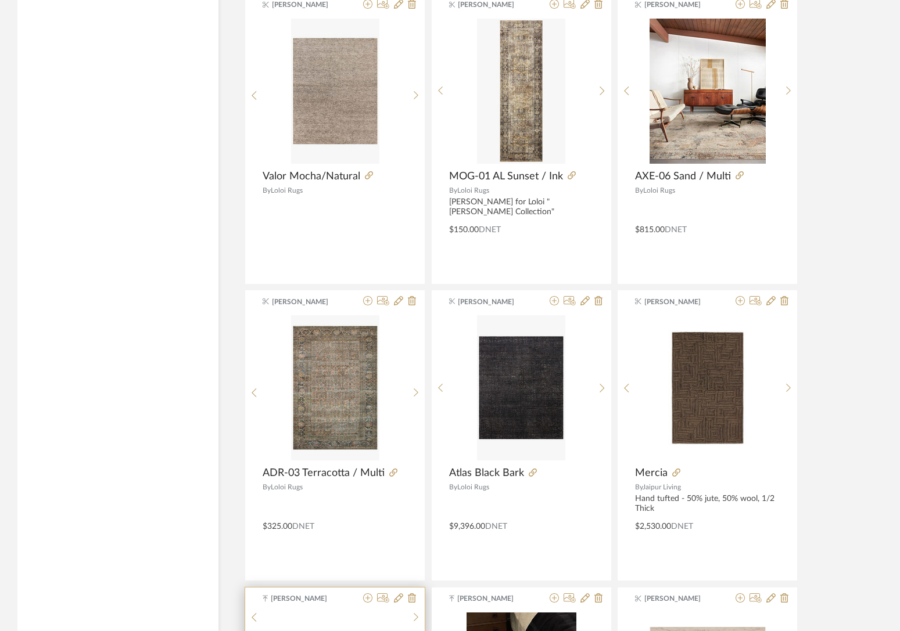
scroll to position [14961, 0]
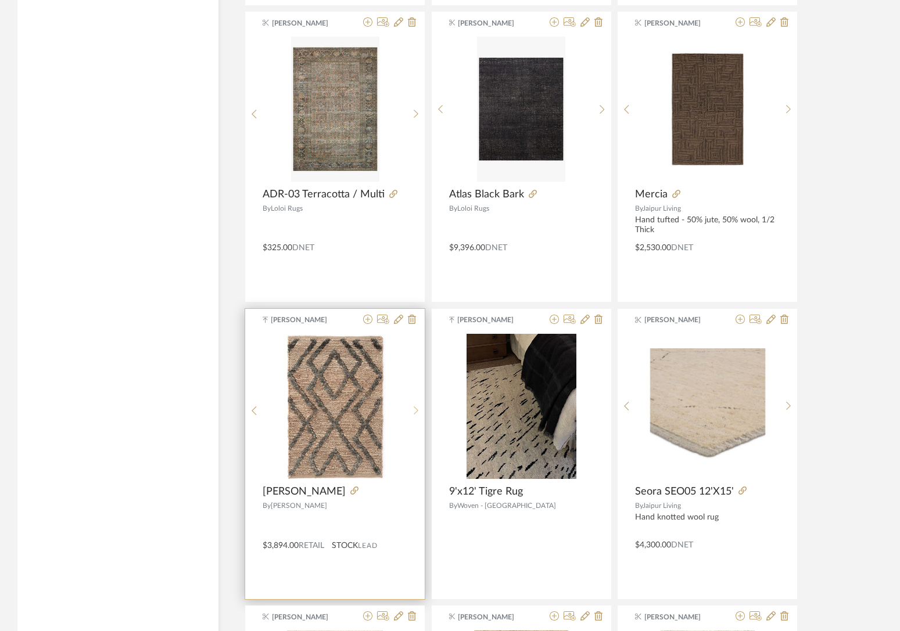
click at [418, 411] on sr-next-btn at bounding box center [416, 411] width 18 height 10
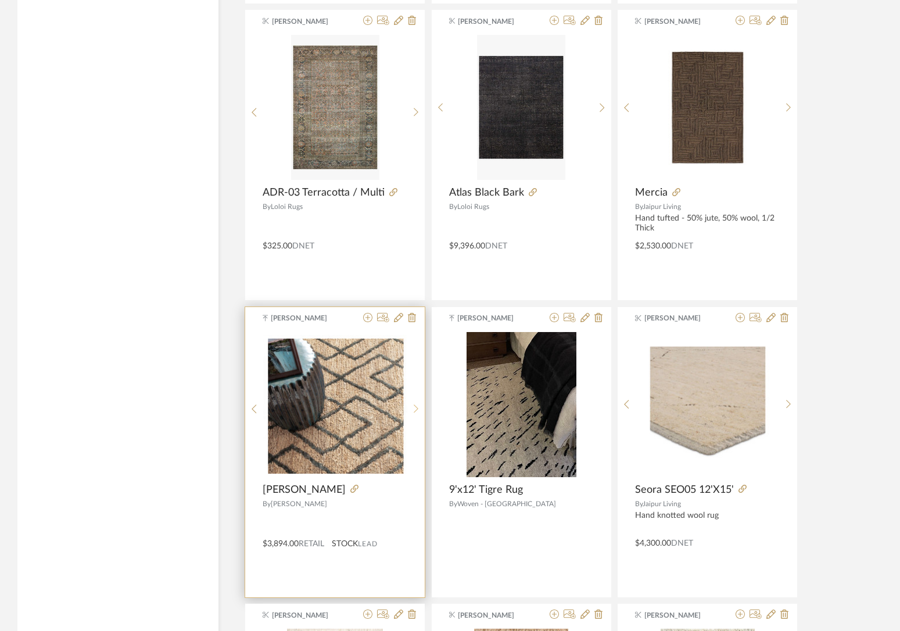
click at [418, 411] on sr-next-btn at bounding box center [416, 409] width 18 height 10
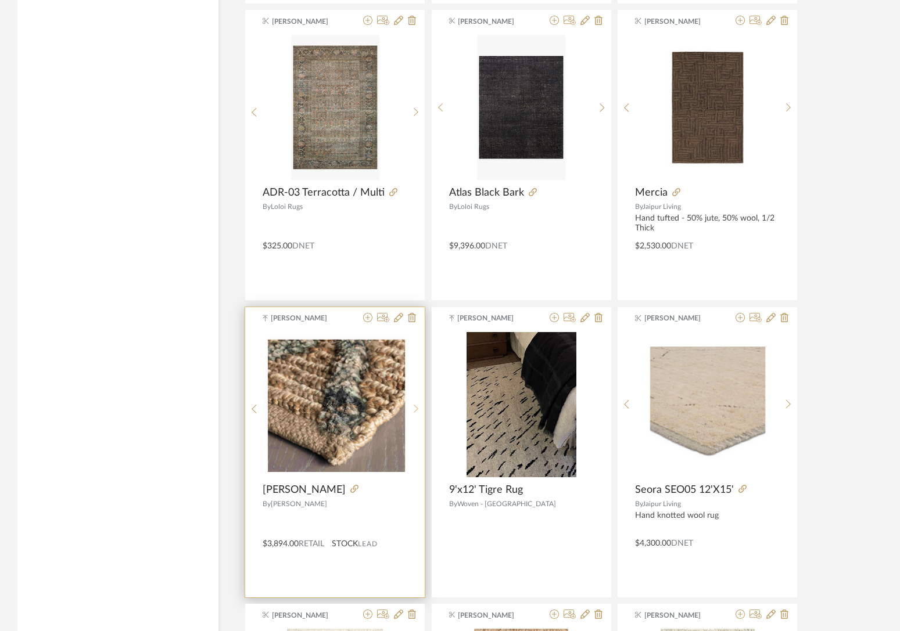
scroll to position [15120, 0]
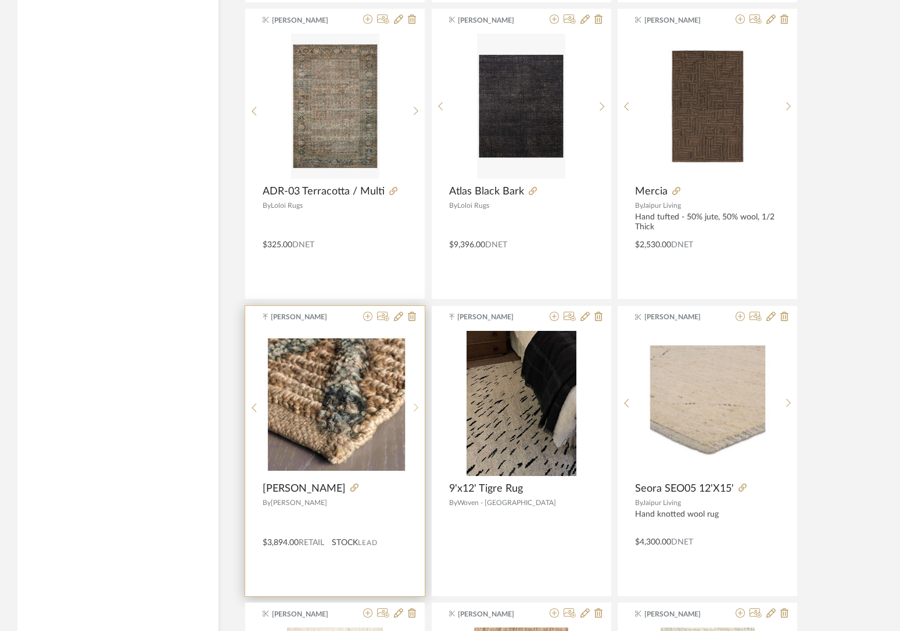
click at [418, 411] on sr-next-btn at bounding box center [416, 408] width 18 height 10
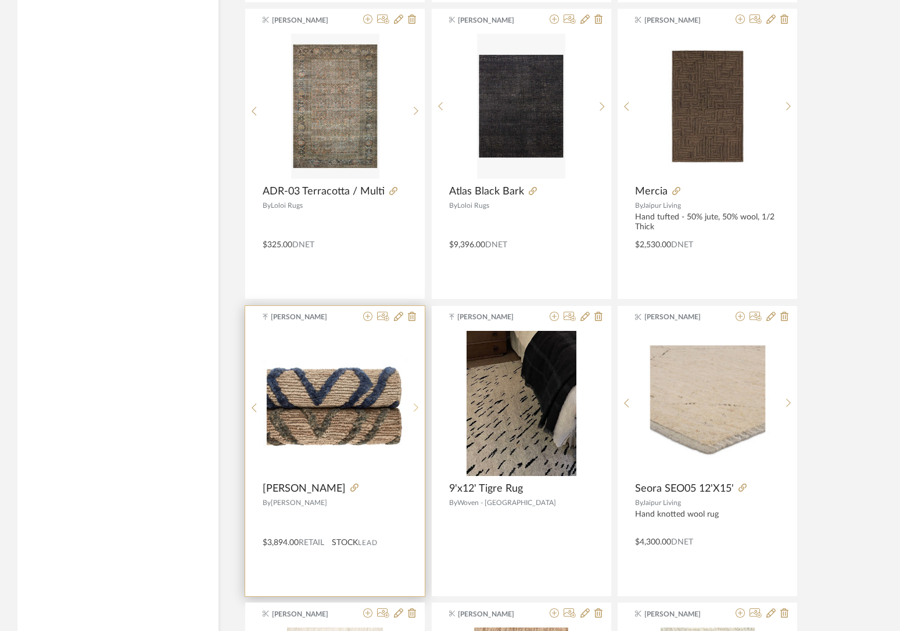
scroll to position [15121, 0]
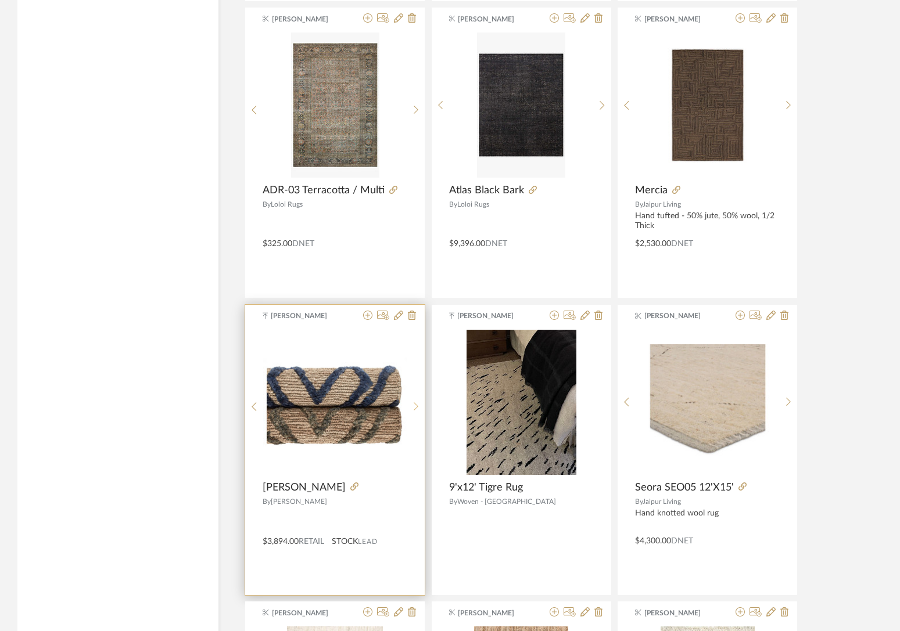
click at [418, 411] on sr-next-btn at bounding box center [416, 407] width 18 height 10
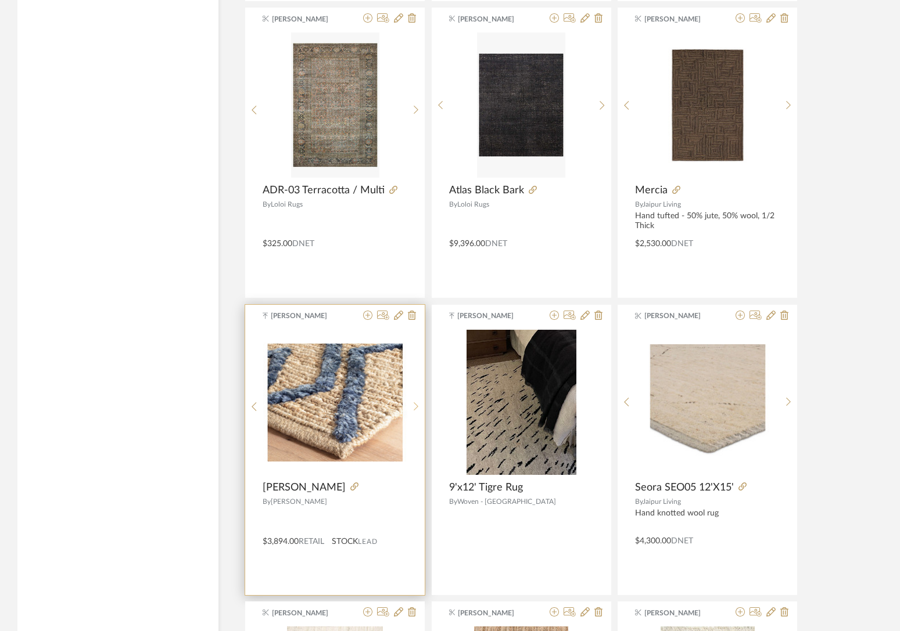
scroll to position [15122, 0]
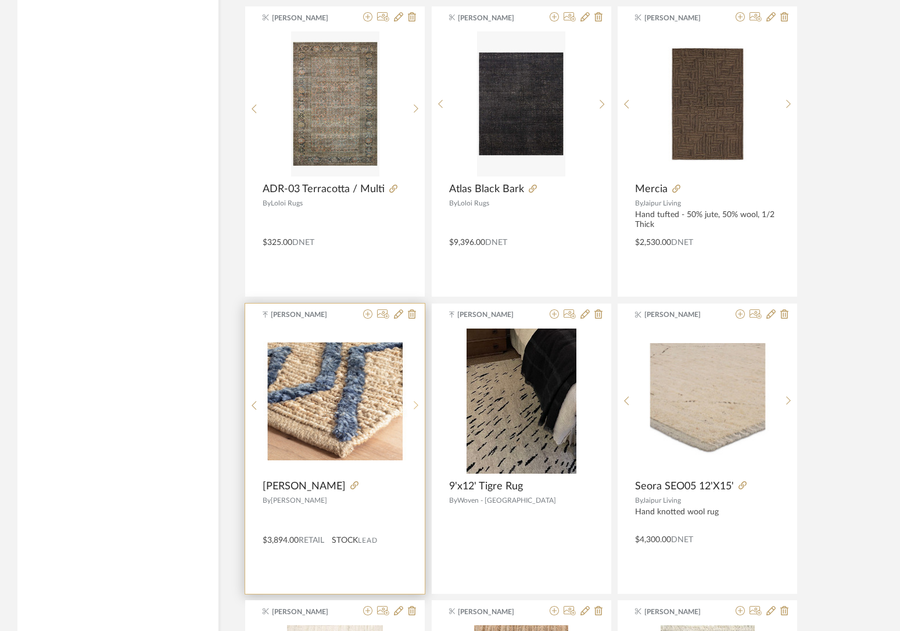
click at [418, 411] on div at bounding box center [416, 406] width 18 height 155
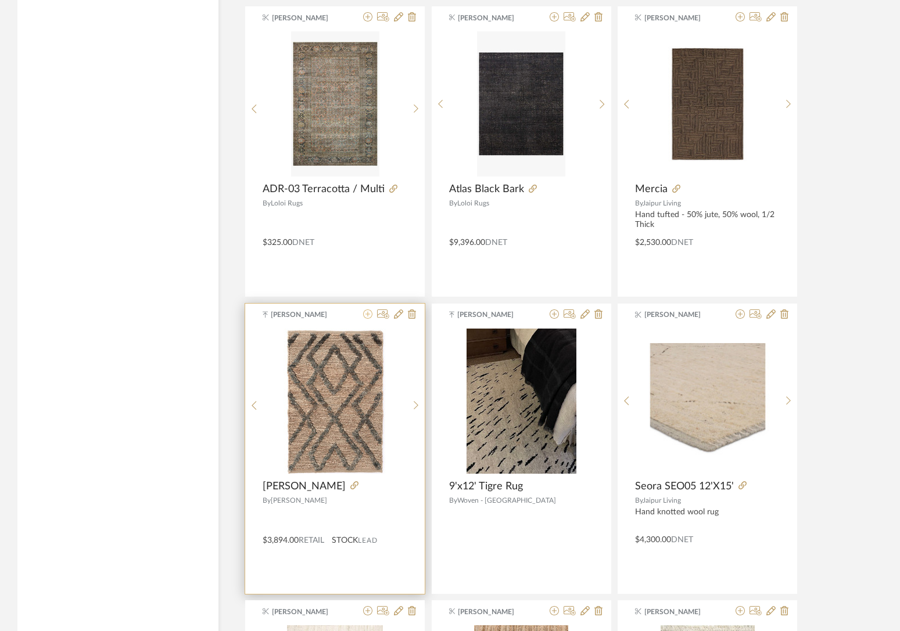
click at [368, 319] on icon at bounding box center [367, 314] width 9 height 9
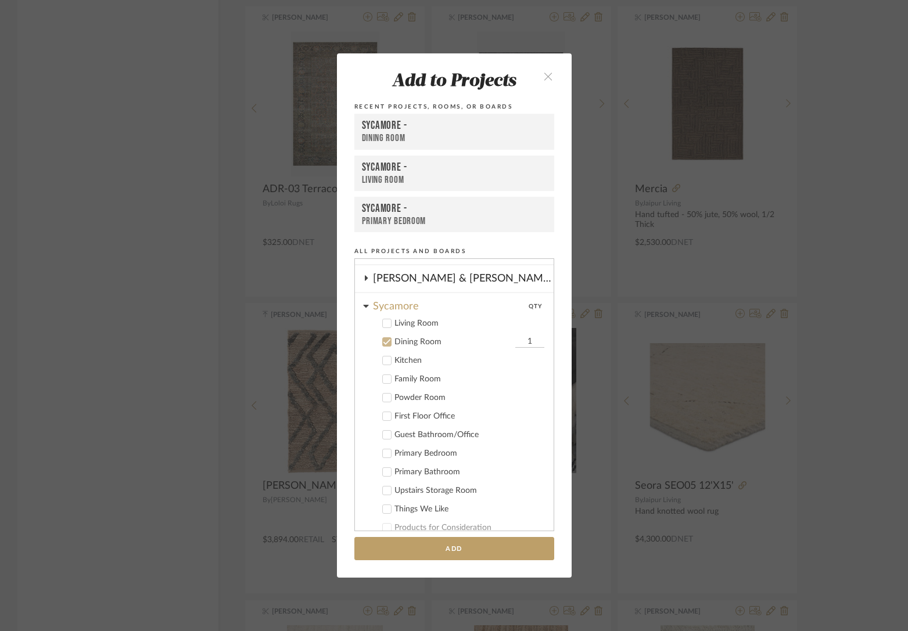
scroll to position [248, 0]
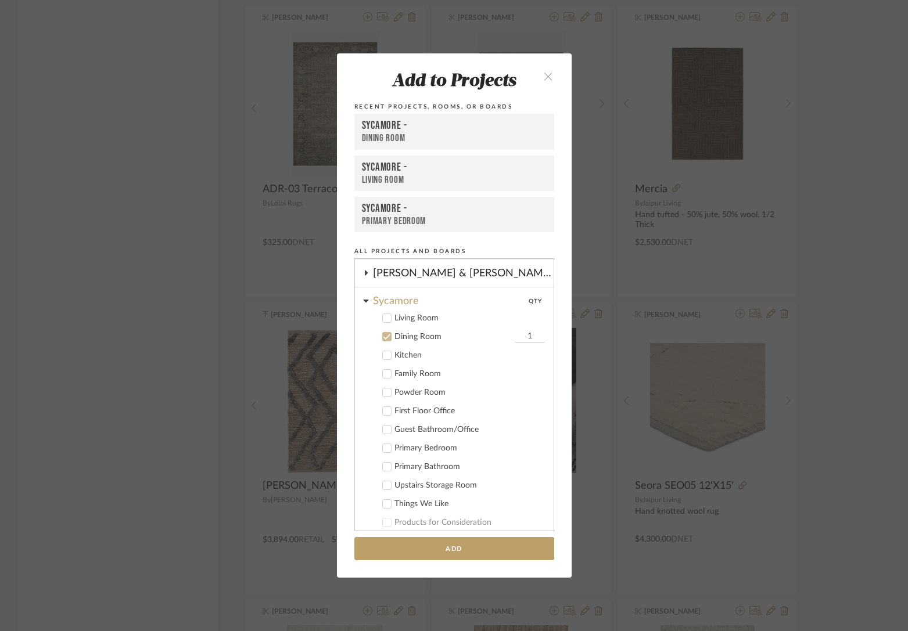
drag, startPoint x: 418, startPoint y: 313, endPoint x: 419, endPoint y: 330, distance: 17.5
click at [418, 314] on div "Living Room" at bounding box center [469, 319] width 150 height 10
click at [419, 336] on div "Dining Room" at bounding box center [453, 335] width 118 height 10
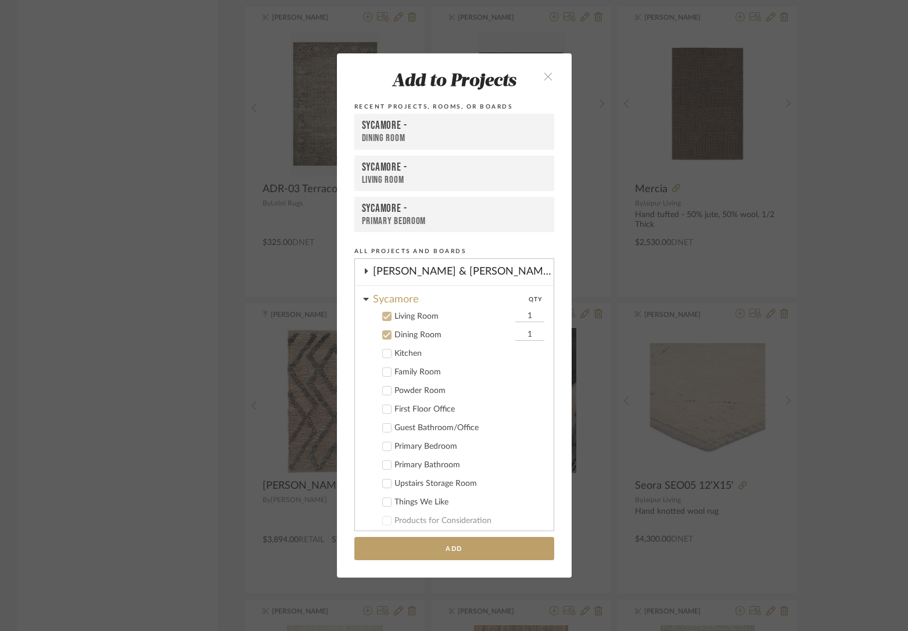
click at [494, 549] on button "Add" at bounding box center [454, 549] width 200 height 24
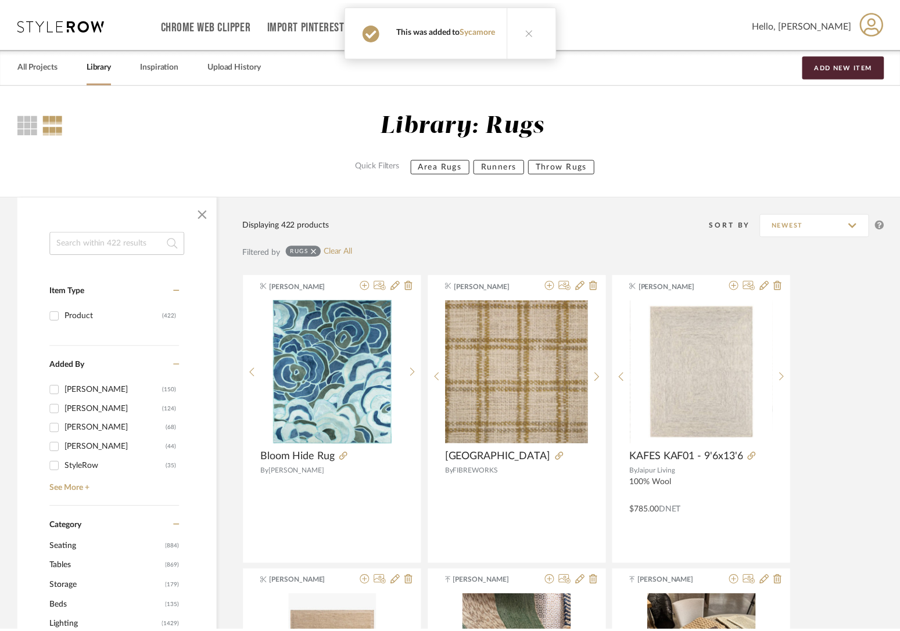
scroll to position [15122, 0]
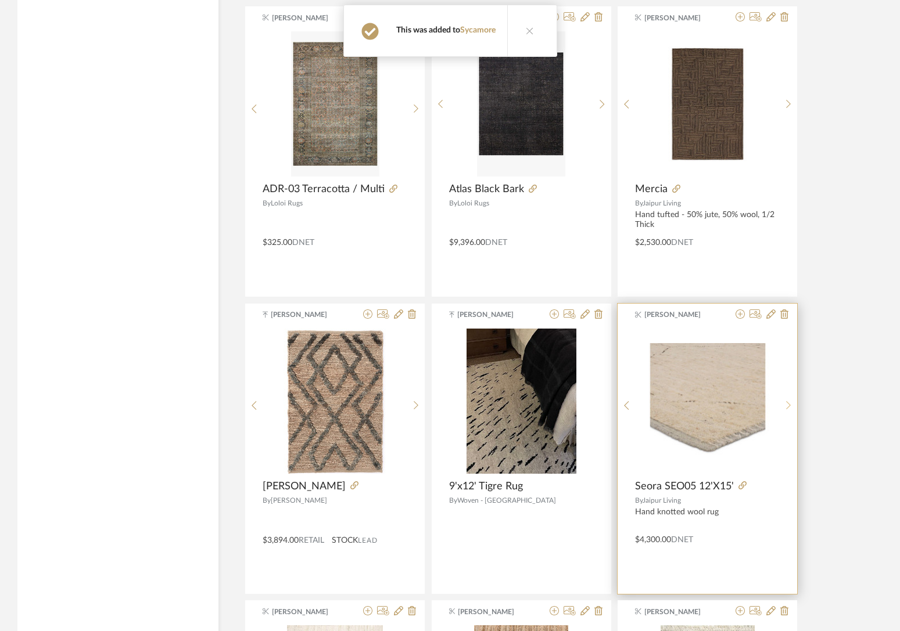
click at [679, 403] on icon at bounding box center [788, 405] width 5 height 9
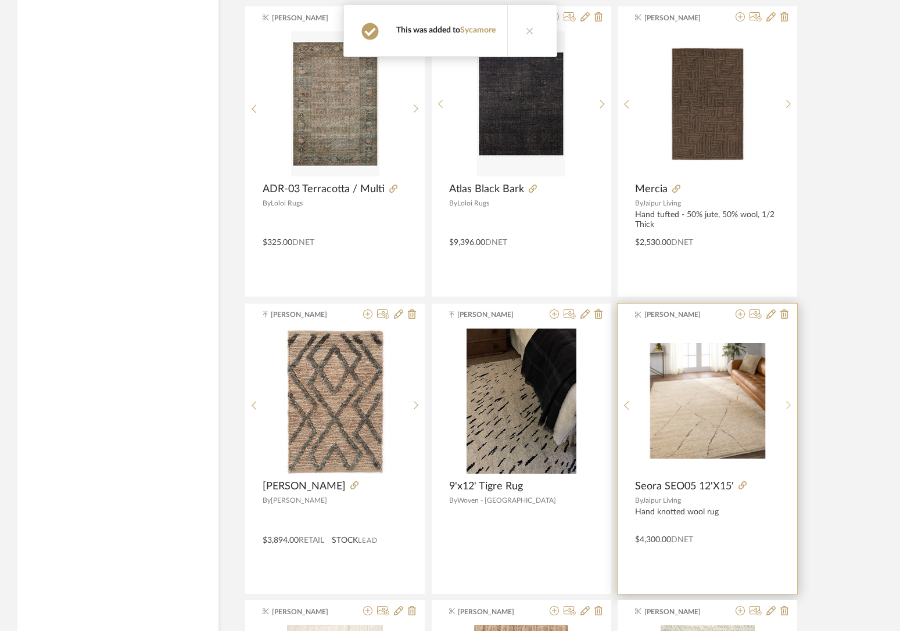
click at [679, 403] on icon at bounding box center [788, 405] width 5 height 9
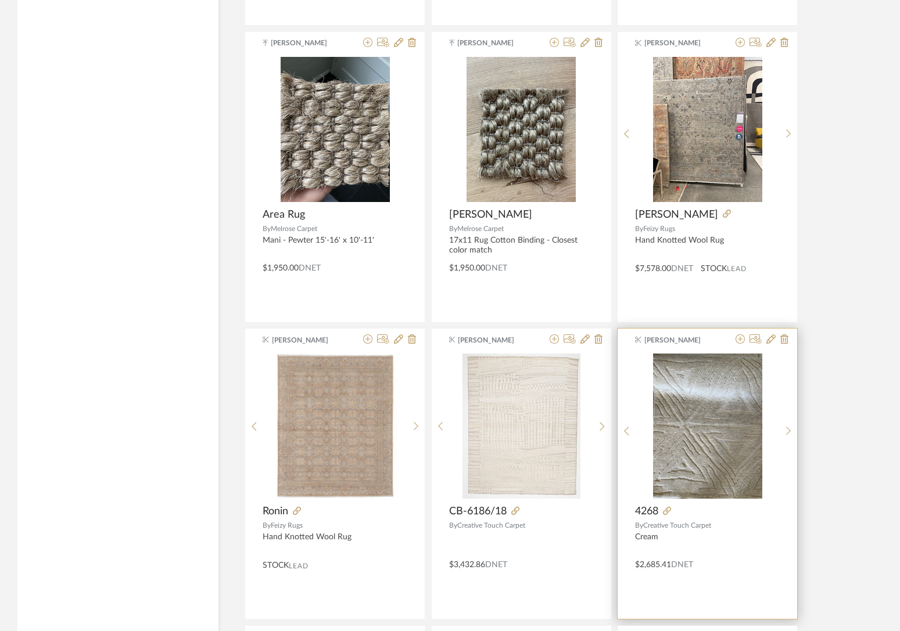
scroll to position [17166, 0]
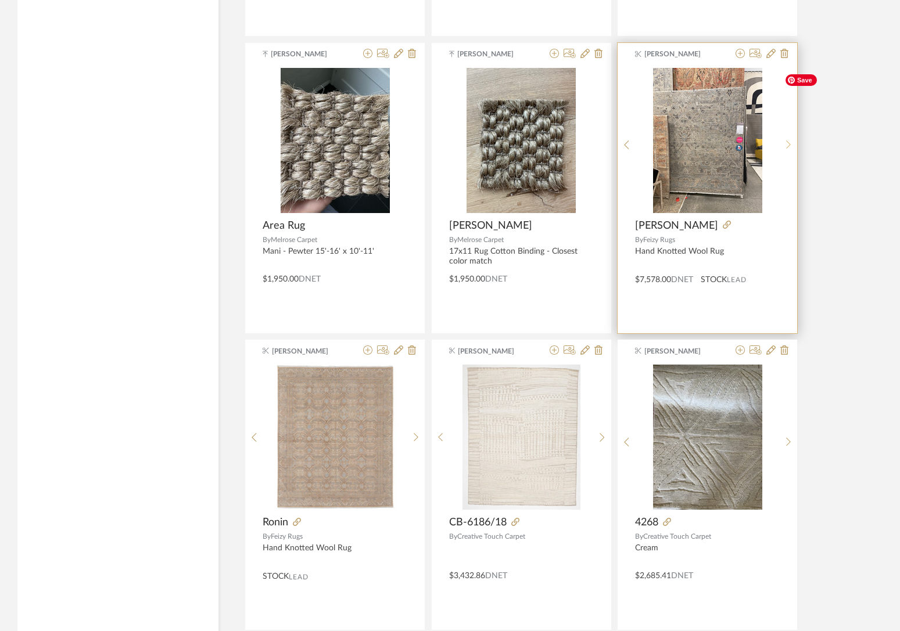
click at [679, 148] on sr-next-btn at bounding box center [788, 145] width 18 height 10
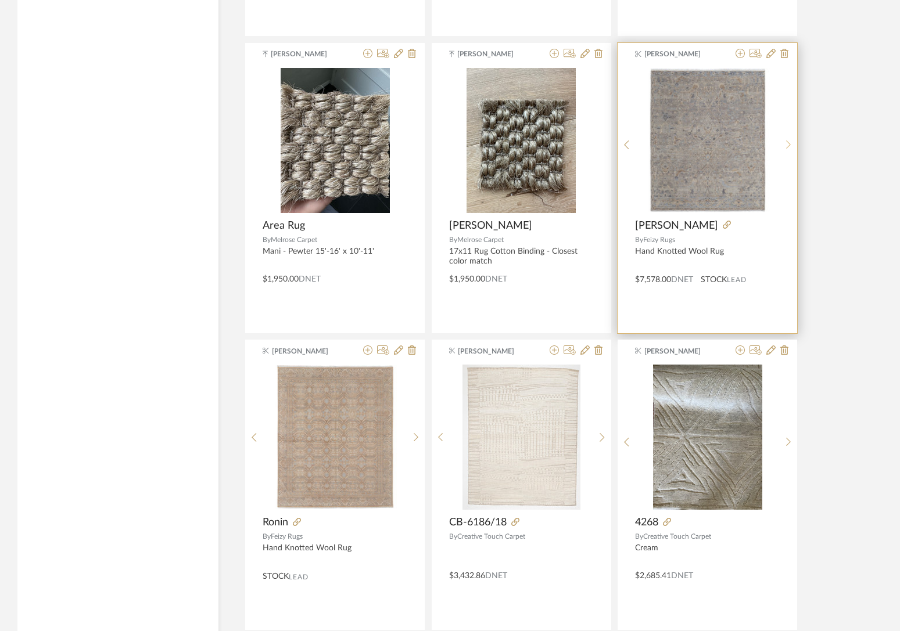
click at [679, 148] on sr-next-btn at bounding box center [788, 145] width 18 height 10
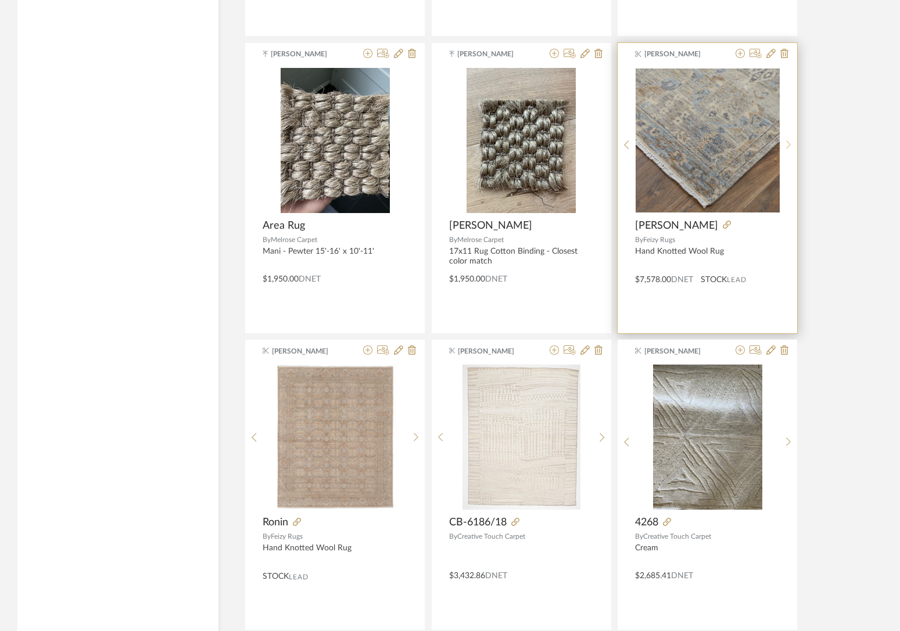
click at [679, 148] on sr-next-btn at bounding box center [788, 145] width 18 height 10
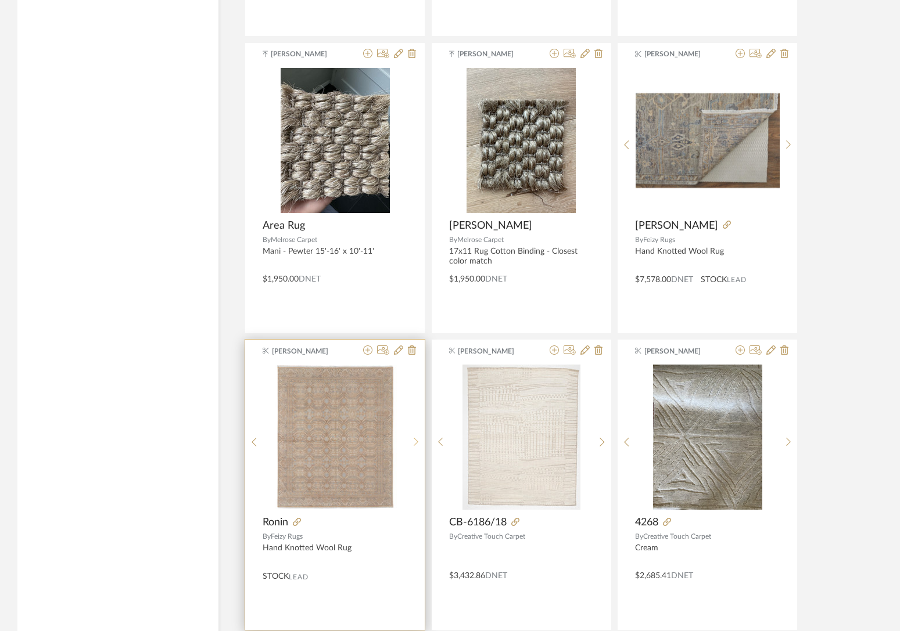
click at [417, 431] on div at bounding box center [416, 442] width 18 height 155
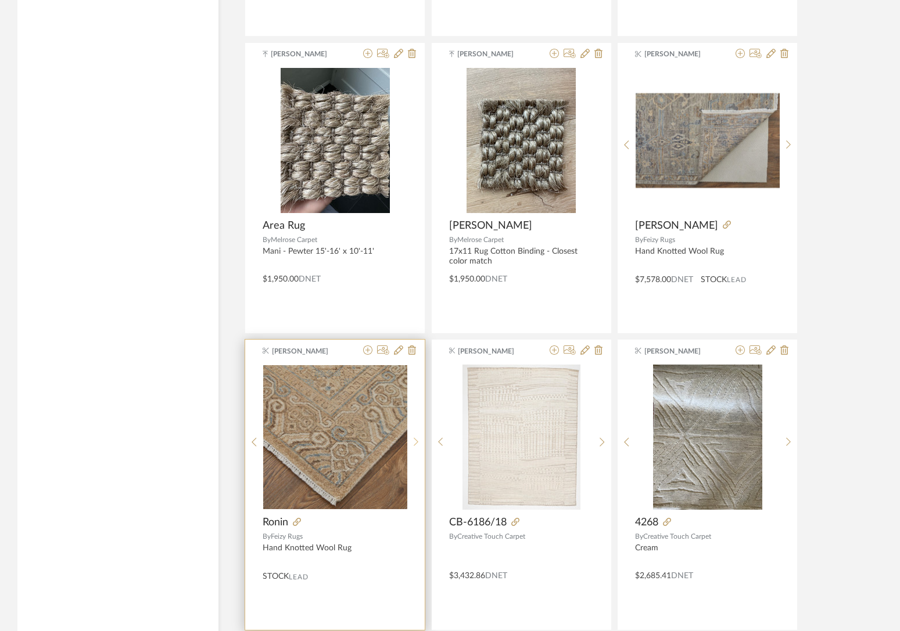
click at [416, 431] on div at bounding box center [416, 442] width 18 height 155
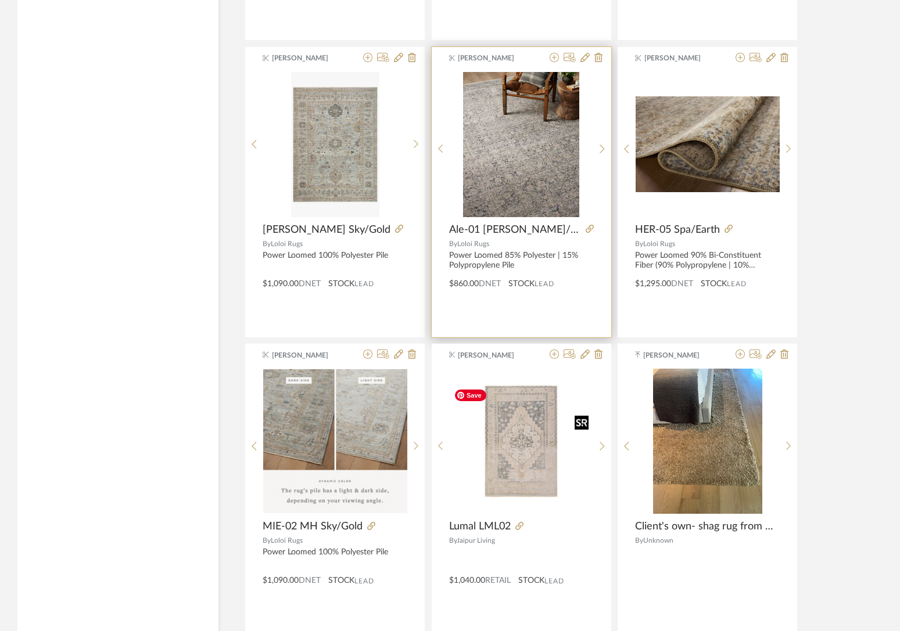
scroll to position [13504, 0]
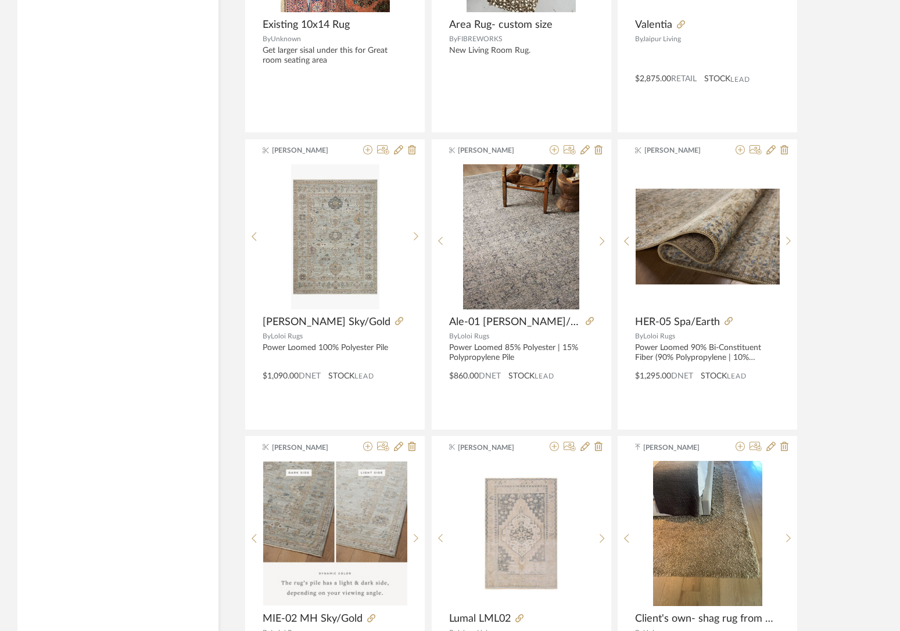
drag, startPoint x: 787, startPoint y: 240, endPoint x: 836, endPoint y: 267, distance: 55.6
click at [679, 240] on icon at bounding box center [788, 241] width 5 height 10
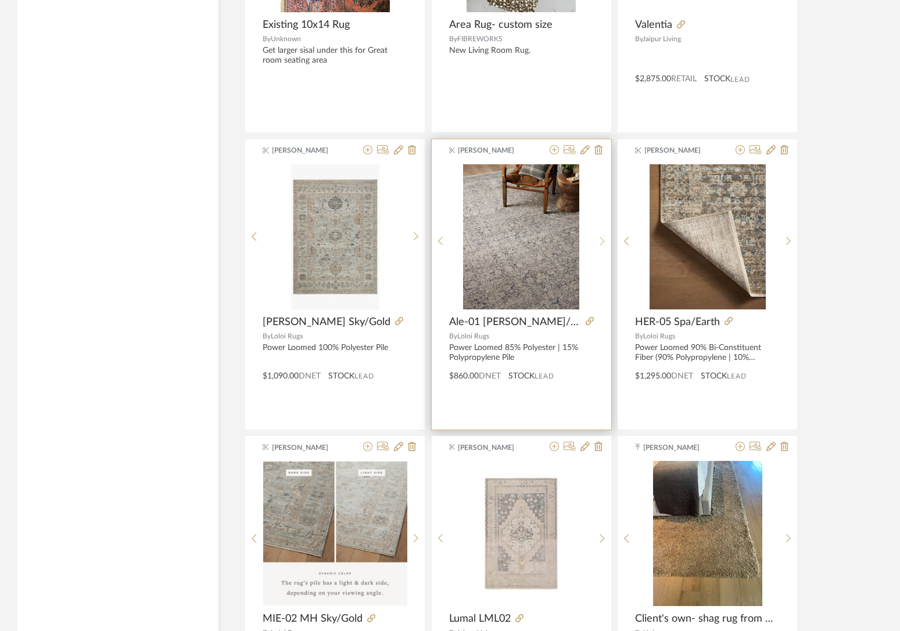
click at [595, 242] on sr-next-btn at bounding box center [602, 241] width 18 height 10
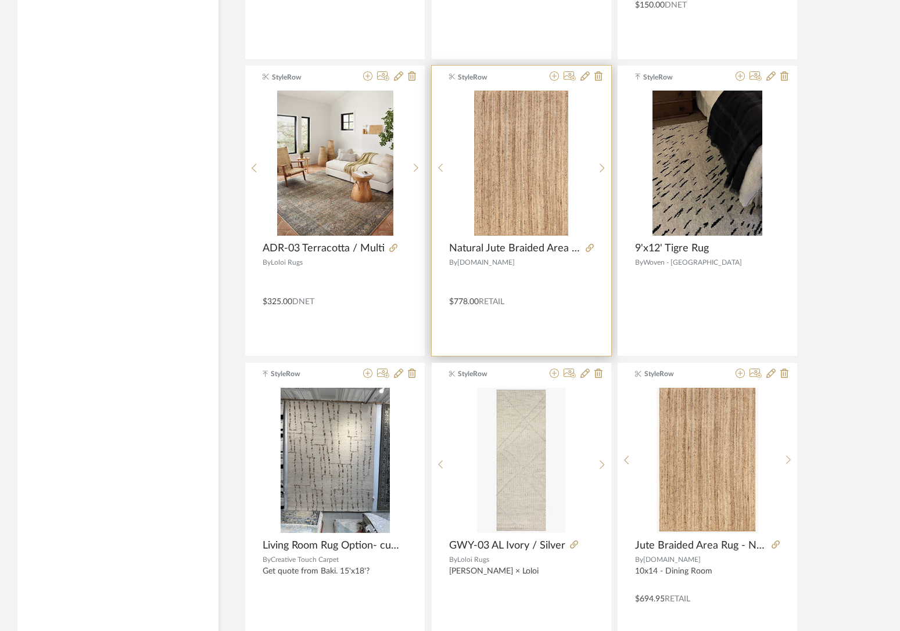
scroll to position [12061, 0]
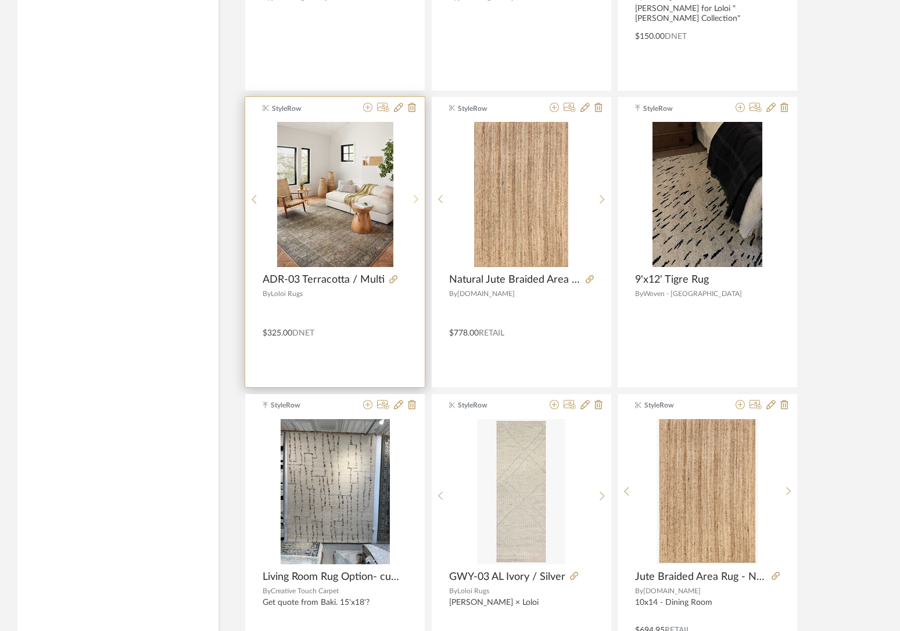
click at [418, 202] on sr-next-btn at bounding box center [416, 200] width 18 height 10
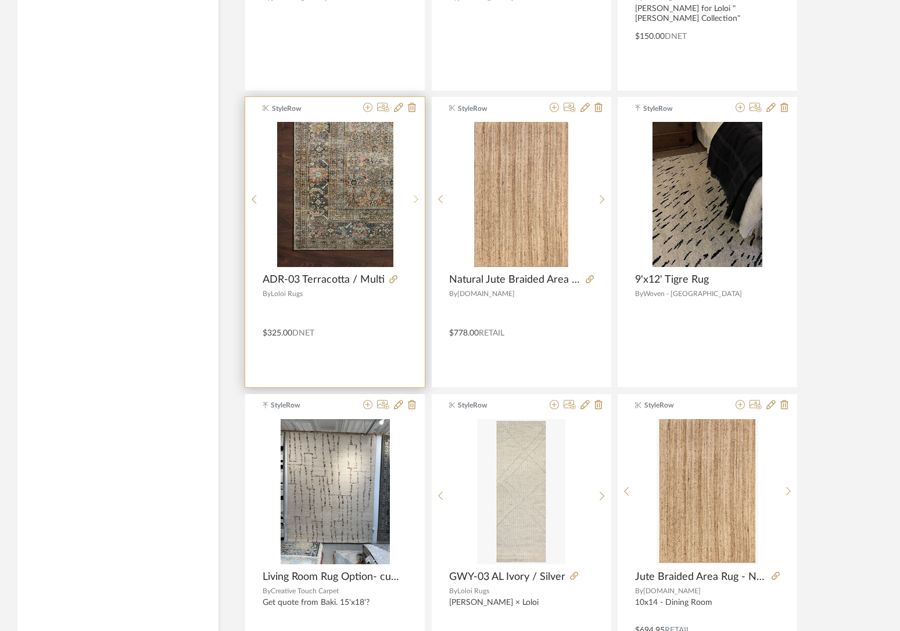
click at [418, 202] on icon at bounding box center [416, 200] width 5 height 10
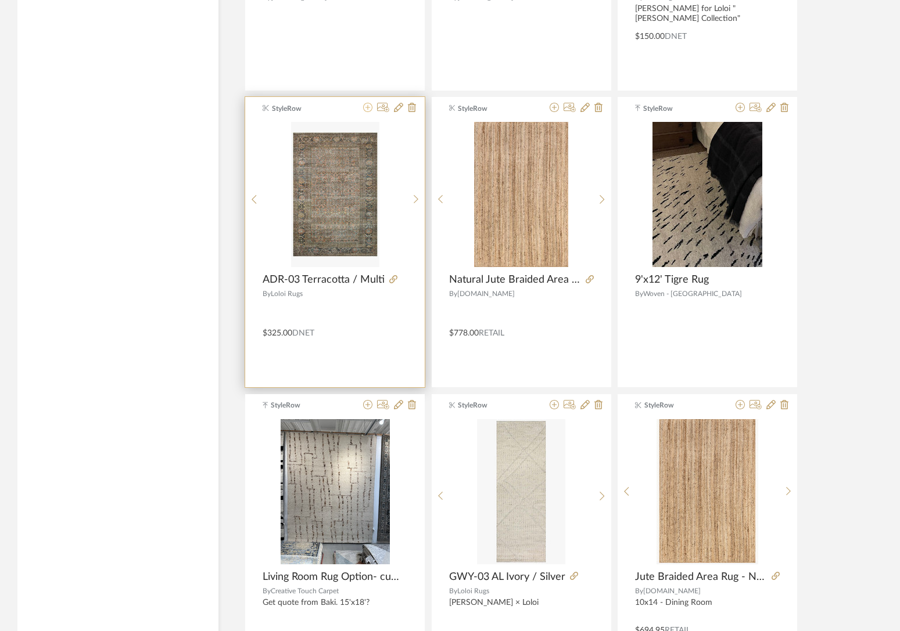
click at [369, 105] on icon at bounding box center [367, 107] width 9 height 9
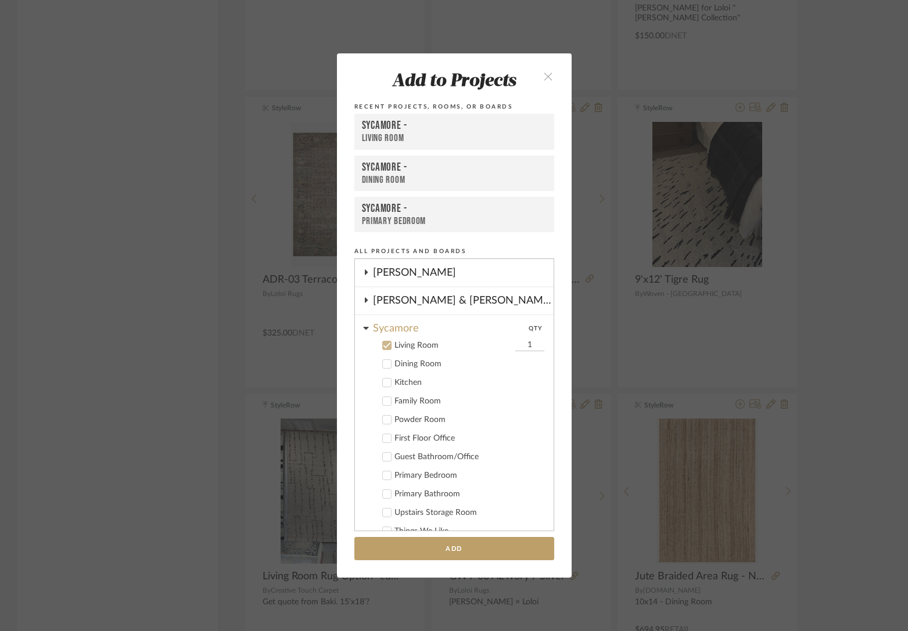
scroll to position [229, 0]
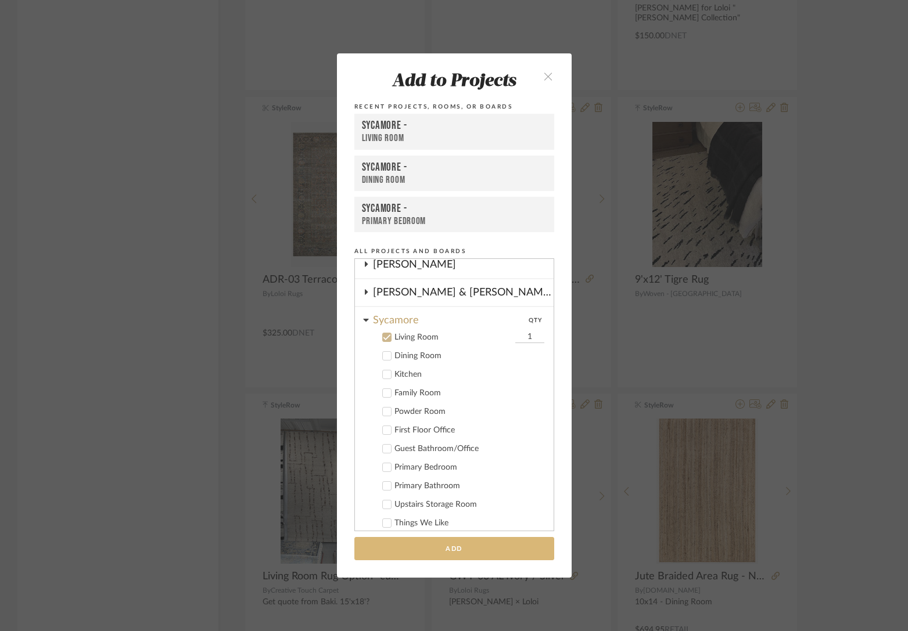
click at [481, 545] on button "Add" at bounding box center [454, 549] width 200 height 24
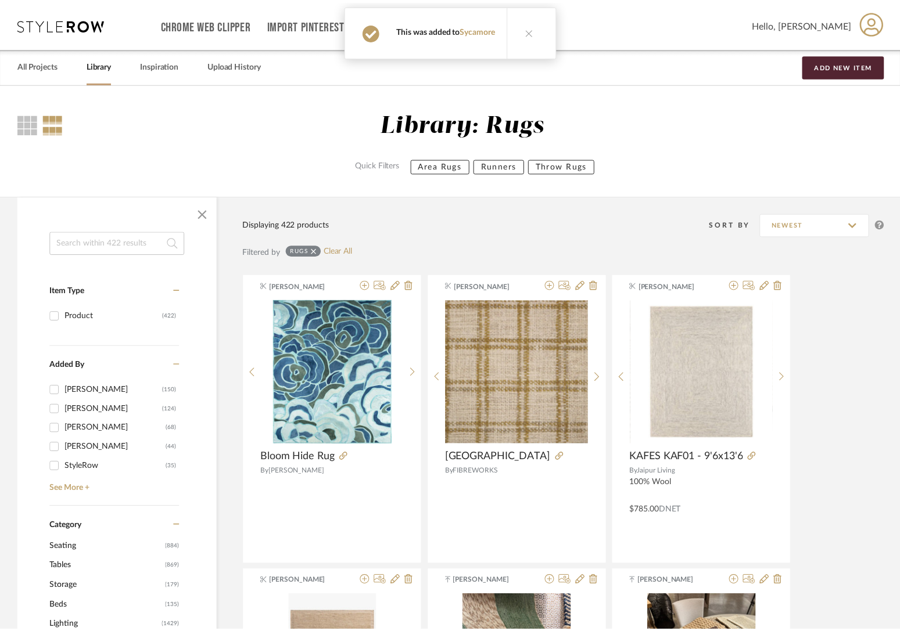
scroll to position [12061, 0]
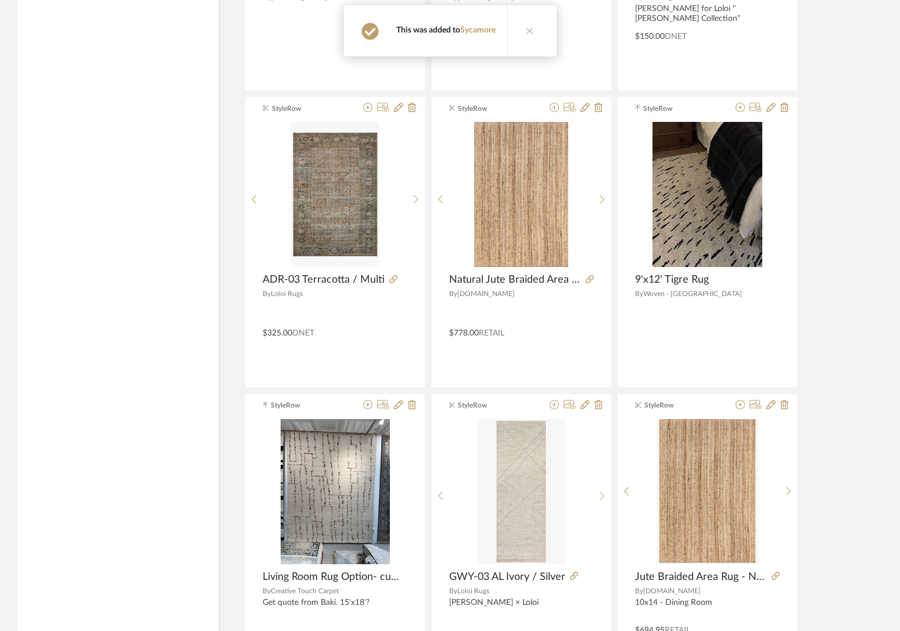
click at [526, 35] on button at bounding box center [529, 30] width 45 height 51
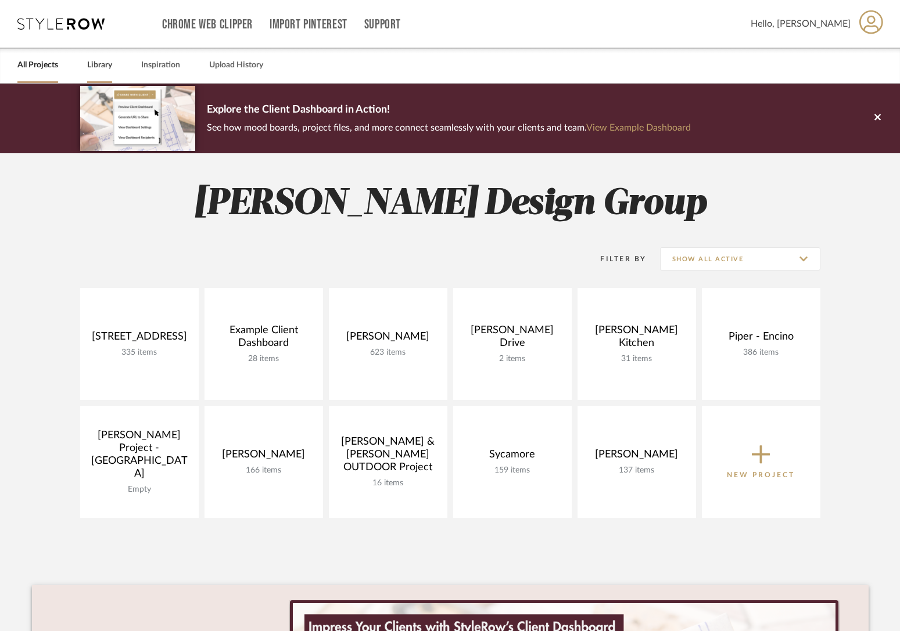
click at [98, 68] on link "Library" at bounding box center [99, 66] width 25 height 16
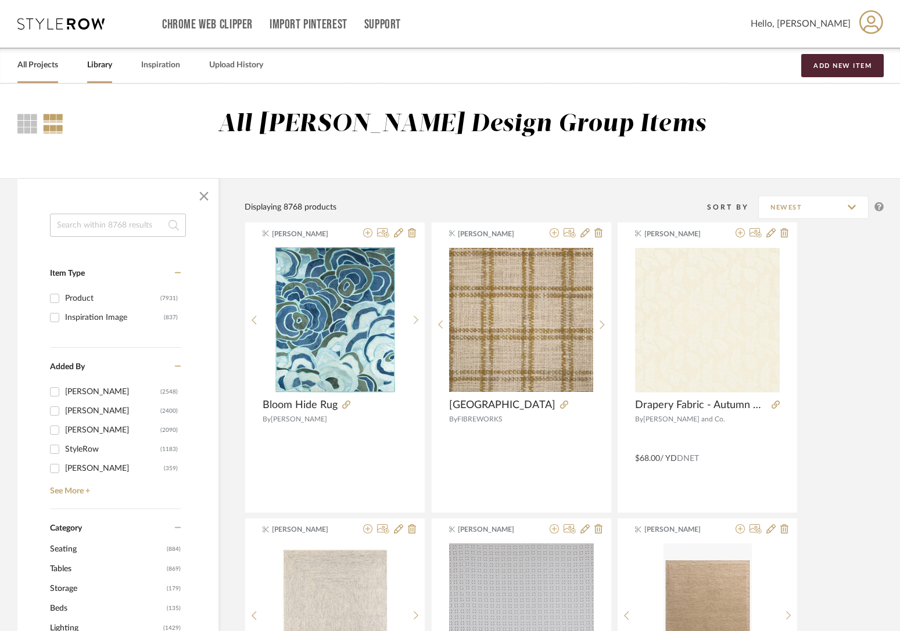
click at [30, 70] on link "All Projects" at bounding box center [37, 66] width 41 height 16
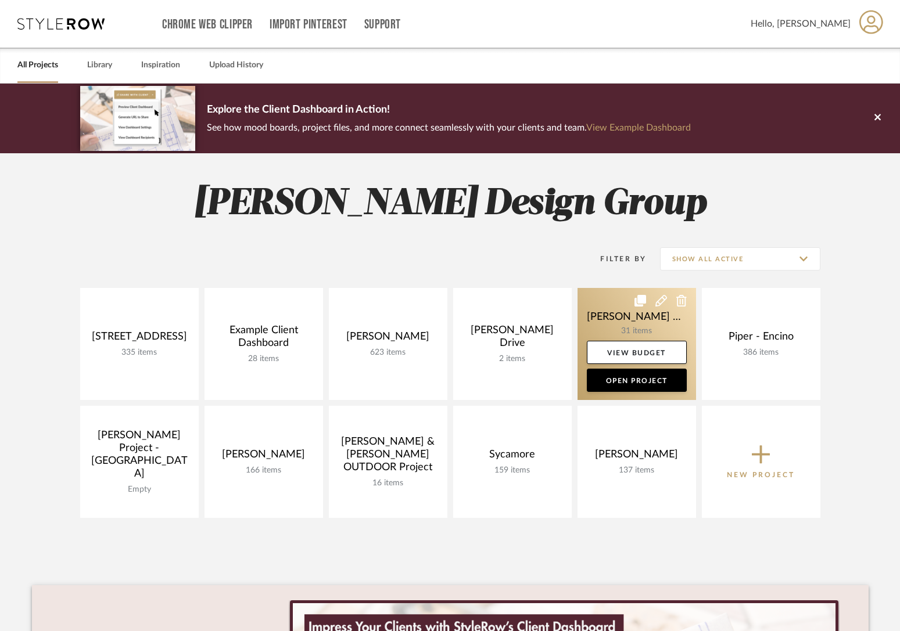
click at [619, 329] on link at bounding box center [636, 344] width 118 height 112
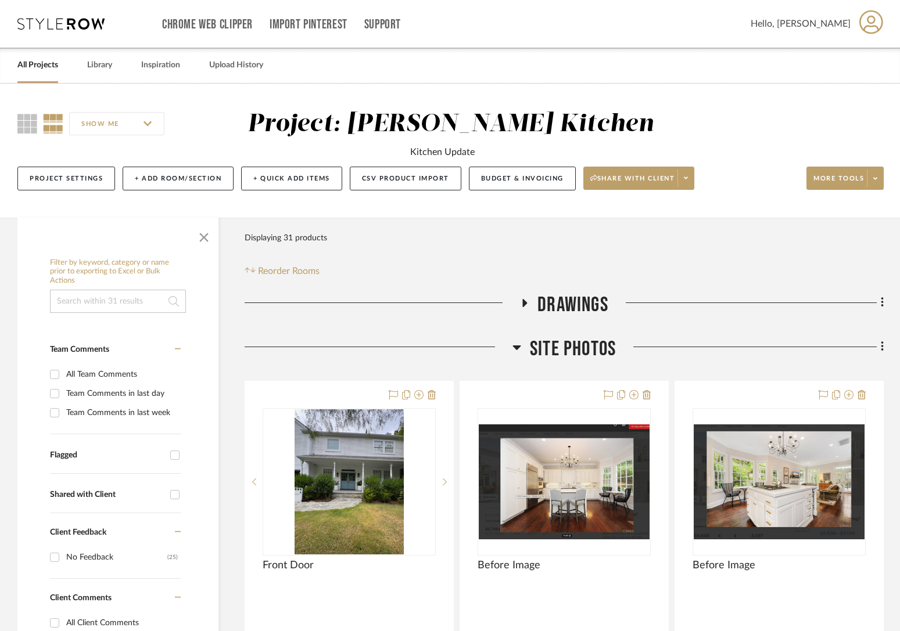
click at [591, 349] on span "Site Photos" at bounding box center [573, 349] width 86 height 25
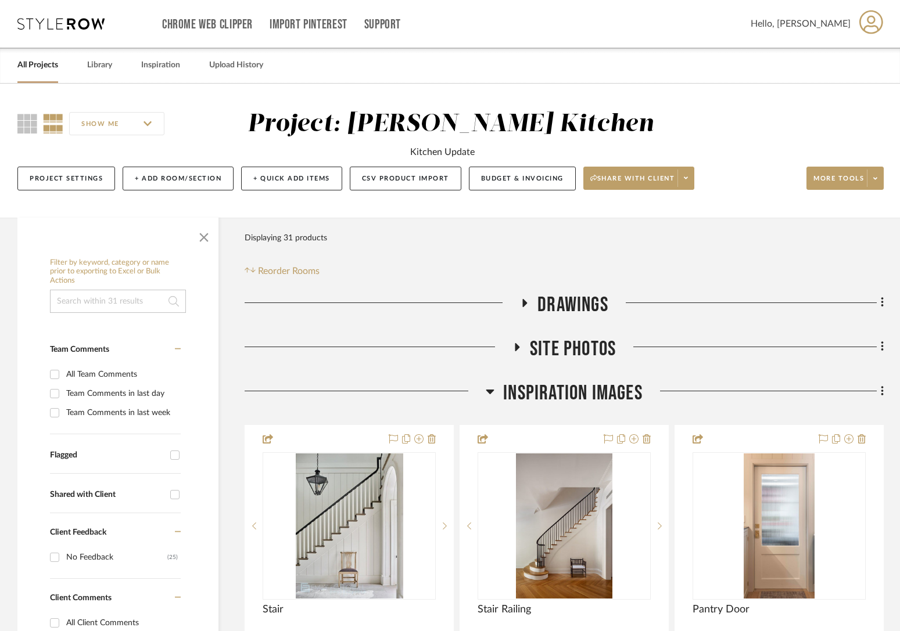
click at [586, 393] on span "Inspiration Images" at bounding box center [572, 393] width 139 height 25
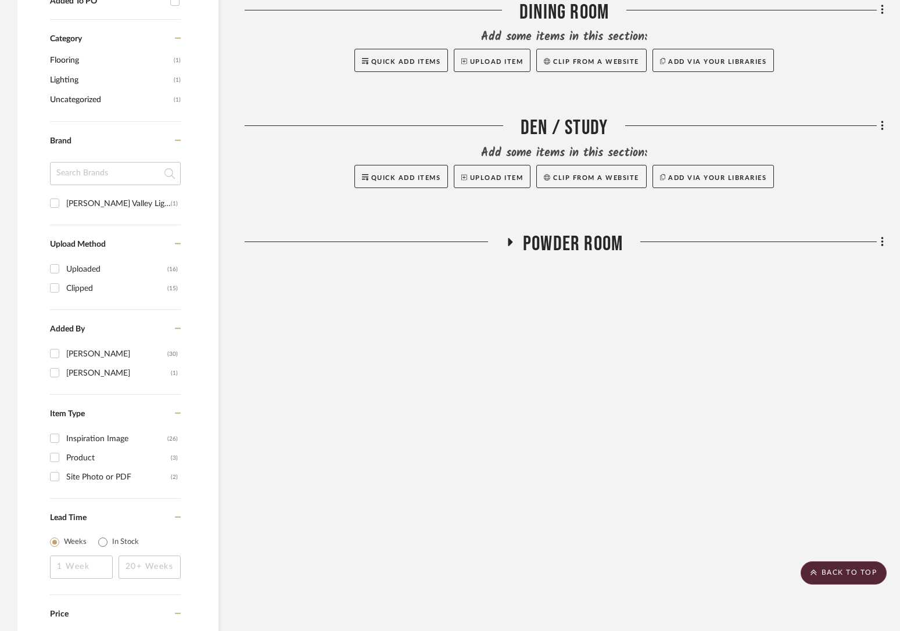
scroll to position [704, 0]
drag, startPoint x: 573, startPoint y: 272, endPoint x: 583, endPoint y: 244, distance: 29.6
click at [573, 271] on div "Filter Products Displaying 31 products Reorder Rooms LOADING Drawings Site Phot…" at bounding box center [564, 101] width 639 height 1175
click at [583, 244] on span "Powder Room" at bounding box center [573, 243] width 100 height 25
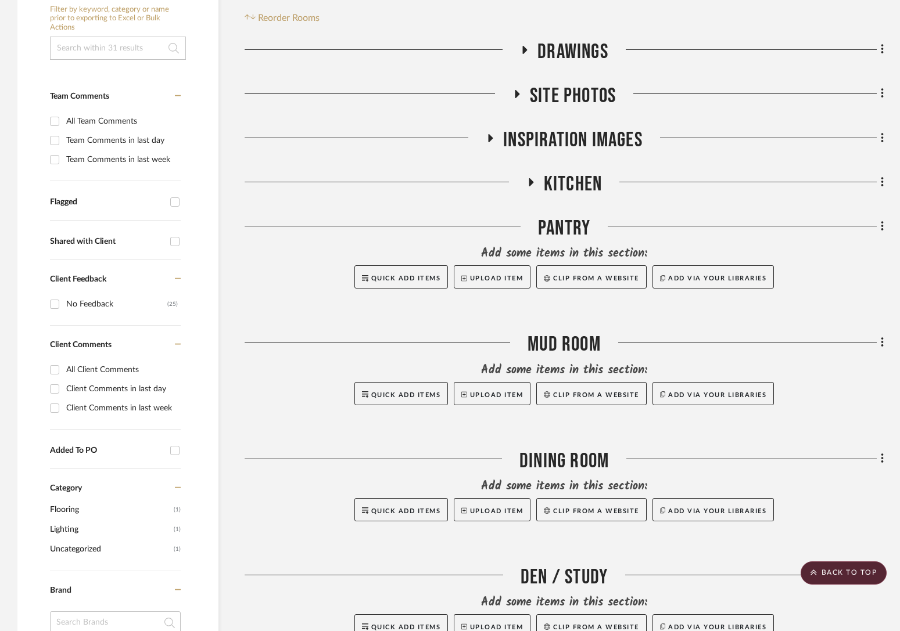
scroll to position [0, 0]
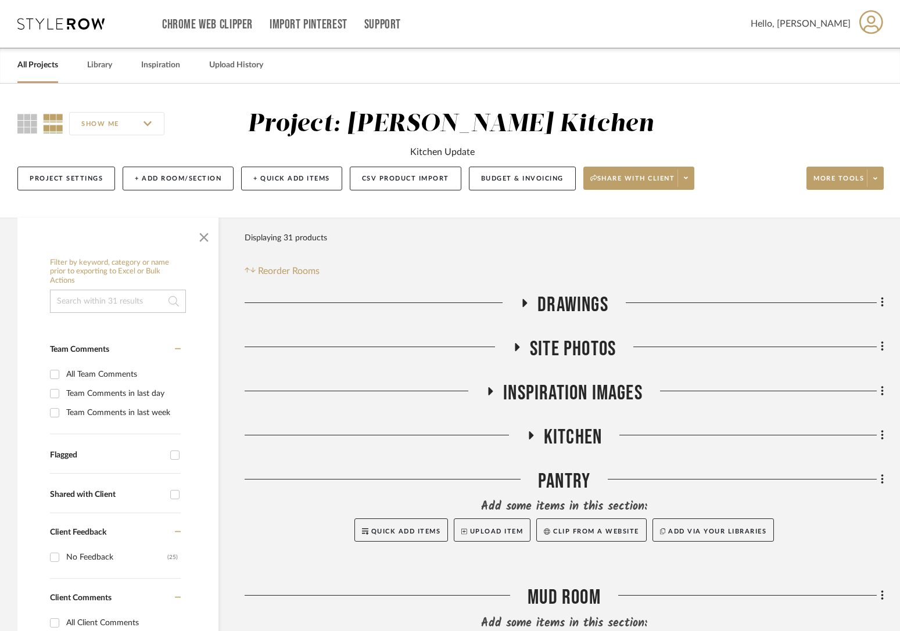
click at [594, 303] on span "Drawings" at bounding box center [572, 305] width 71 height 25
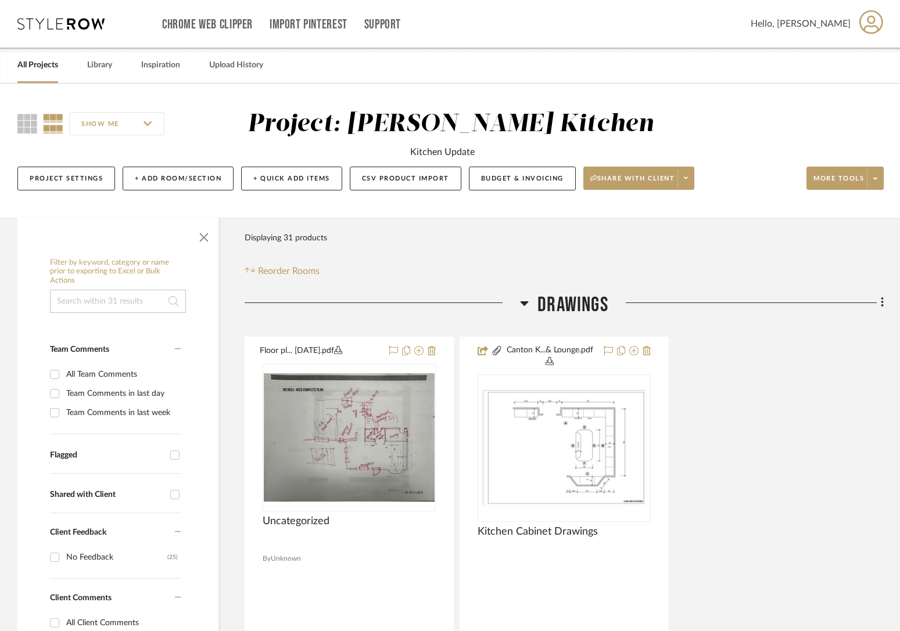
click at [594, 303] on span "Drawings" at bounding box center [572, 305] width 71 height 25
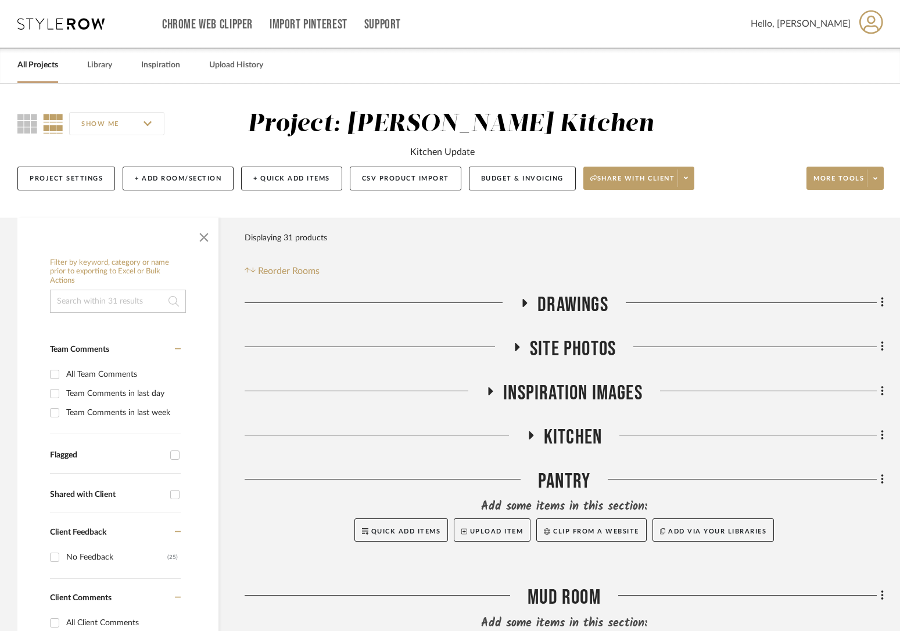
click at [587, 349] on span "Site Photos" at bounding box center [573, 349] width 86 height 25
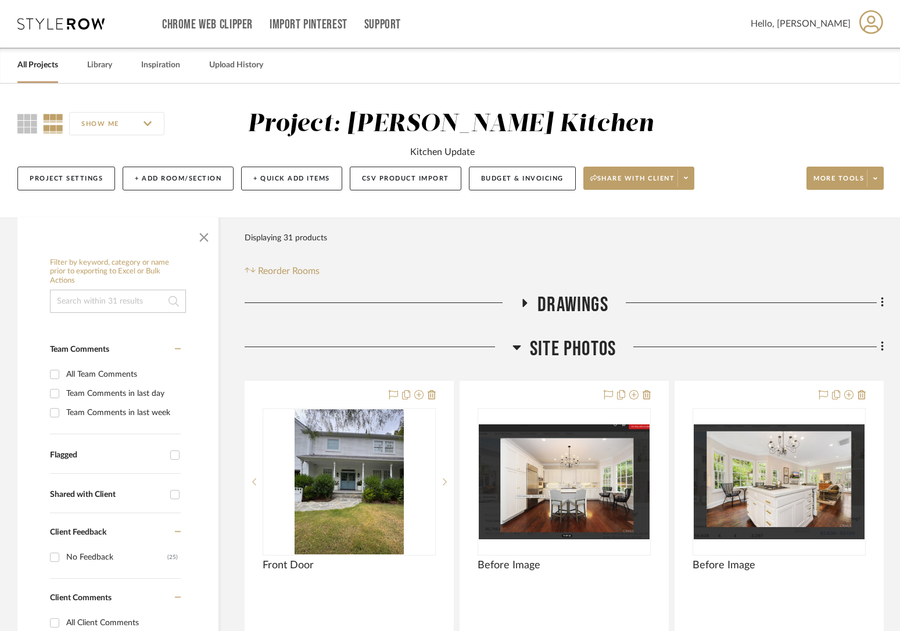
click at [587, 349] on span "Site Photos" at bounding box center [573, 349] width 86 height 25
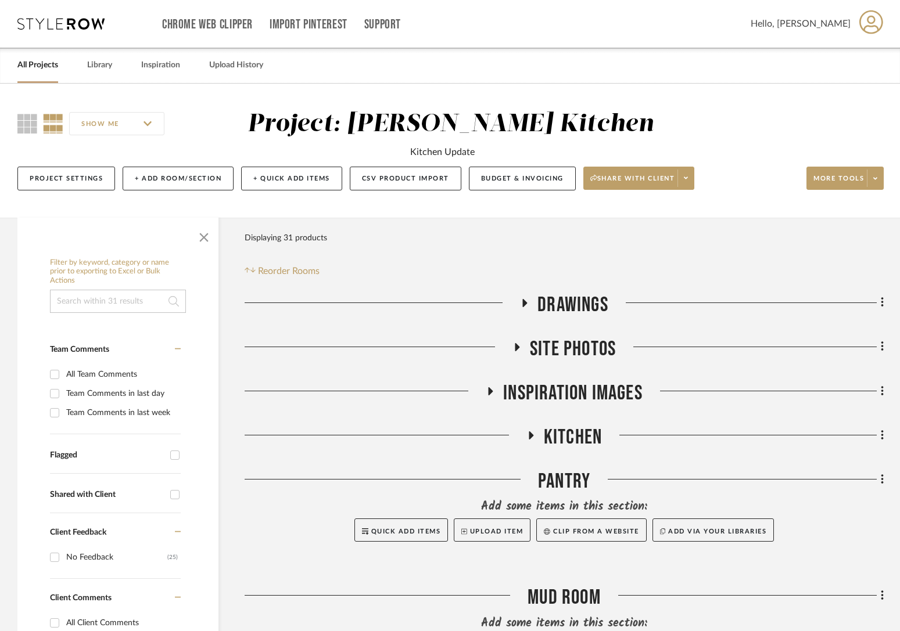
drag, startPoint x: 581, startPoint y: 437, endPoint x: 576, endPoint y: 408, distance: 30.1
click at [581, 437] on span "Kitchen" at bounding box center [573, 437] width 58 height 25
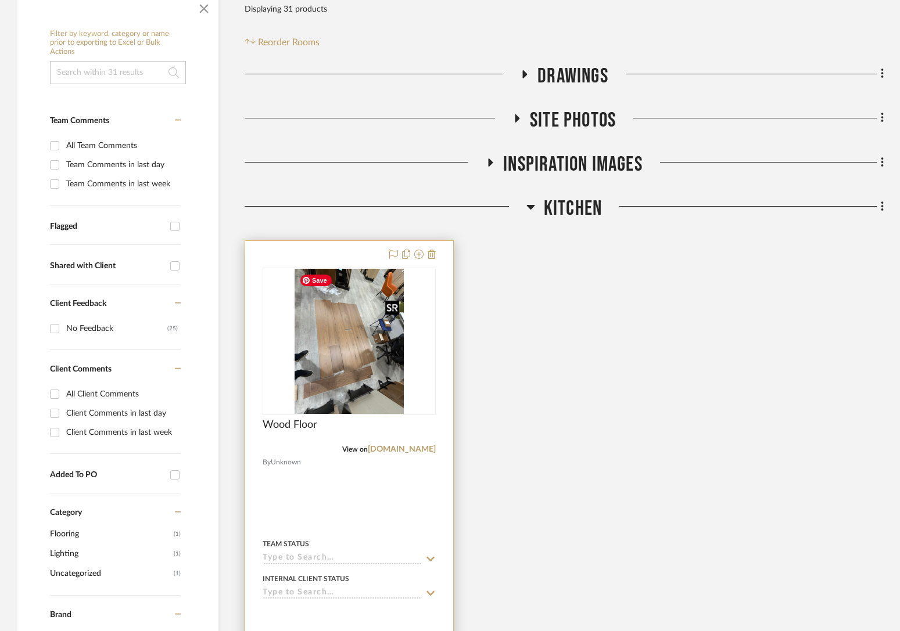
scroll to position [233, 0]
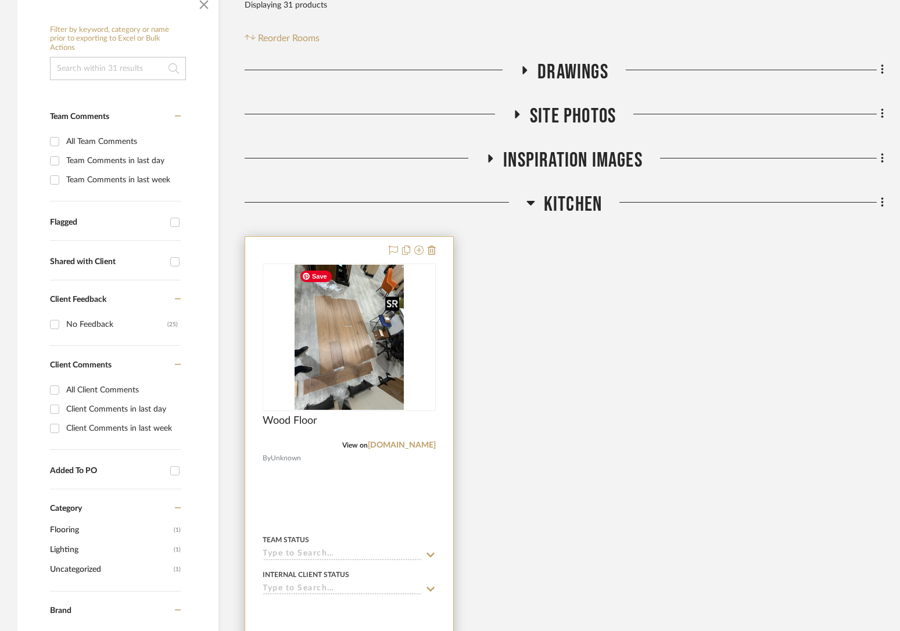
click at [0, 0] on img at bounding box center [0, 0] width 0 height 0
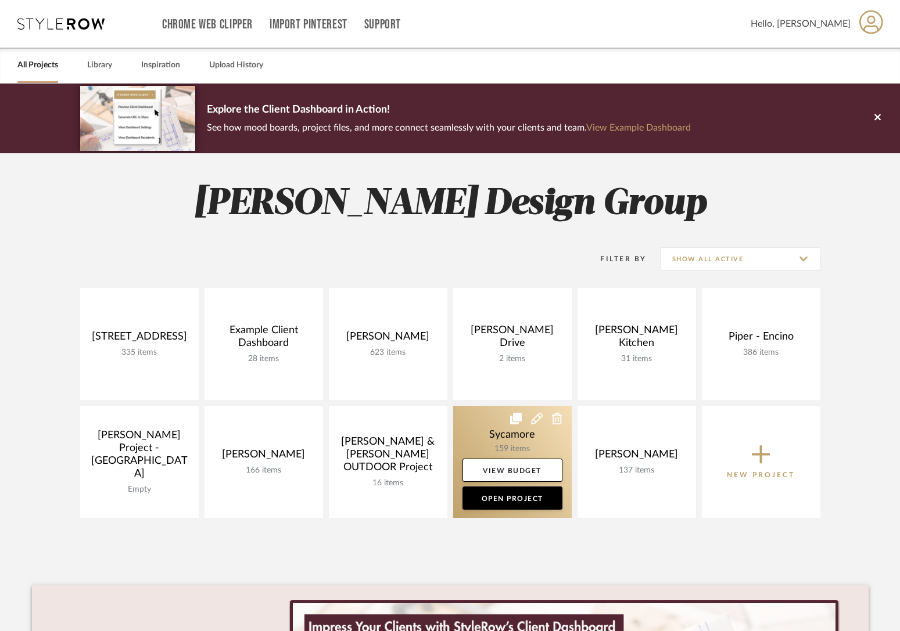
click at [497, 430] on link at bounding box center [512, 462] width 118 height 112
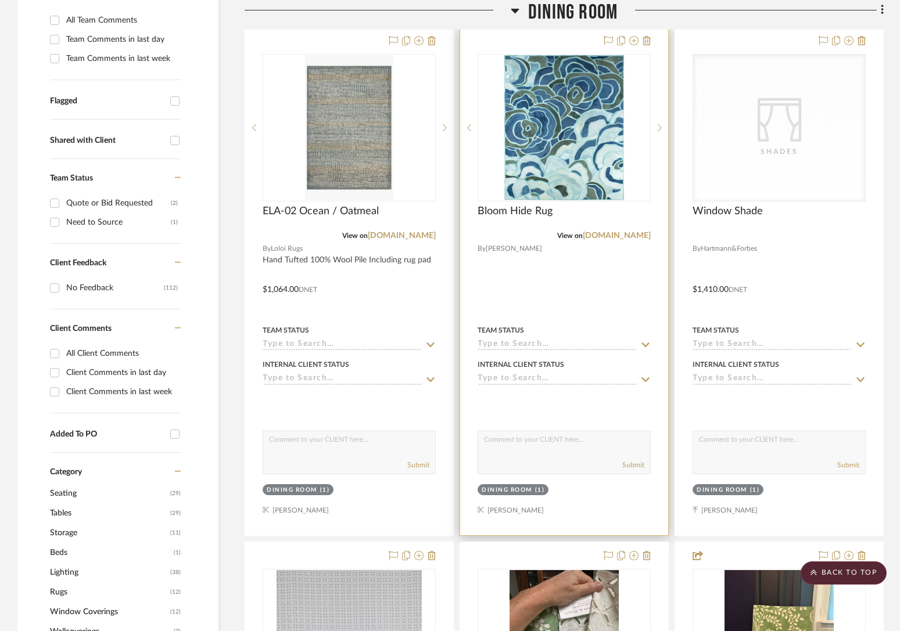
scroll to position [188, 0]
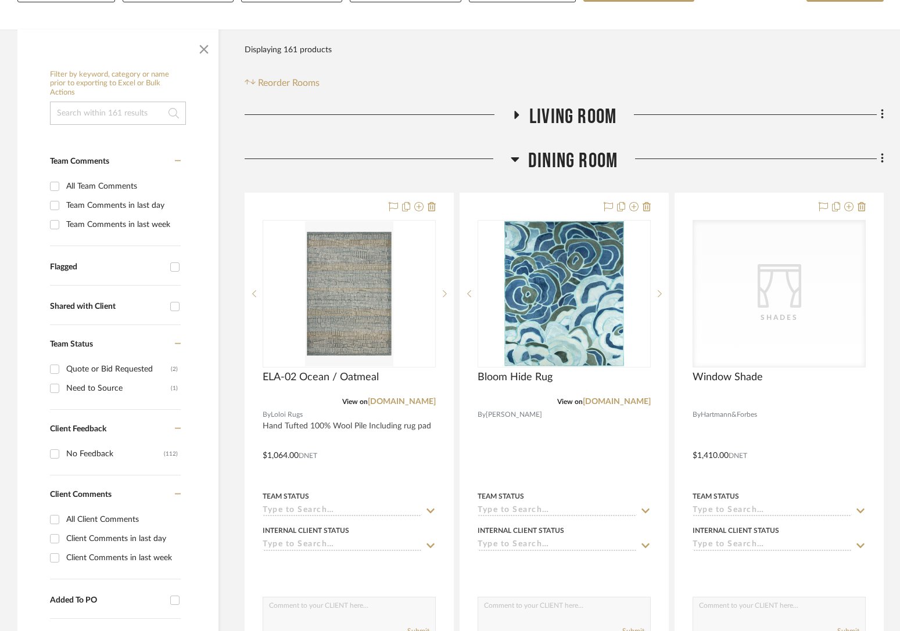
click at [581, 115] on span "Living Room" at bounding box center [572, 117] width 87 height 25
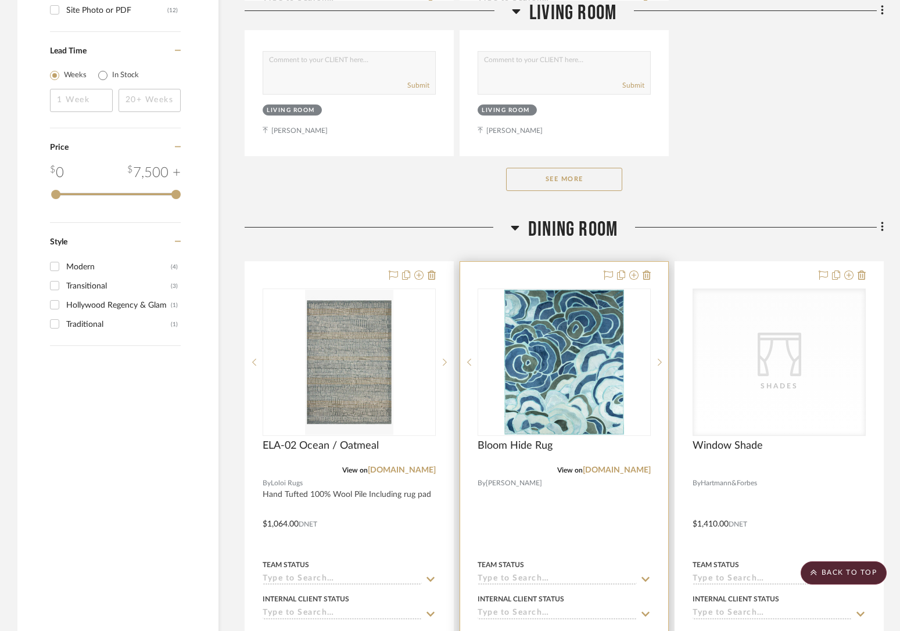
scroll to position [1827, 0]
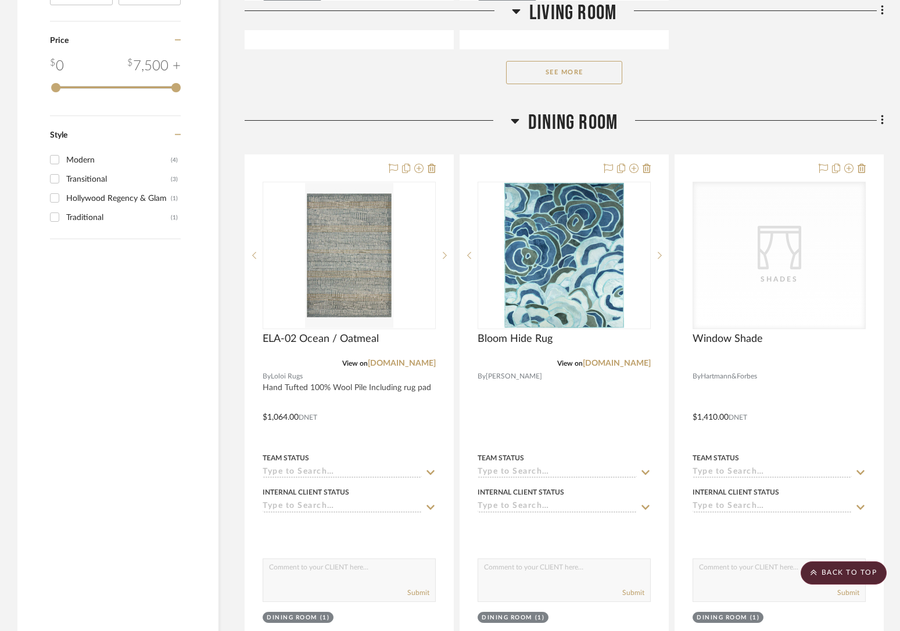
click at [560, 114] on span "Dining Room" at bounding box center [572, 122] width 89 height 25
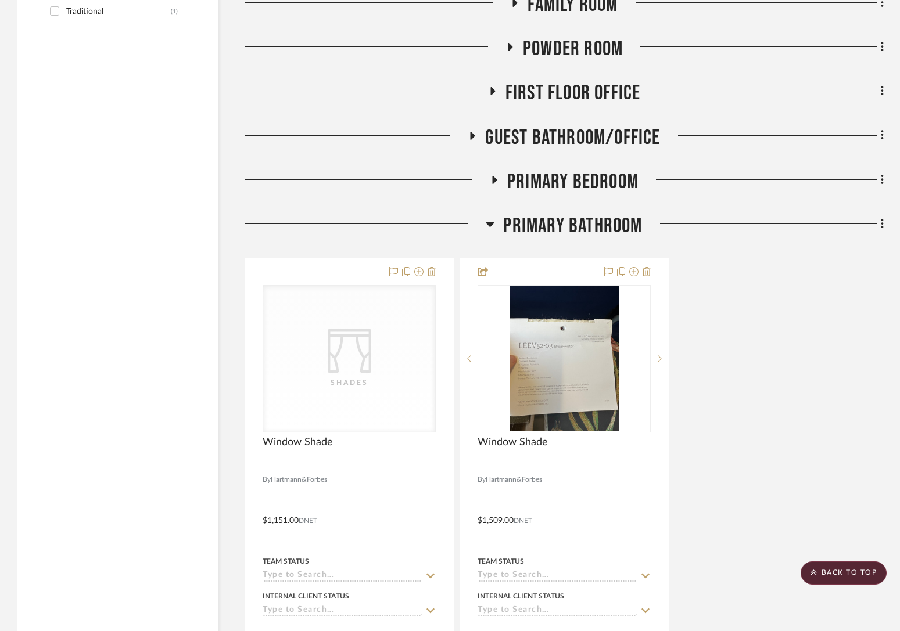
drag, startPoint x: 576, startPoint y: 218, endPoint x: 577, endPoint y: 203, distance: 14.5
click at [576, 214] on span "Primary Bathroom" at bounding box center [572, 226] width 139 height 25
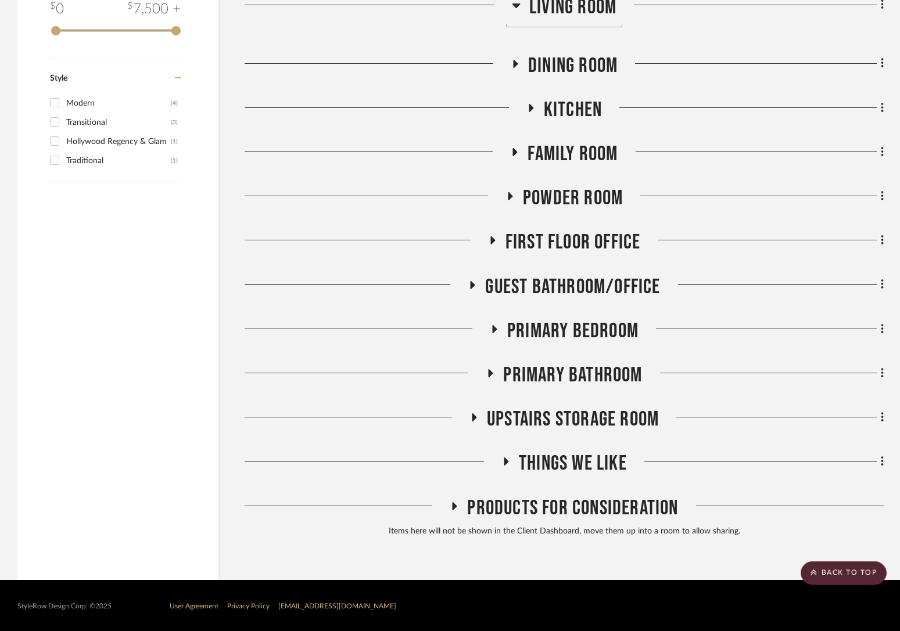
click at [601, 319] on span "Primary Bedroom" at bounding box center [572, 331] width 131 height 25
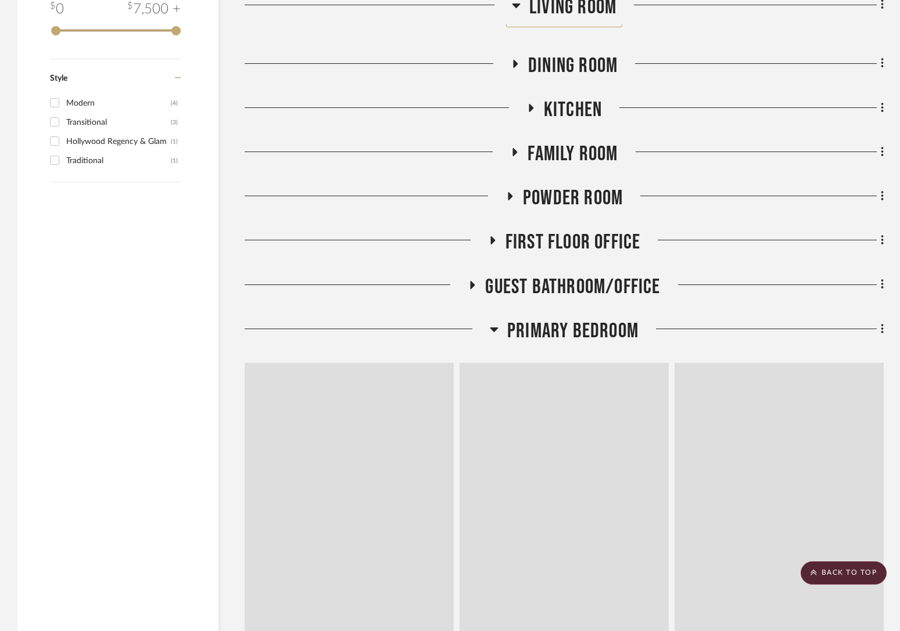
scroll to position [2034, 0]
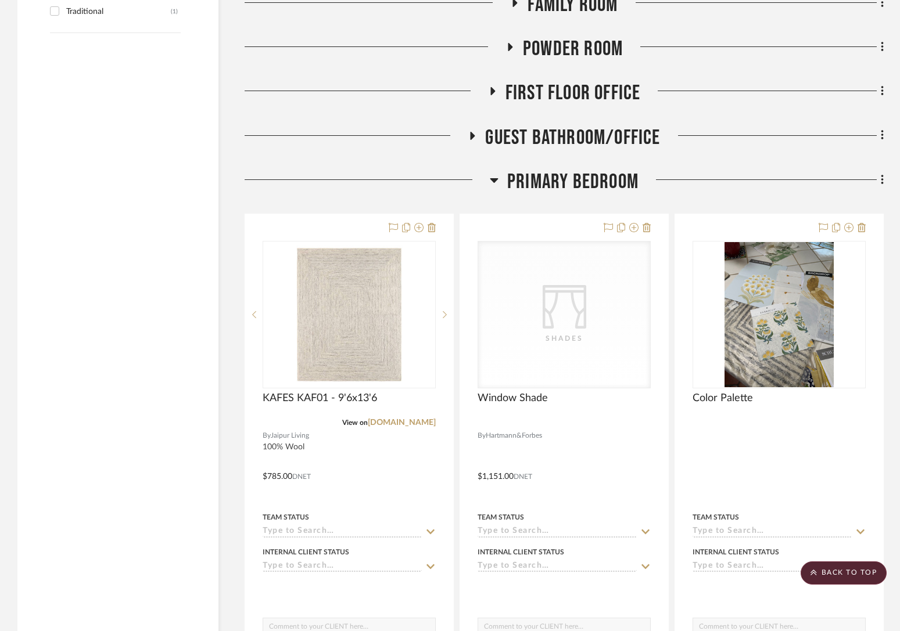
click at [572, 95] on span "First Floor Office" at bounding box center [572, 93] width 135 height 25
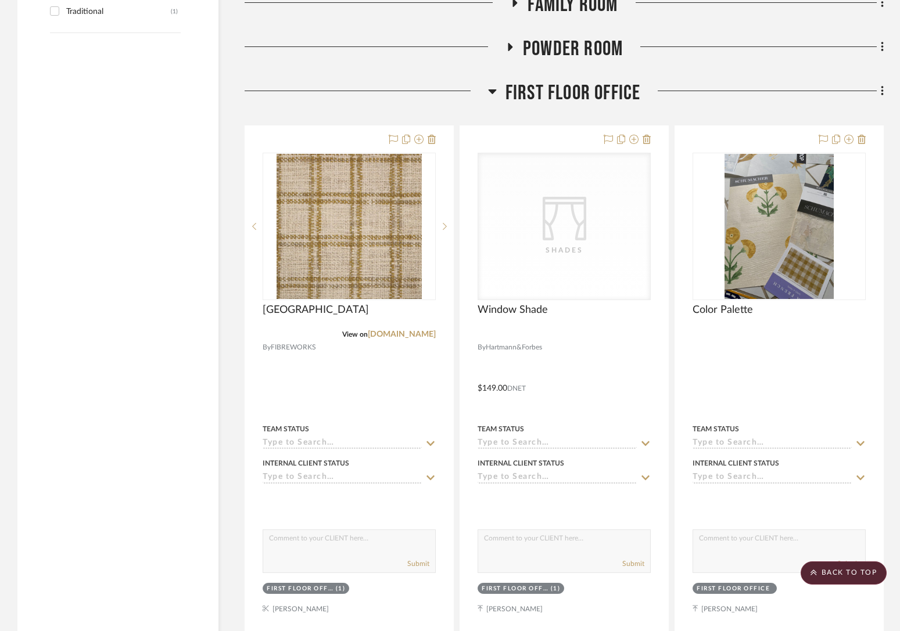
click at [572, 95] on span "First Floor Office" at bounding box center [572, 93] width 135 height 25
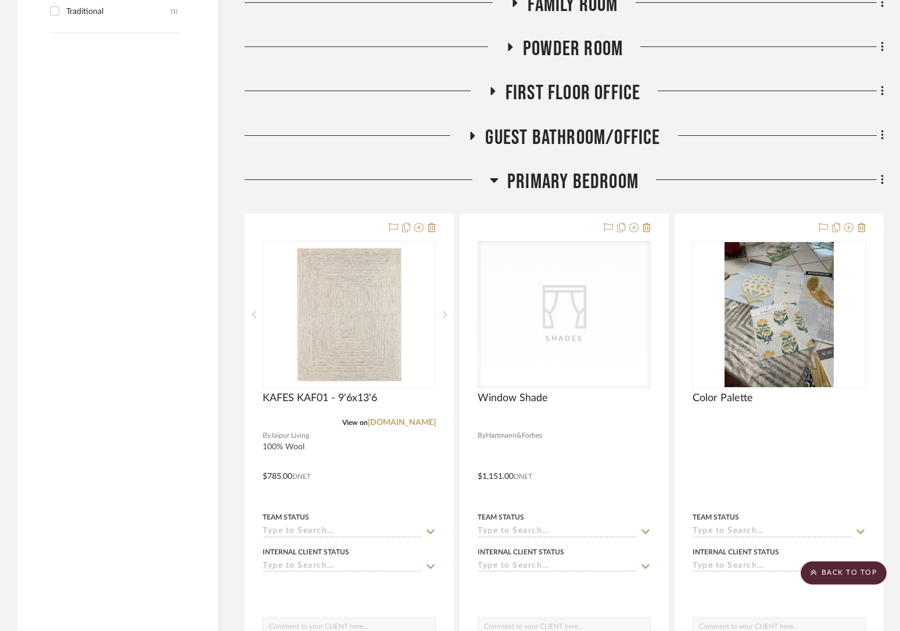
click at [590, 151] on div "Guest Bathroom/Office" at bounding box center [564, 140] width 639 height 30
click at [573, 52] on span "Powder Room" at bounding box center [573, 49] width 100 height 25
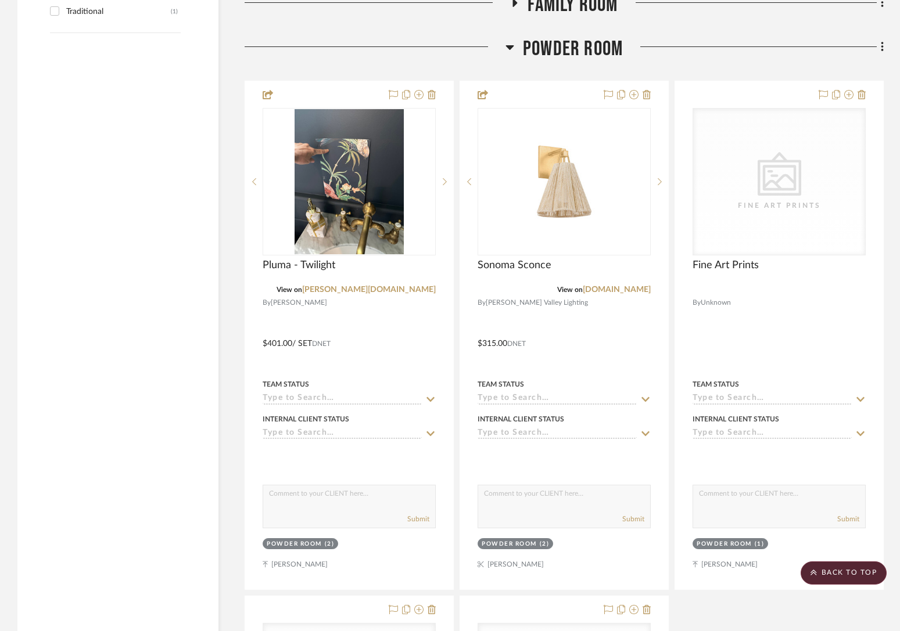
click at [573, 52] on span "Powder Room" at bounding box center [573, 49] width 100 height 25
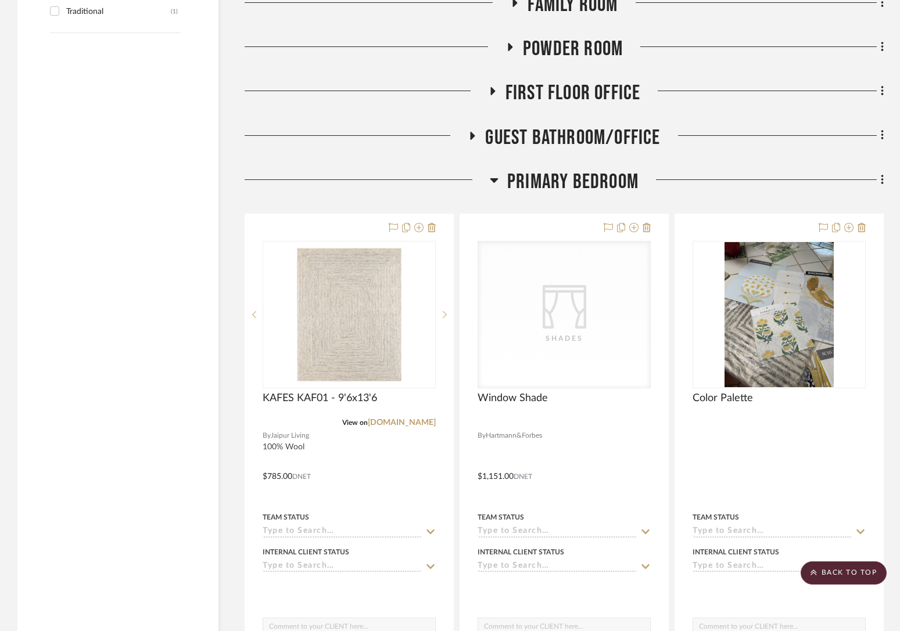
click at [584, 9] on span "Family Room" at bounding box center [572, 4] width 90 height 25
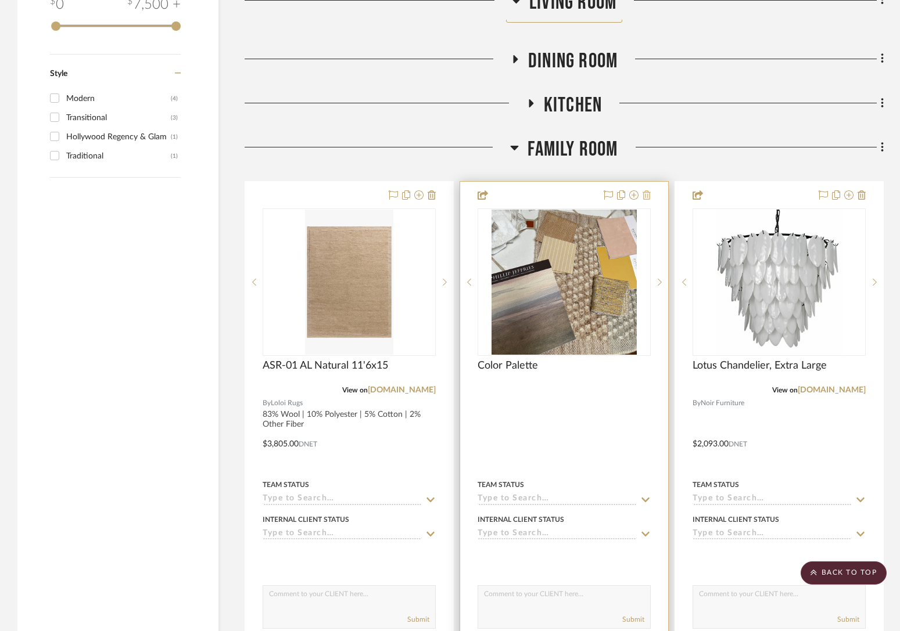
scroll to position [1891, 0]
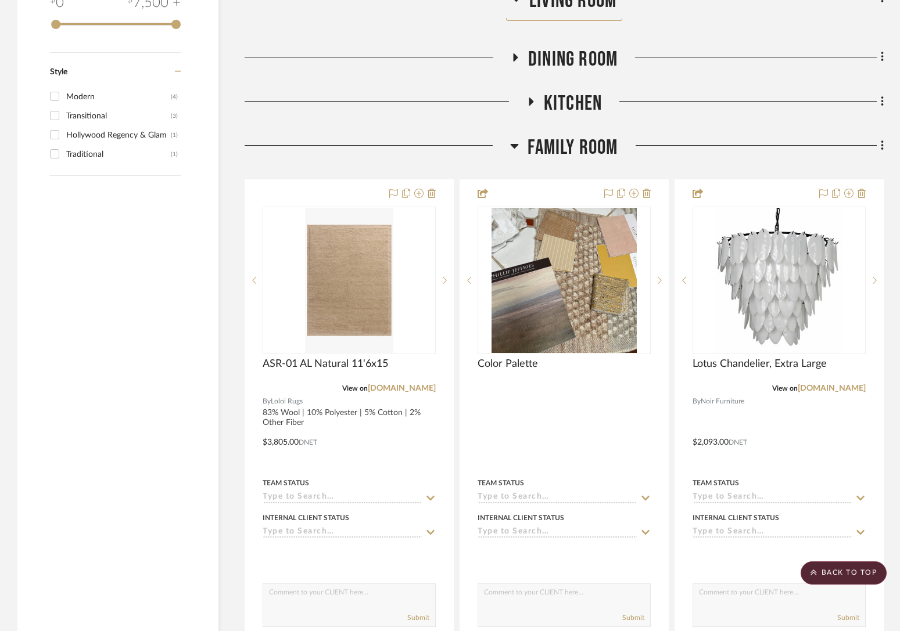
click at [577, 149] on span "Family Room" at bounding box center [572, 147] width 90 height 25
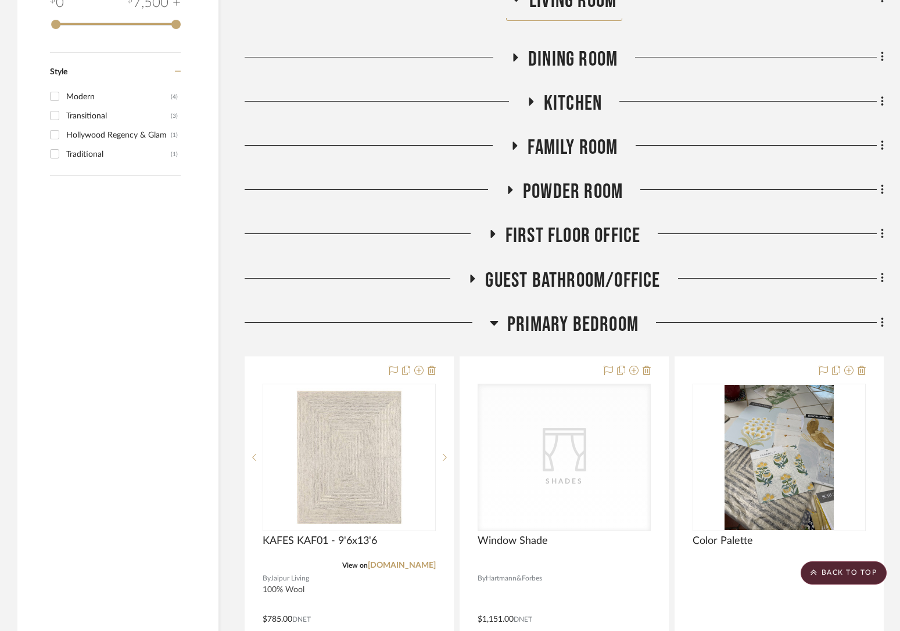
click at [531, 327] on span "Primary Bedroom" at bounding box center [572, 324] width 131 height 25
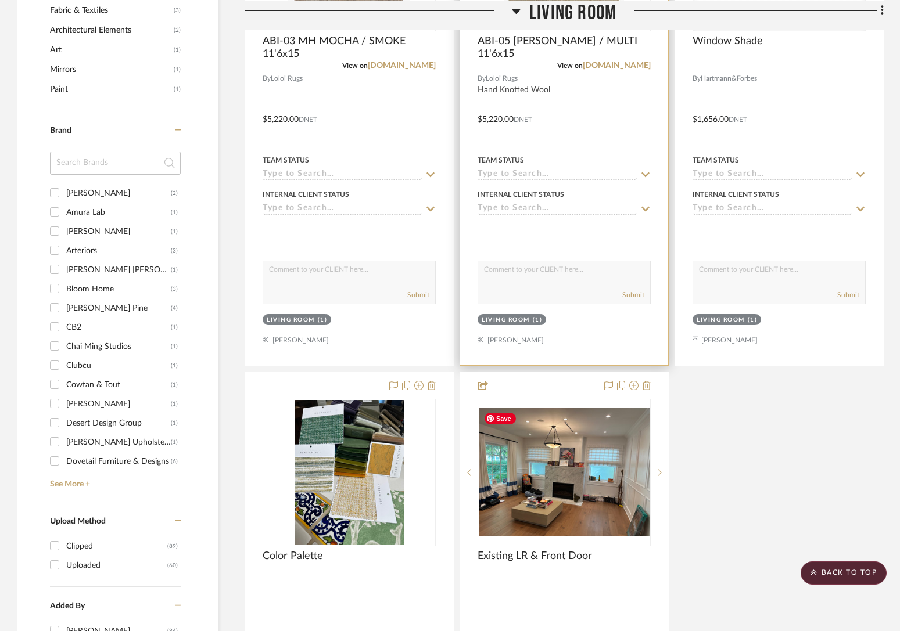
scroll to position [933, 0]
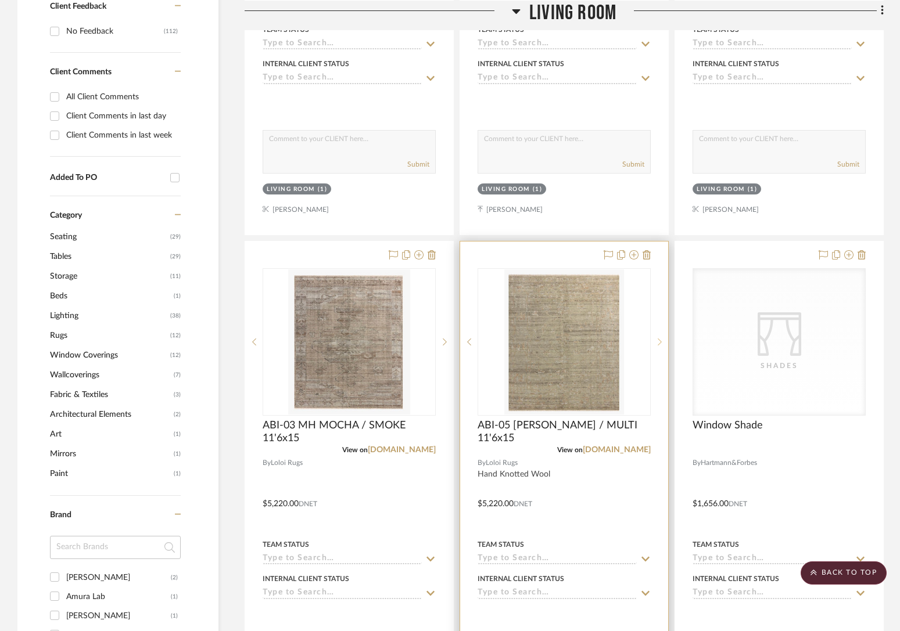
click at [656, 329] on div at bounding box center [659, 342] width 17 height 148
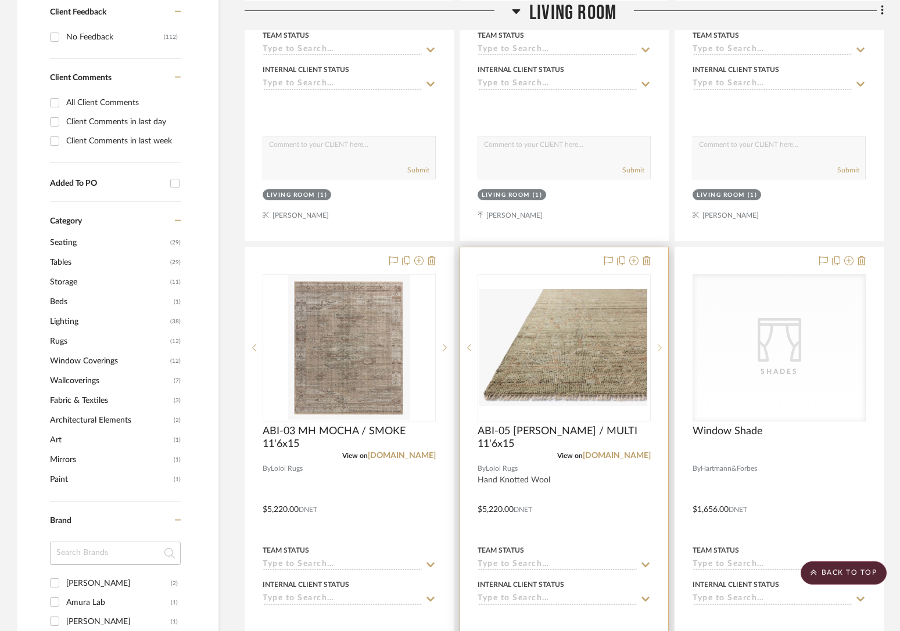
click at [656, 328] on div at bounding box center [659, 348] width 17 height 148
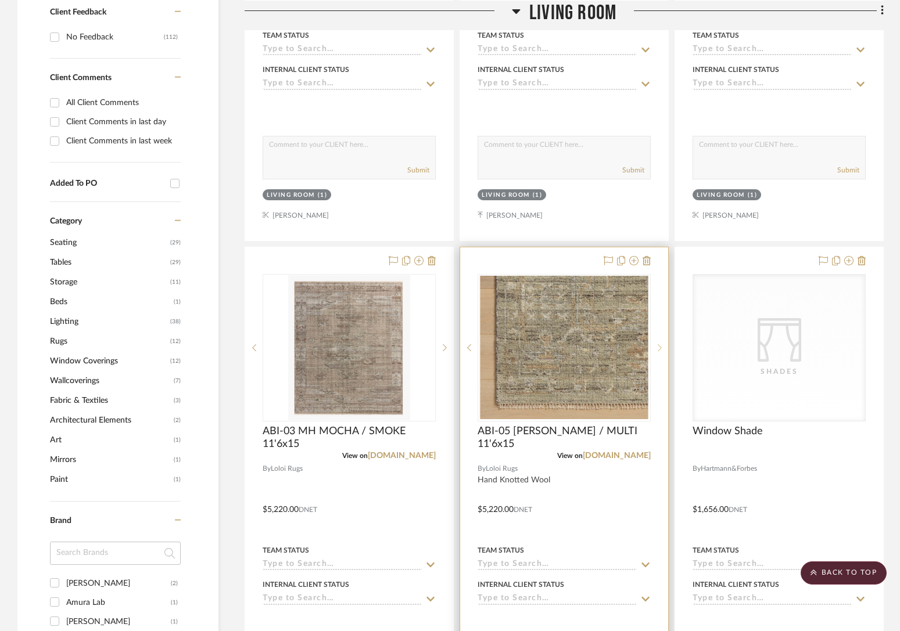
scroll to position [603, 0]
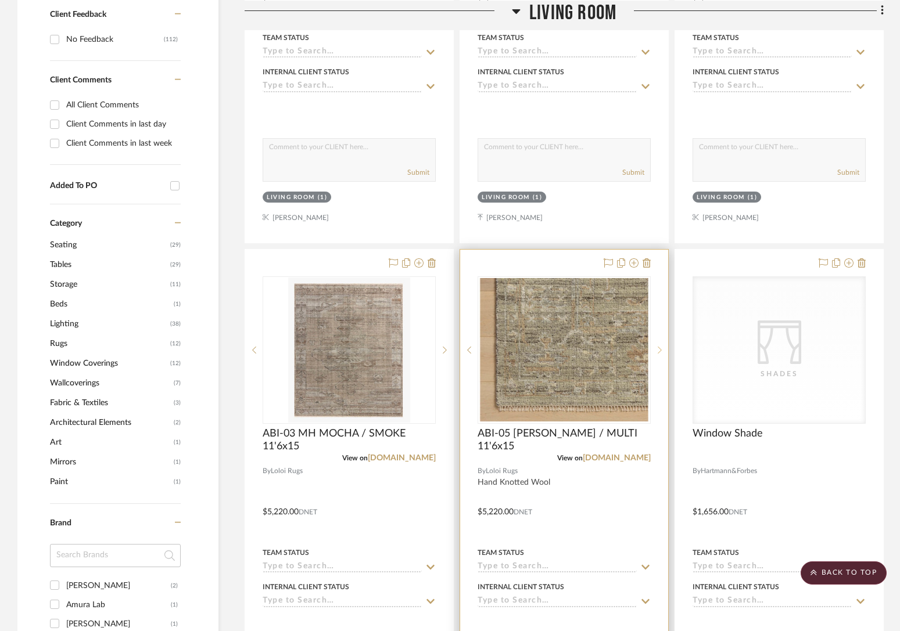
click at [656, 328] on div at bounding box center [659, 350] width 17 height 148
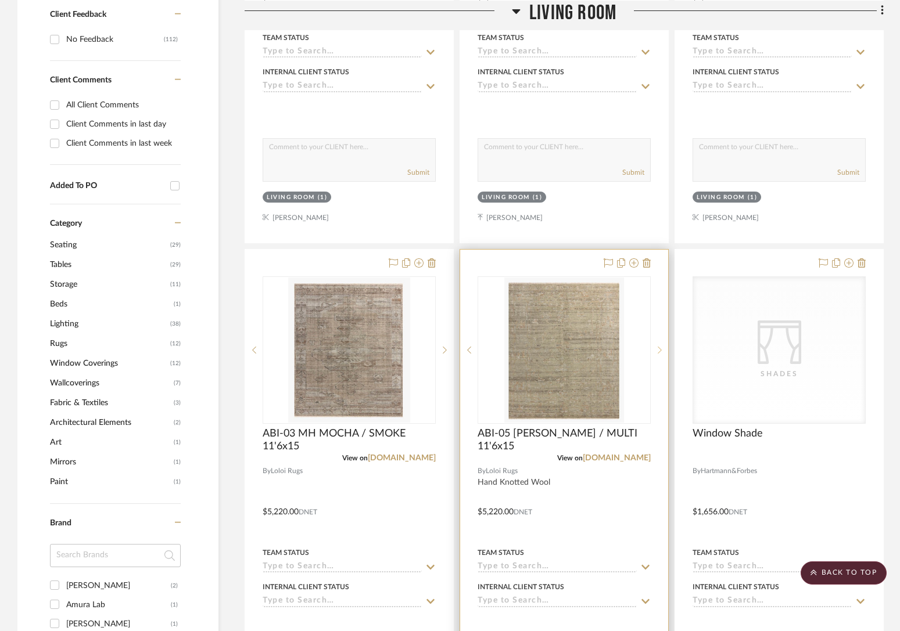
click at [656, 328] on div at bounding box center [659, 350] width 17 height 148
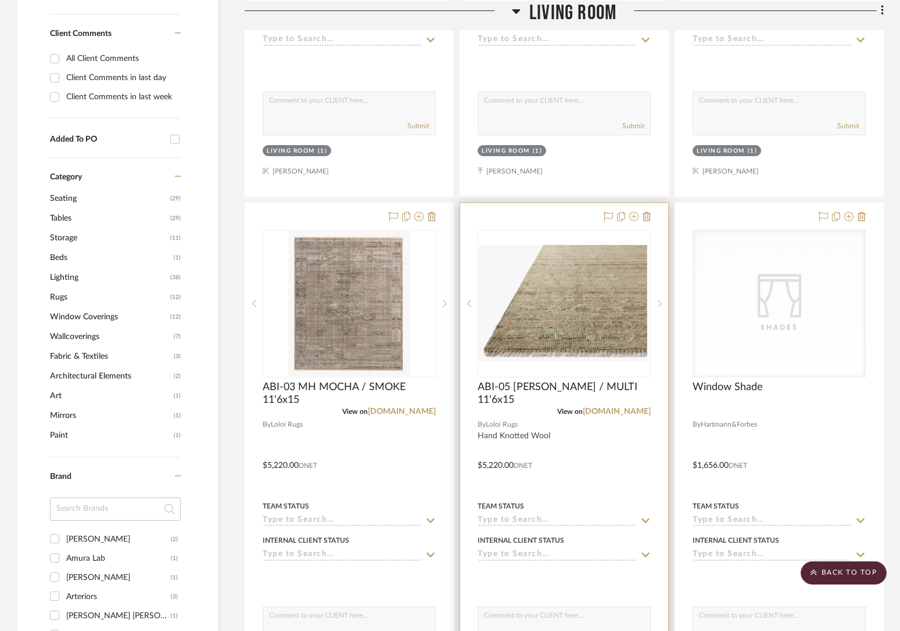
scroll to position [652, 0]
